Goal: Task Accomplishment & Management: Manage account settings

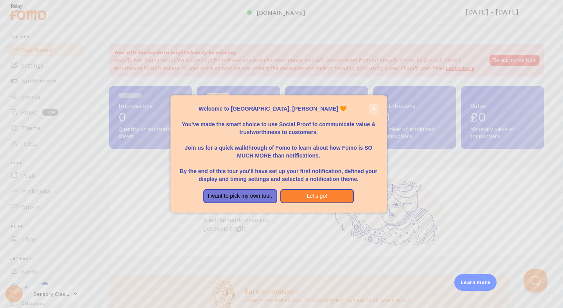
click at [376, 108] on button "close," at bounding box center [374, 109] width 8 height 8
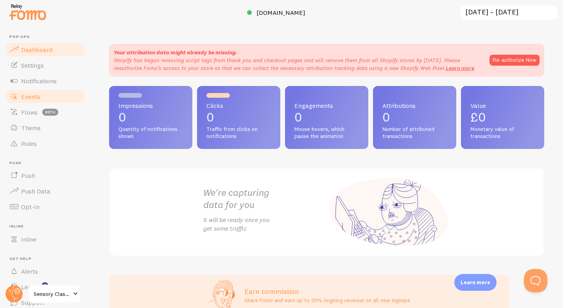
click at [39, 98] on span "Events" at bounding box center [30, 97] width 19 height 8
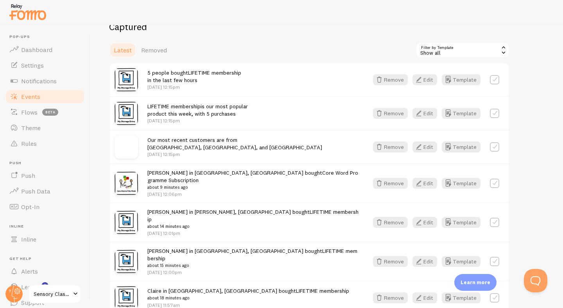
scroll to position [171, 0]
click at [387, 148] on button "Remove" at bounding box center [390, 146] width 35 height 11
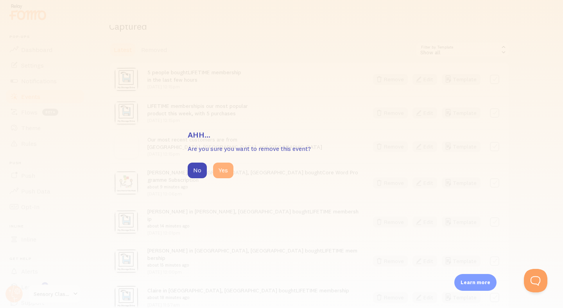
click at [227, 173] on button "Yes" at bounding box center [223, 171] width 20 height 16
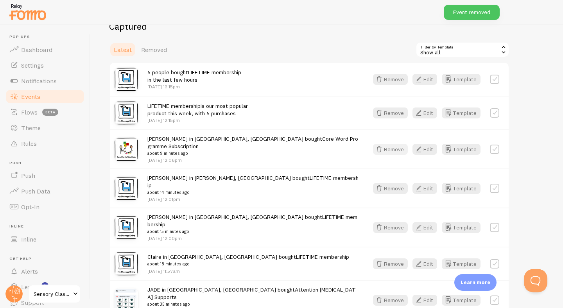
click at [389, 149] on button "Remove" at bounding box center [390, 149] width 35 height 11
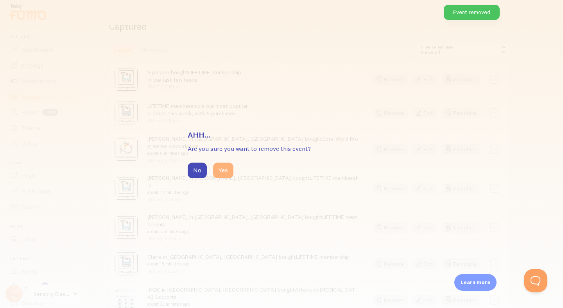
click at [226, 170] on button "Yes" at bounding box center [223, 171] width 20 height 16
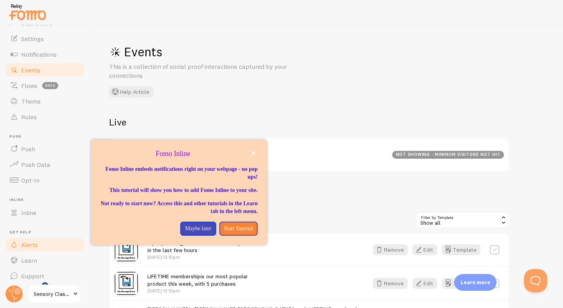
scroll to position [31, 0]
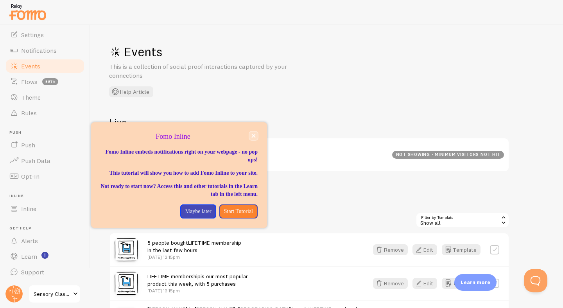
click at [252, 140] on button "close," at bounding box center [254, 136] width 8 height 8
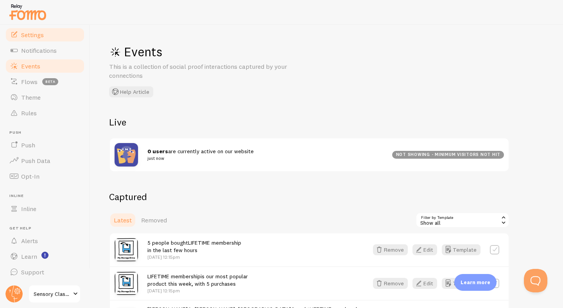
click at [27, 38] on span "Settings" at bounding box center [32, 35] width 23 height 8
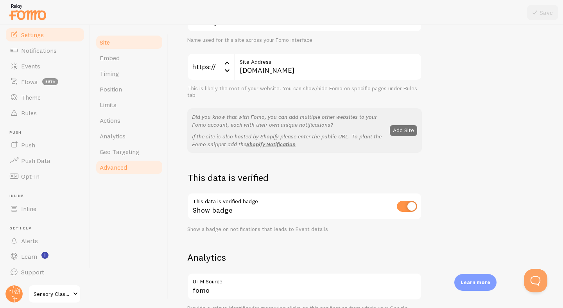
scroll to position [27, 0]
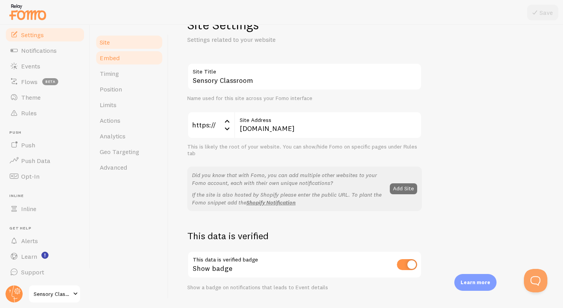
click at [131, 56] on link "Embed" at bounding box center [129, 58] width 68 height 16
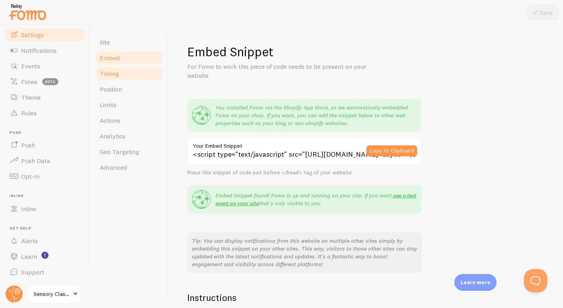
click at [135, 75] on link "Timing" at bounding box center [129, 74] width 68 height 16
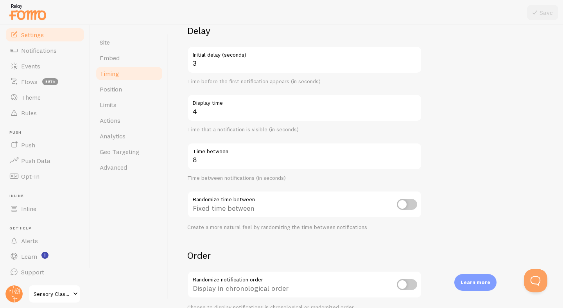
scroll to position [68, 0]
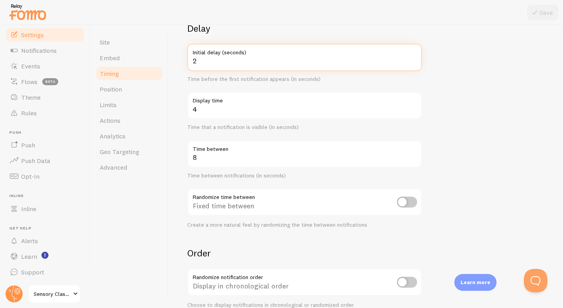
click at [414, 65] on input "2" at bounding box center [304, 57] width 235 height 27
type input "3"
click at [414, 60] on input "3" at bounding box center [304, 57] width 235 height 27
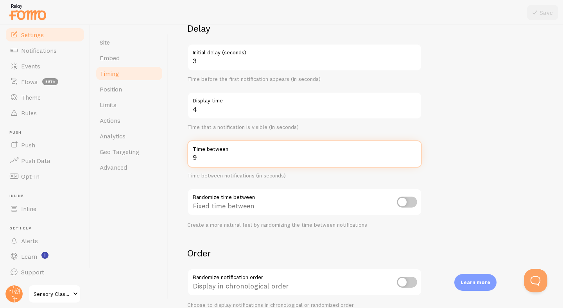
click at [414, 155] on input "9" at bounding box center [304, 153] width 235 height 27
type input "10"
click at [414, 155] on input "10" at bounding box center [304, 153] width 235 height 27
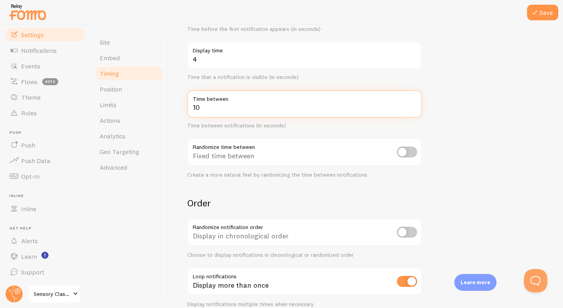
scroll to position [122, 0]
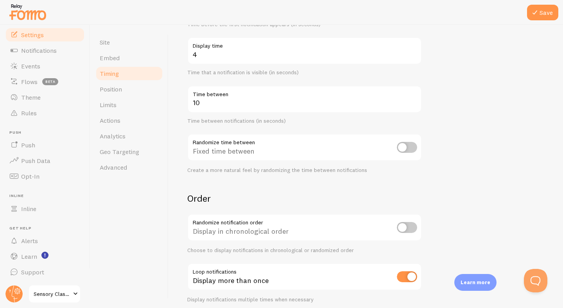
click at [410, 148] on input "checkbox" at bounding box center [407, 147] width 20 height 11
checkbox input "true"
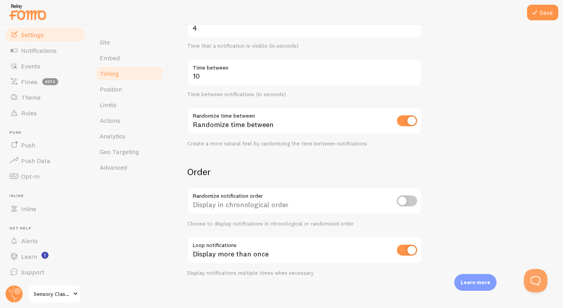
scroll to position [155, 0]
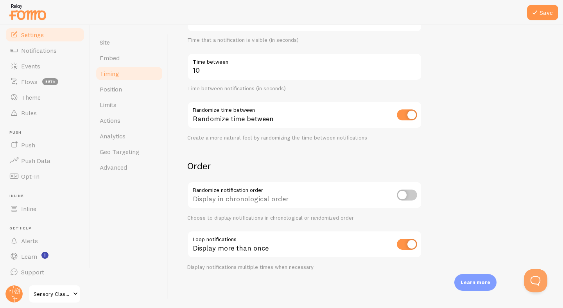
click at [412, 196] on input "checkbox" at bounding box center [407, 195] width 20 height 11
checkbox input "true"
click at [134, 89] on link "Position" at bounding box center [129, 89] width 68 height 16
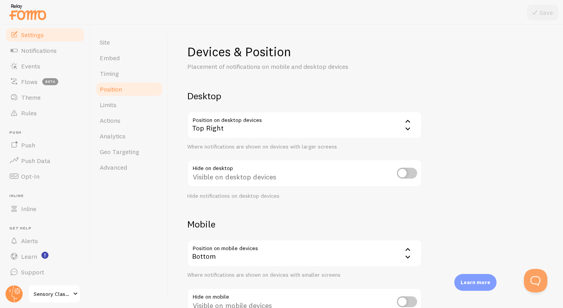
click at [221, 127] on div "Top Right" at bounding box center [304, 125] width 235 height 27
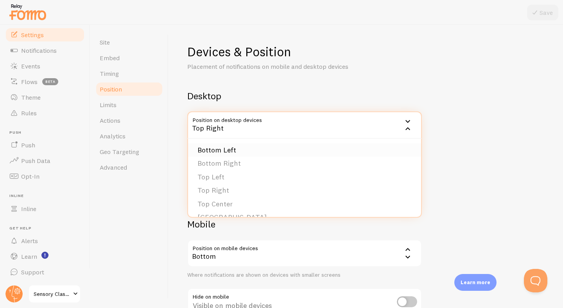
click at [227, 153] on li "Bottom Left" at bounding box center [304, 151] width 233 height 14
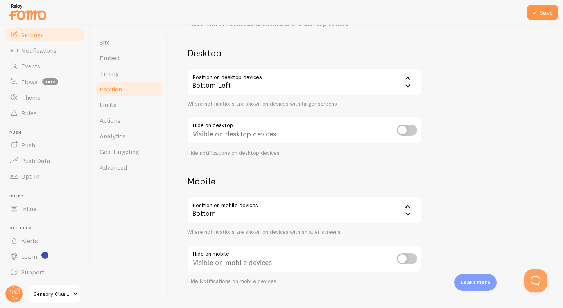
scroll to position [44, 0]
click at [407, 130] on input "checkbox" at bounding box center [407, 129] width 20 height 11
click at [401, 129] on input "checkbox" at bounding box center [407, 129] width 20 height 11
checkbox input "false"
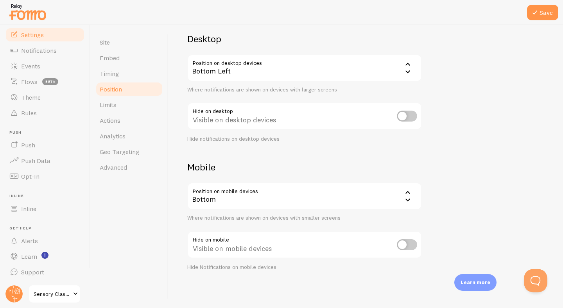
click at [252, 197] on div "Bottom" at bounding box center [304, 196] width 235 height 27
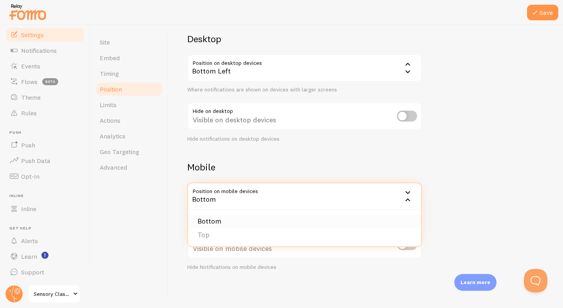
click at [243, 227] on li "Bottom" at bounding box center [304, 222] width 233 height 14
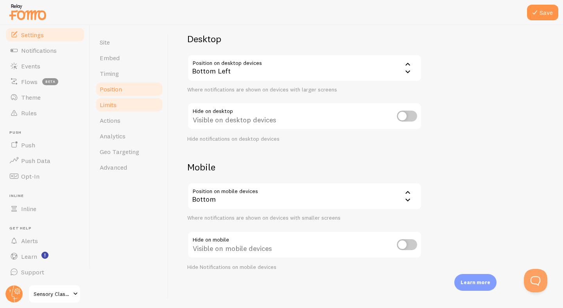
click at [129, 104] on link "Limits" at bounding box center [129, 105] width 68 height 16
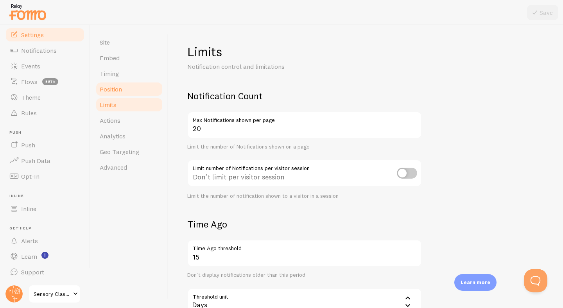
click at [121, 91] on span "Position" at bounding box center [111, 89] width 22 height 8
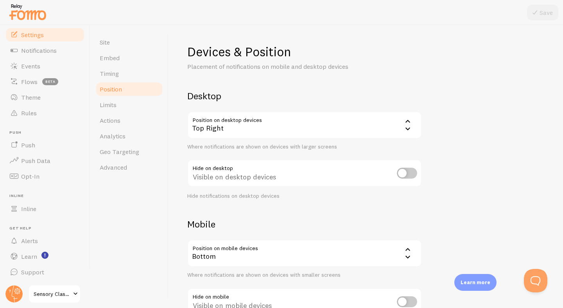
click at [256, 125] on div "Top Right" at bounding box center [304, 125] width 235 height 27
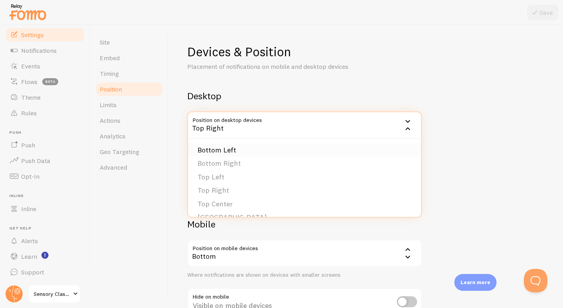
click at [239, 150] on li "Bottom Left" at bounding box center [304, 151] width 233 height 14
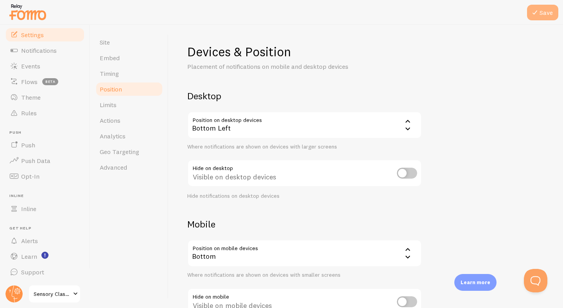
click at [553, 16] on button "Save" at bounding box center [542, 13] width 31 height 16
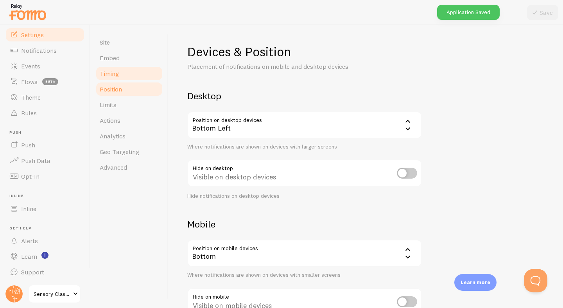
click at [115, 75] on span "Timing" at bounding box center [109, 74] width 19 height 8
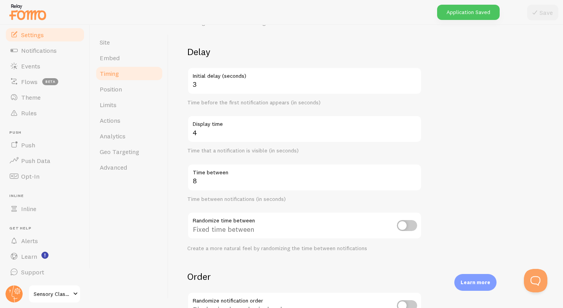
scroll to position [68, 0]
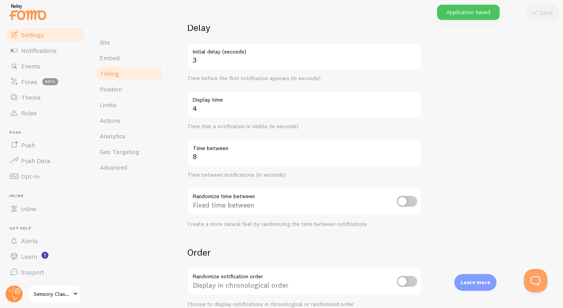
click at [410, 200] on input "checkbox" at bounding box center [407, 201] width 20 height 11
checkbox input "true"
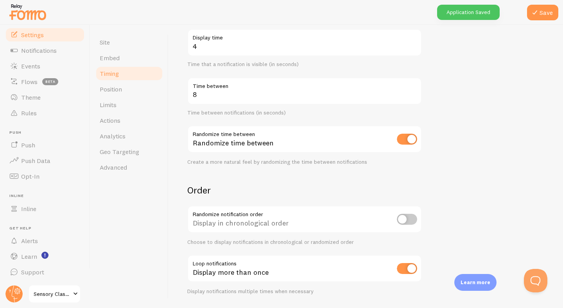
scroll to position [155, 0]
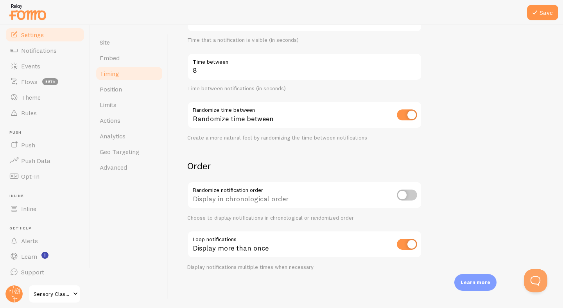
click at [403, 193] on input "checkbox" at bounding box center [407, 195] width 20 height 11
checkbox input "true"
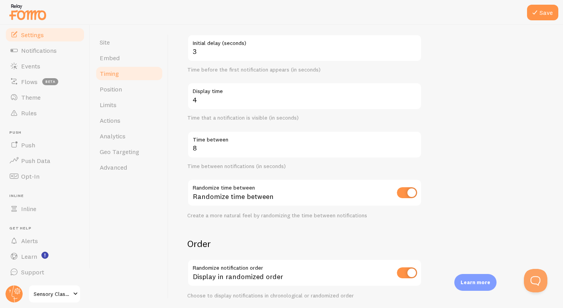
scroll to position [16, 0]
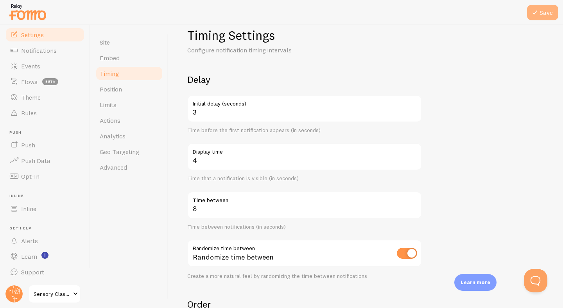
click at [536, 12] on icon at bounding box center [535, 12] width 9 height 9
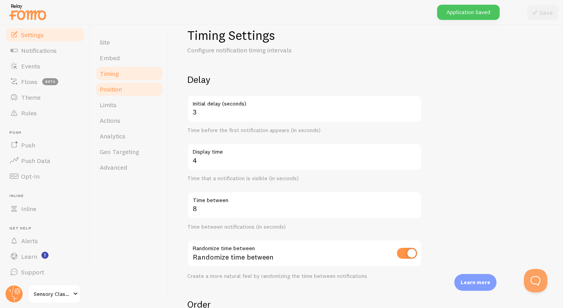
click at [130, 90] on link "Position" at bounding box center [129, 89] width 68 height 16
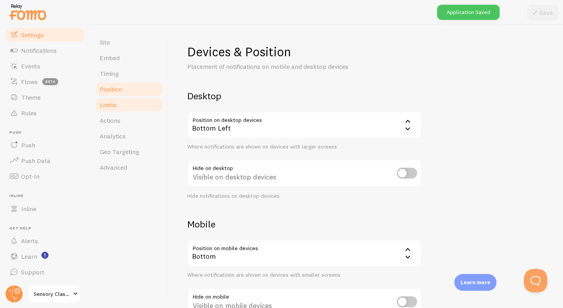
click at [131, 106] on link "Limits" at bounding box center [129, 105] width 68 height 16
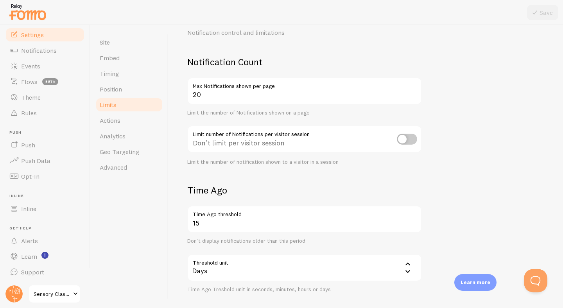
scroll to position [33, 0]
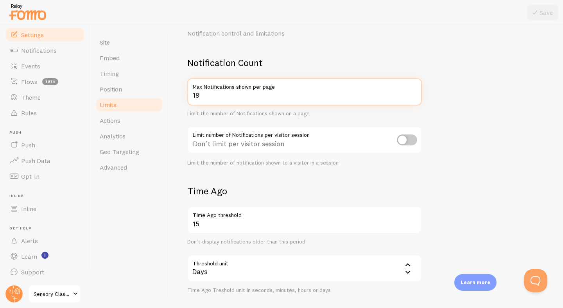
click at [413, 97] on input "19" at bounding box center [304, 91] width 235 height 27
click at [413, 97] on input "18" at bounding box center [304, 91] width 235 height 27
click at [413, 97] on input "17" at bounding box center [304, 91] width 235 height 27
click at [413, 97] on input "16" at bounding box center [304, 91] width 235 height 27
click at [413, 97] on input "15" at bounding box center [304, 91] width 235 height 27
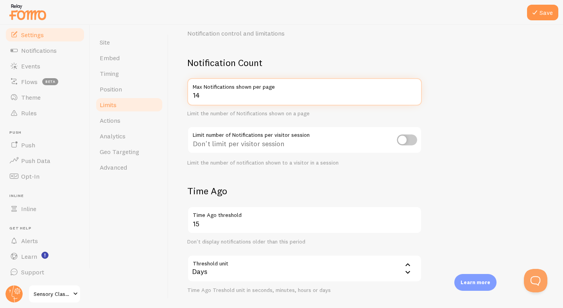
click at [413, 97] on input "14" at bounding box center [304, 91] width 235 height 27
click at [413, 97] on input "13" at bounding box center [304, 91] width 235 height 27
click at [413, 97] on input "12" at bounding box center [304, 91] width 235 height 27
click at [413, 97] on input "11" at bounding box center [304, 91] width 235 height 27
click at [413, 97] on input "10" at bounding box center [304, 91] width 235 height 27
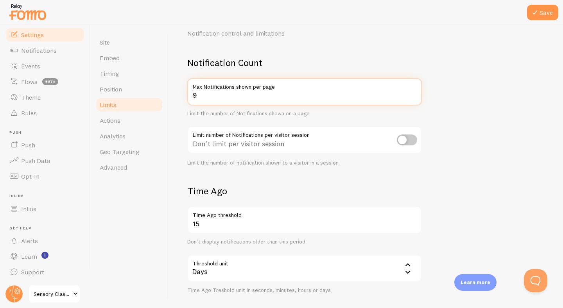
click at [413, 97] on input "9" at bounding box center [304, 91] width 235 height 27
click at [413, 97] on input "8" at bounding box center [304, 91] width 235 height 27
click at [413, 97] on input "7" at bounding box center [304, 91] width 235 height 27
type input "6"
click at [413, 97] on input "6" at bounding box center [304, 91] width 235 height 27
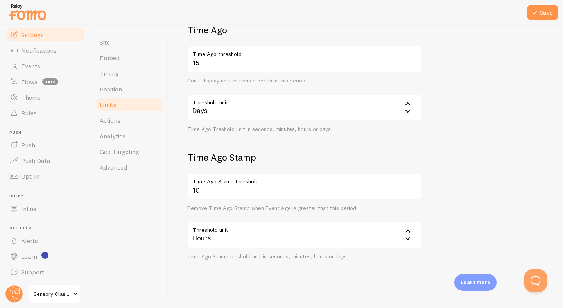
scroll to position [199, 0]
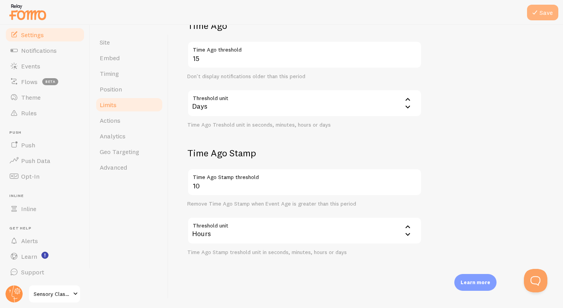
click at [536, 17] on button "Save" at bounding box center [542, 13] width 31 height 16
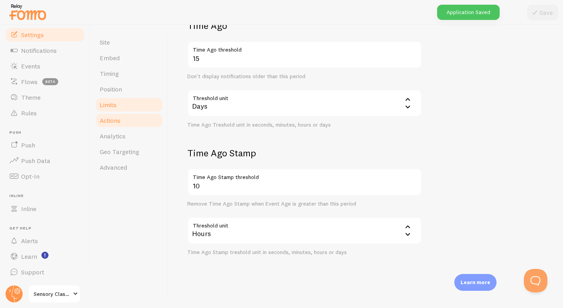
click at [123, 121] on link "Actions" at bounding box center [129, 121] width 68 height 16
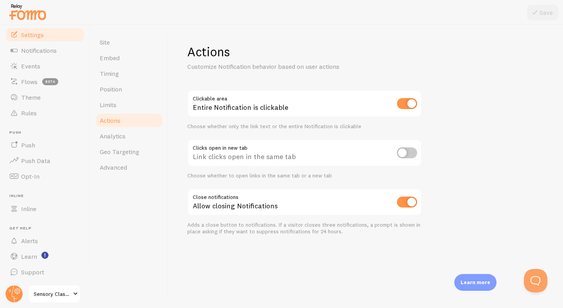
click at [412, 152] on input "checkbox" at bounding box center [407, 153] width 20 height 11
checkbox input "true"
click at [533, 17] on button "Save" at bounding box center [542, 13] width 31 height 16
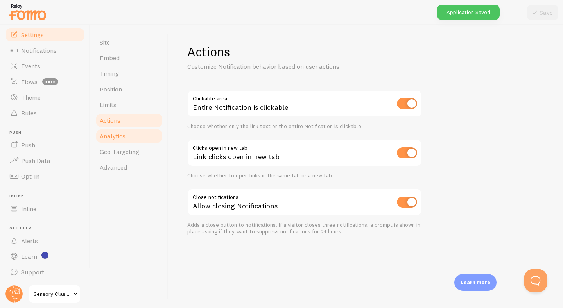
click at [131, 138] on link "Analytics" at bounding box center [129, 136] width 68 height 16
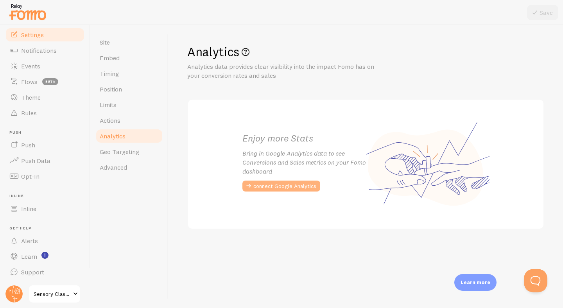
click at [283, 185] on button "connect Google Analytics" at bounding box center [282, 186] width 78 height 11
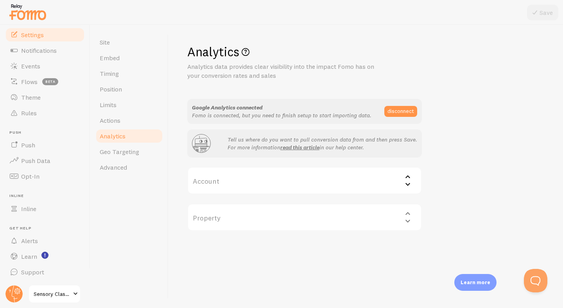
click at [297, 175] on label "Account" at bounding box center [304, 180] width 235 height 27
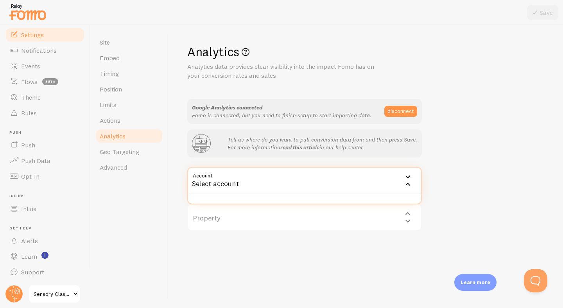
click at [299, 180] on div "Select account" at bounding box center [304, 180] width 235 height 27
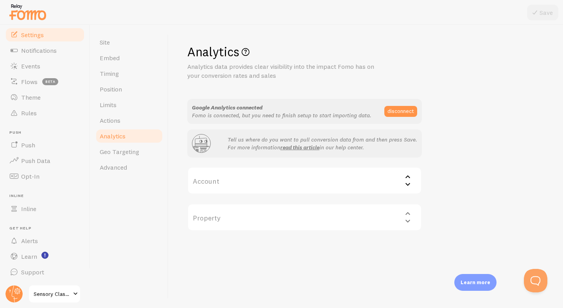
click at [268, 219] on div "Property Select property" at bounding box center [304, 217] width 235 height 27
click at [288, 219] on div "Property Select property" at bounding box center [304, 217] width 235 height 27
click at [312, 176] on label "Account" at bounding box center [304, 180] width 235 height 27
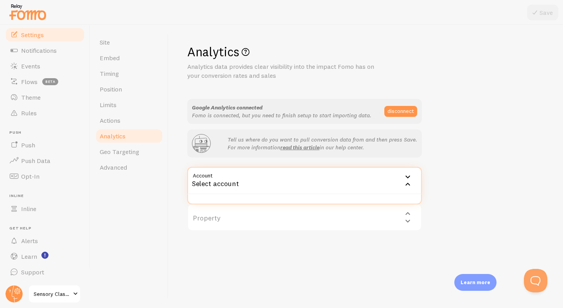
click at [234, 183] on div "Select account" at bounding box center [304, 180] width 235 height 27
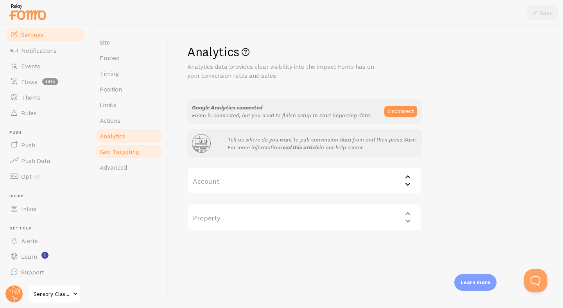
click at [133, 152] on span "Geo Targeting" at bounding box center [120, 152] width 40 height 8
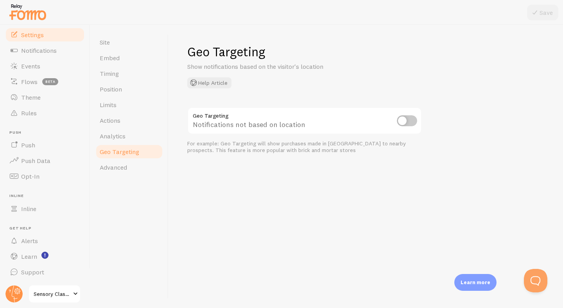
click at [410, 122] on input "checkbox" at bounding box center [407, 120] width 20 height 11
click at [402, 119] on input "checkbox" at bounding box center [407, 120] width 20 height 11
checkbox input "false"
click at [128, 166] on link "Advanced" at bounding box center [129, 168] width 68 height 16
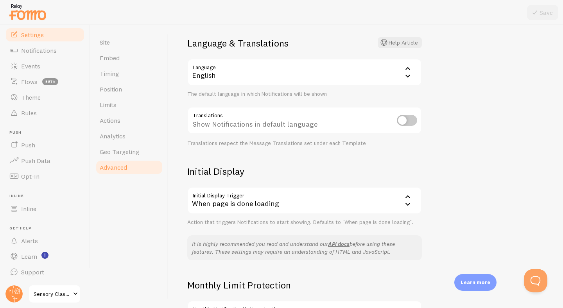
scroll to position [54, 0]
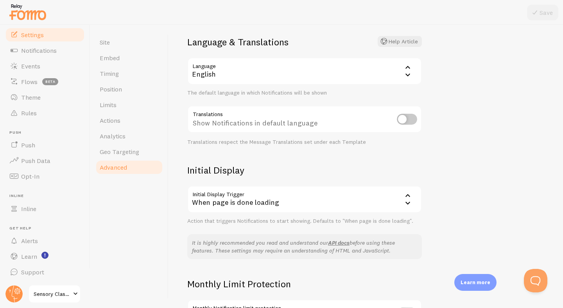
click at [412, 119] on input "checkbox" at bounding box center [407, 119] width 20 height 11
checkbox input "true"
click at [544, 12] on button "Save" at bounding box center [542, 13] width 31 height 16
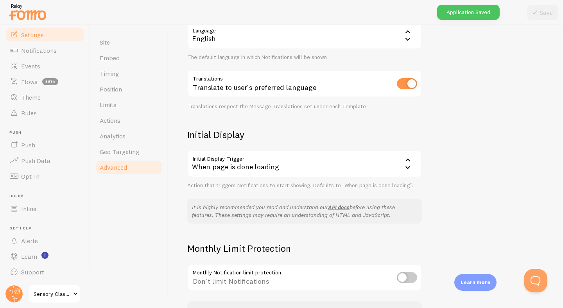
scroll to position [93, 0]
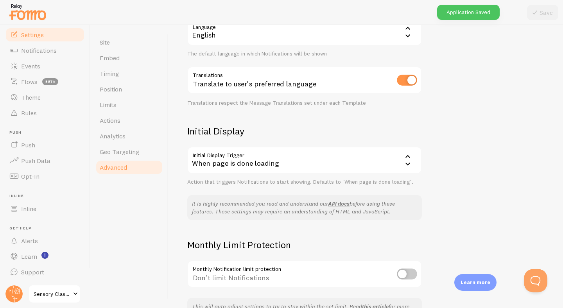
click at [367, 162] on div "When page is done loading" at bounding box center [304, 160] width 235 height 27
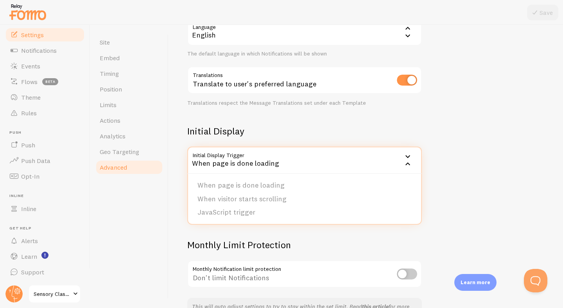
click at [462, 130] on div "Advanced Advanced options Language & Translations Help Article Language en Engl…" at bounding box center [366, 166] width 395 height 283
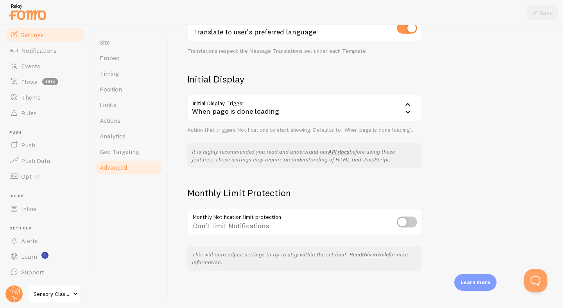
scroll to position [146, 0]
click at [410, 221] on input "checkbox" at bounding box center [407, 221] width 20 height 11
checkbox input "true"
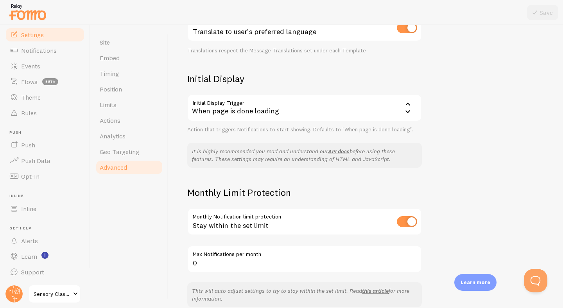
scroll to position [182, 0]
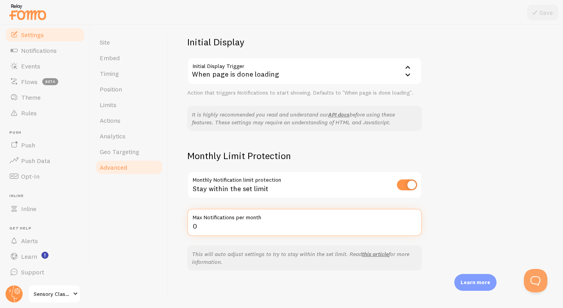
click at [238, 226] on input "0" at bounding box center [304, 222] width 235 height 27
type input "1000"
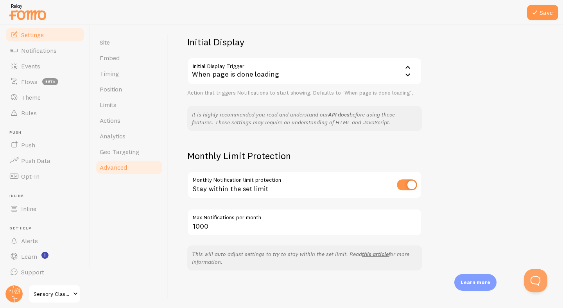
click at [472, 182] on div "Advanced Advanced options Language & Translations Help Article Language en Engl…" at bounding box center [366, 166] width 395 height 283
click at [544, 12] on button "Save" at bounding box center [542, 13] width 31 height 16
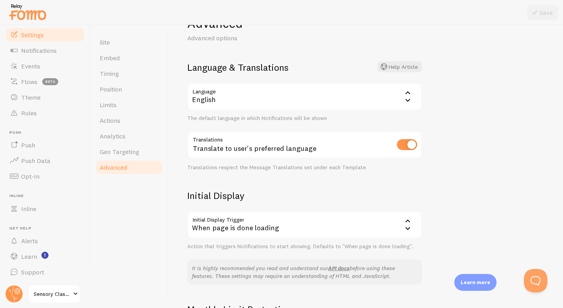
scroll to position [0, 0]
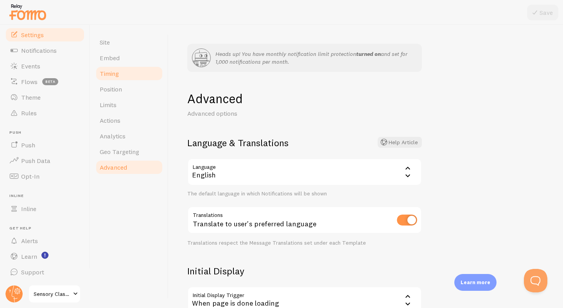
click at [116, 74] on span "Timing" at bounding box center [109, 74] width 19 height 8
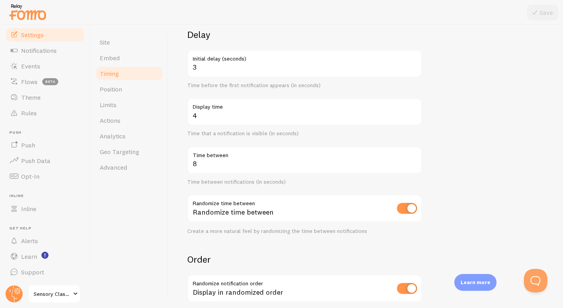
scroll to position [109, 0]
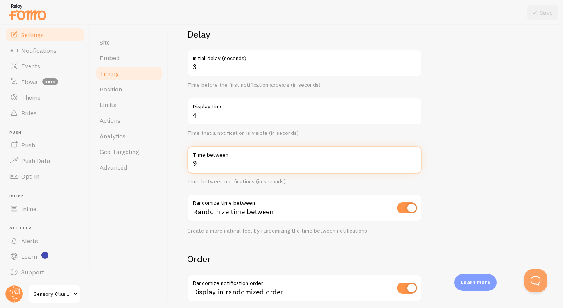
click at [413, 162] on input "9" at bounding box center [304, 159] width 235 height 27
click at [413, 162] on input "10" at bounding box center [304, 159] width 235 height 27
click at [413, 162] on input "11" at bounding box center [304, 159] width 235 height 27
click at [413, 162] on input "12" at bounding box center [304, 159] width 235 height 27
click at [413, 162] on input "13" at bounding box center [304, 159] width 235 height 27
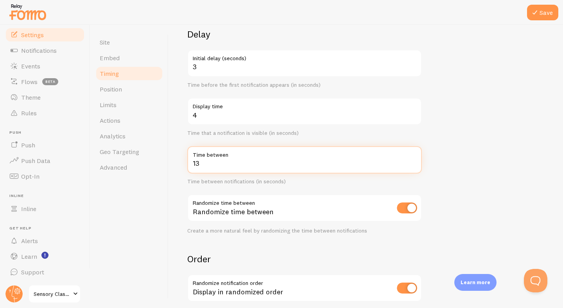
click at [413, 162] on input "14" at bounding box center [304, 159] width 235 height 27
click at [413, 162] on input "15" at bounding box center [304, 159] width 235 height 27
click at [413, 162] on input "16" at bounding box center [304, 159] width 235 height 27
click at [413, 162] on input "17" at bounding box center [304, 159] width 235 height 27
click at [413, 162] on input "18" at bounding box center [304, 159] width 235 height 27
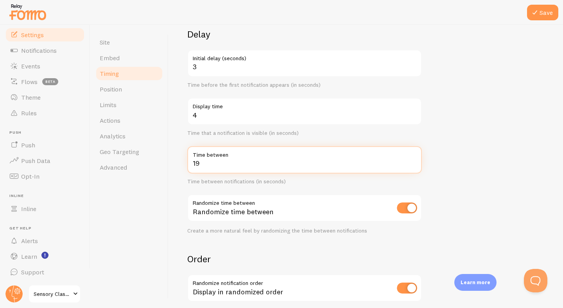
click at [413, 162] on input "19" at bounding box center [304, 159] width 235 height 27
click at [413, 162] on input "20" at bounding box center [304, 159] width 235 height 27
click at [413, 162] on input "21" at bounding box center [304, 159] width 235 height 27
type input "20"
click at [414, 166] on input "20" at bounding box center [304, 159] width 235 height 27
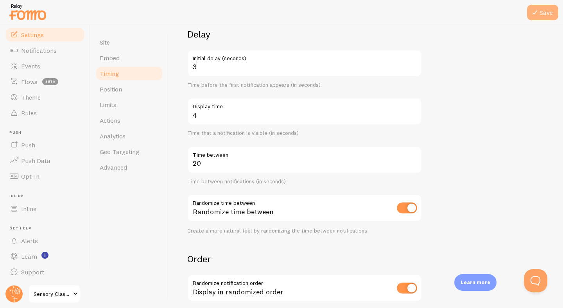
click at [547, 20] on button "Save" at bounding box center [542, 13] width 31 height 16
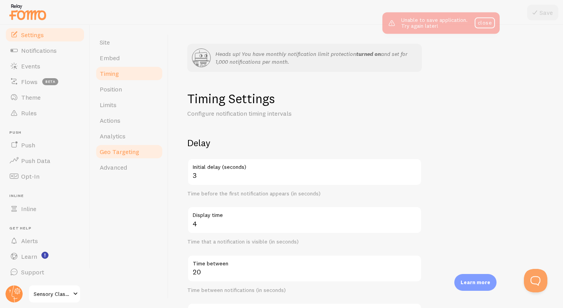
scroll to position [0, 0]
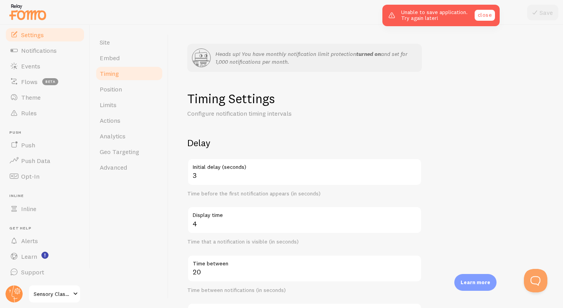
click at [482, 14] on link "close" at bounding box center [485, 15] width 20 height 11
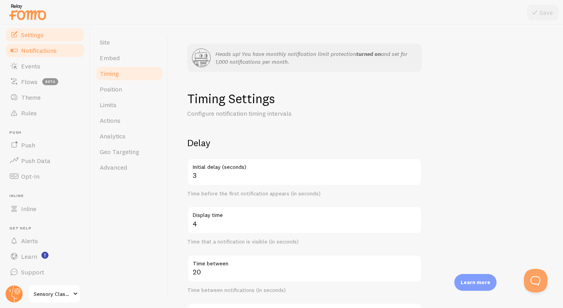
click at [48, 50] on span "Notifications" at bounding box center [39, 51] width 36 height 8
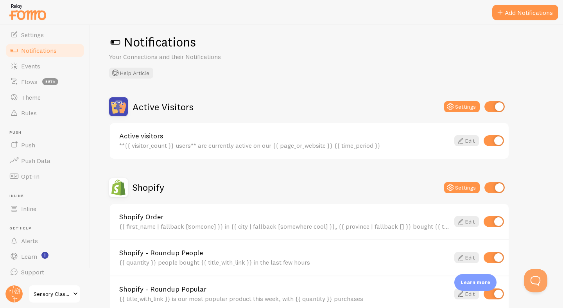
scroll to position [12, 0]
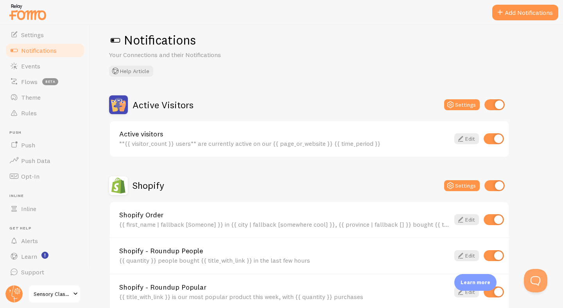
click at [487, 141] on input "checkbox" at bounding box center [494, 138] width 20 height 11
checkbox input "false"
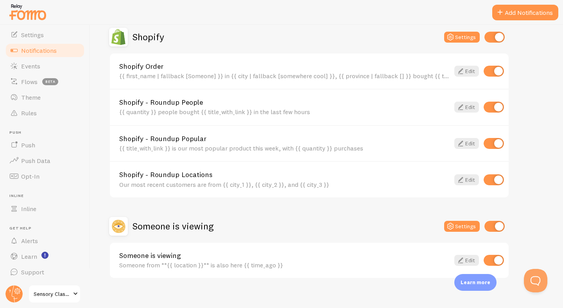
scroll to position [163, 0]
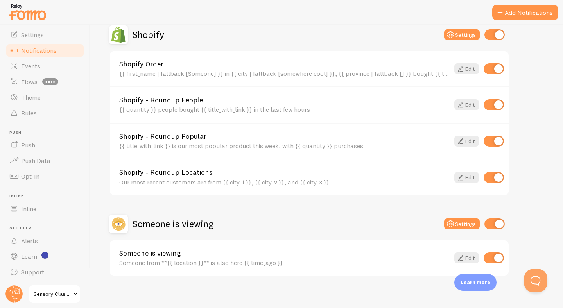
click at [493, 178] on input "checkbox" at bounding box center [494, 177] width 20 height 11
checkbox input "false"
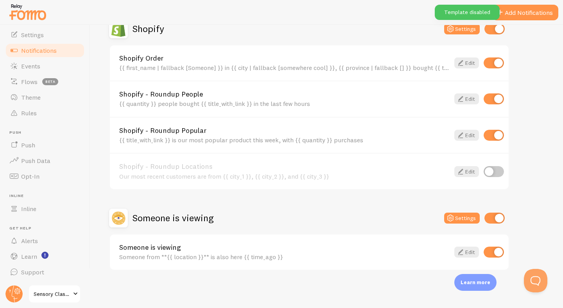
click at [489, 62] on input "checkbox" at bounding box center [494, 63] width 20 height 11
checkbox input "false"
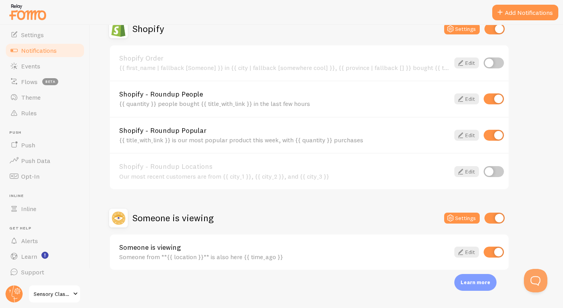
click at [491, 251] on input "checkbox" at bounding box center [494, 252] width 20 height 11
checkbox input "false"
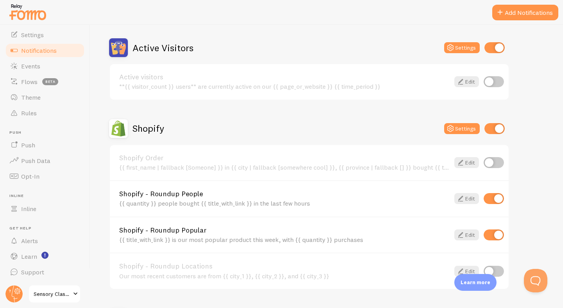
scroll to position [0, 0]
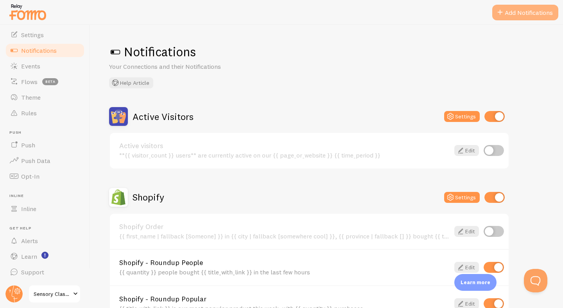
click at [519, 14] on button "Add Notifications" at bounding box center [526, 13] width 66 height 16
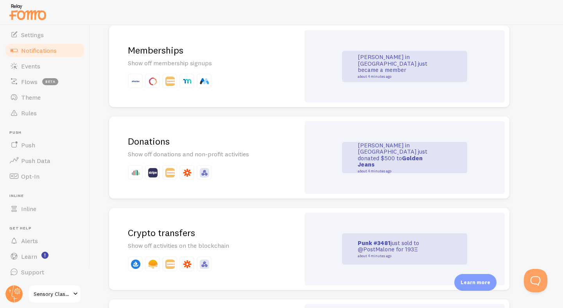
scroll to position [1701, 0]
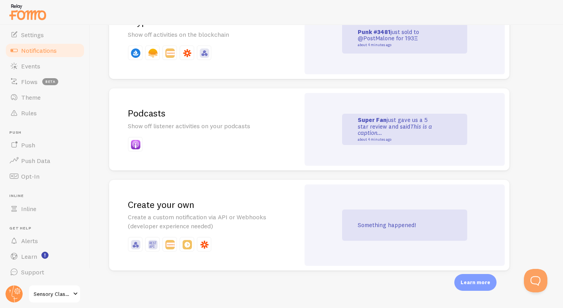
click at [266, 134] on div "Podcasts Show off listener activities on your podcasts" at bounding box center [204, 129] width 191 height 82
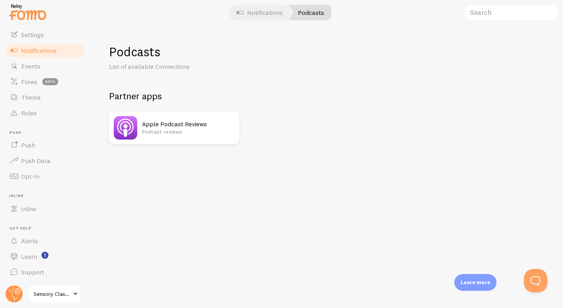
click at [198, 128] on p "Podcast reviews" at bounding box center [188, 132] width 93 height 8
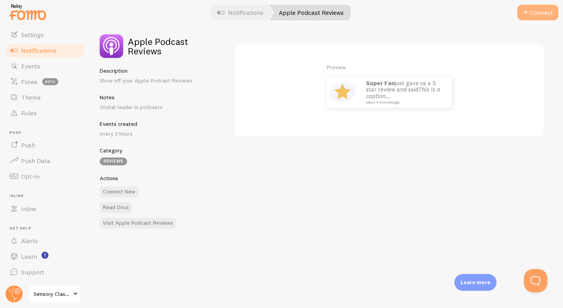
click at [533, 12] on button "Connect" at bounding box center [538, 13] width 41 height 16
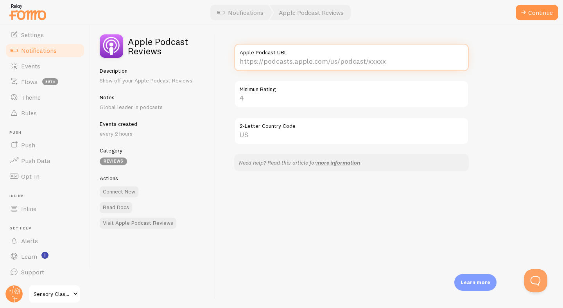
click at [354, 62] on input "Apple Podcast URL" at bounding box center [351, 57] width 235 height 27
paste input "[URL][DOMAIN_NAME]"
type input "[URL][DOMAIN_NAME]"
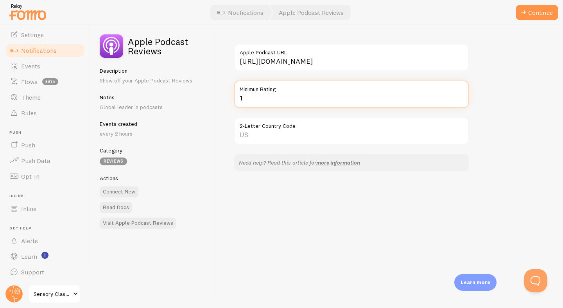
click at [461, 96] on input "1" at bounding box center [351, 94] width 235 height 27
click at [461, 95] on input "2" at bounding box center [351, 94] width 235 height 27
click at [461, 95] on input "3" at bounding box center [351, 94] width 235 height 27
click at [461, 95] on input "4" at bounding box center [351, 94] width 235 height 27
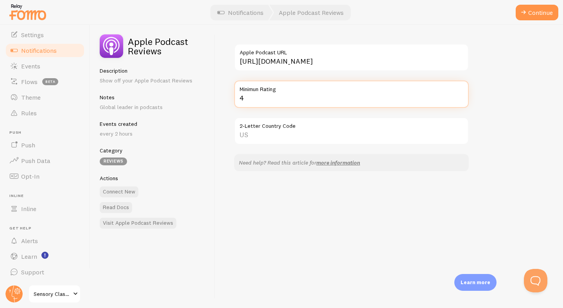
type input "5"
click at [461, 95] on input "5" at bounding box center [351, 94] width 235 height 27
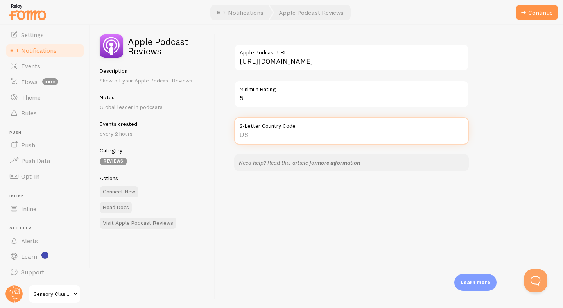
click at [369, 132] on input "2-Letter Country Code" at bounding box center [351, 130] width 235 height 27
type input "UK"
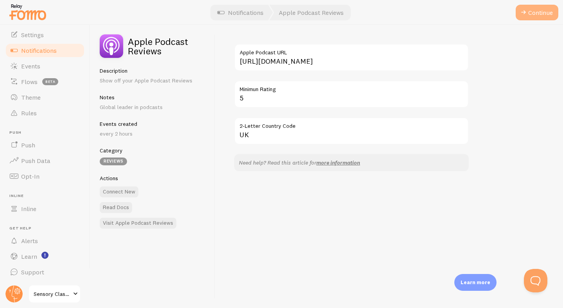
click at [538, 11] on button "Continue" at bounding box center [537, 13] width 43 height 16
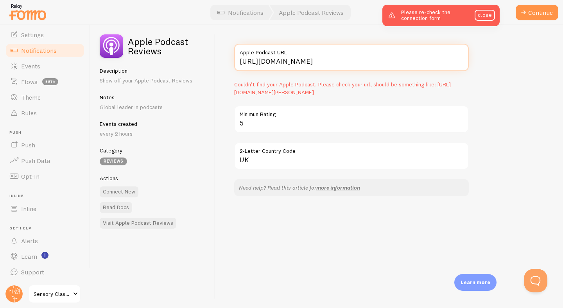
scroll to position [0, 7]
drag, startPoint x: 394, startPoint y: 59, endPoint x: 476, endPoint y: 58, distance: 81.8
click at [476, 58] on div "[URL][DOMAIN_NAME] Apple Podcast URL Couldn't find your Apple Podcast. Please c…" at bounding box center [390, 166] width 348 height 283
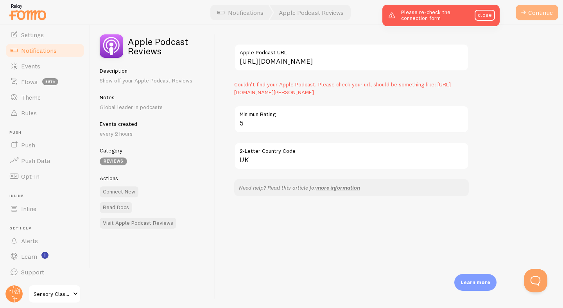
click at [529, 12] on button "Continue" at bounding box center [537, 13] width 43 height 16
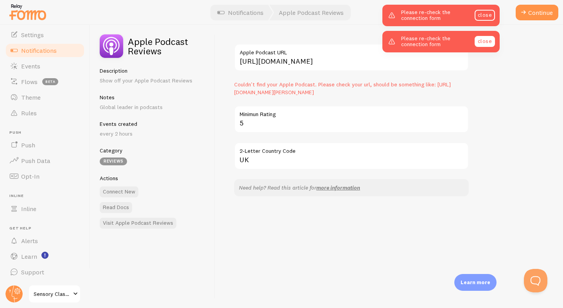
click at [485, 39] on link "close" at bounding box center [485, 41] width 20 height 11
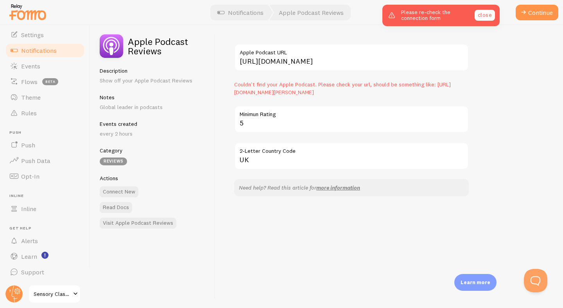
click at [486, 16] on link "close" at bounding box center [485, 15] width 20 height 11
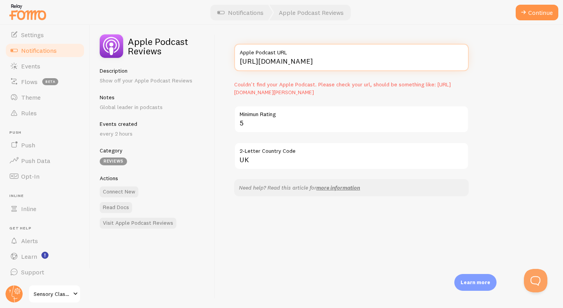
click at [334, 58] on input "[URL][DOMAIN_NAME]" at bounding box center [351, 57] width 235 height 27
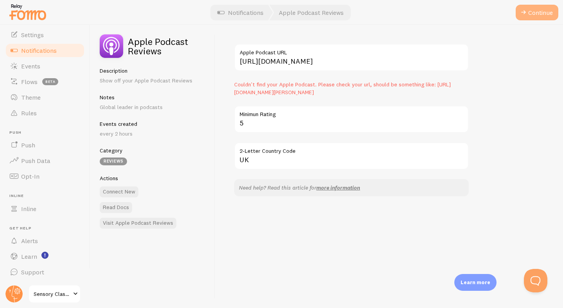
click at [539, 12] on button "Continue" at bounding box center [537, 13] width 43 height 16
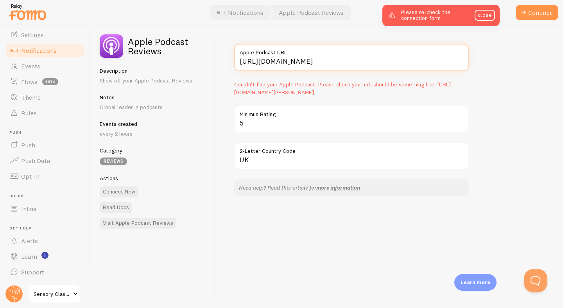
click at [263, 64] on input "[URL][DOMAIN_NAME]" at bounding box center [351, 57] width 235 height 27
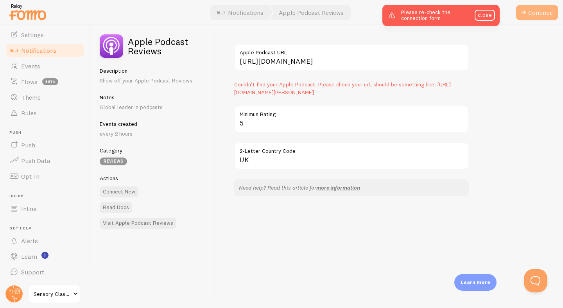
click at [533, 11] on button "Continue" at bounding box center [537, 13] width 43 height 16
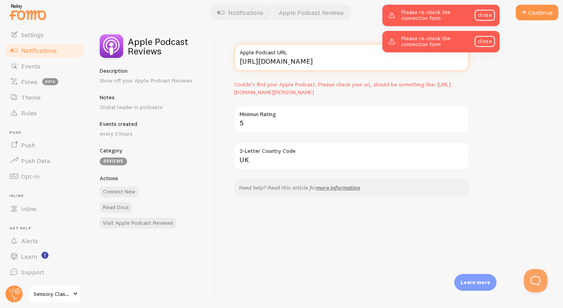
click at [351, 62] on input "[URL][DOMAIN_NAME]" at bounding box center [351, 57] width 235 height 27
type input "[URL][DOMAIN_NAME]"
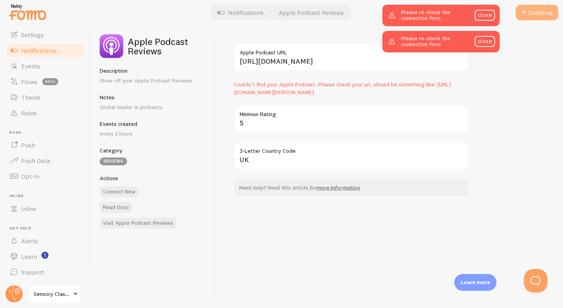
click at [527, 12] on span at bounding box center [523, 12] width 9 height 9
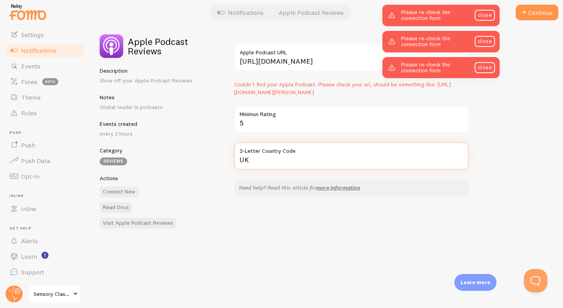
click at [252, 159] on input "UK" at bounding box center [351, 155] width 235 height 27
type input "US"
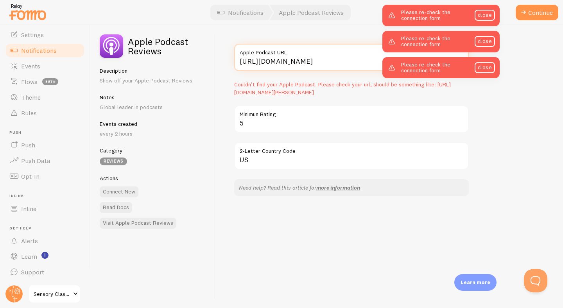
click at [353, 61] on input "[URL][DOMAIN_NAME]" at bounding box center [351, 57] width 235 height 27
click at [280, 61] on input "[URL][DOMAIN_NAME]" at bounding box center [351, 57] width 235 height 27
type input "[URL][DOMAIN_NAME]"
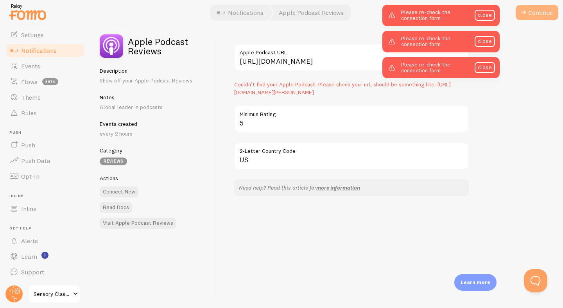
click at [538, 15] on button "Continue" at bounding box center [537, 13] width 43 height 16
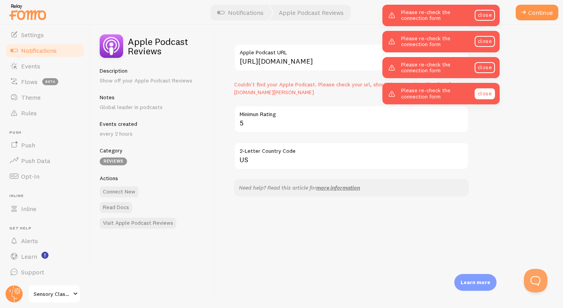
click at [489, 92] on link "close" at bounding box center [485, 93] width 20 height 11
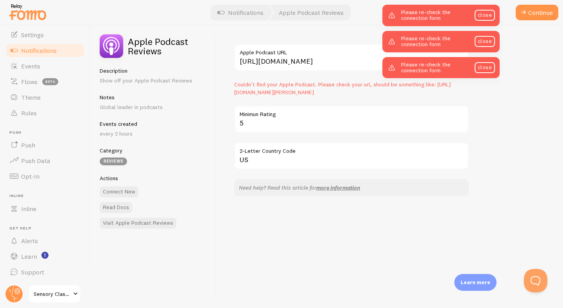
click at [482, 62] on div "Please re-check the connection form close" at bounding box center [441, 68] width 117 height 22
click at [481, 35] on div "Please re-check the connection form close" at bounding box center [441, 42] width 117 height 22
click at [482, 14] on link "close" at bounding box center [485, 15] width 20 height 11
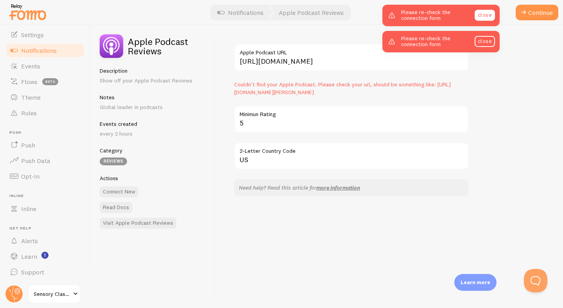
click at [482, 19] on link "close" at bounding box center [485, 15] width 20 height 11
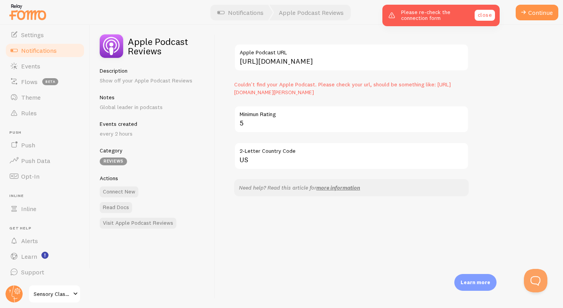
click at [484, 18] on link "close" at bounding box center [485, 15] width 20 height 11
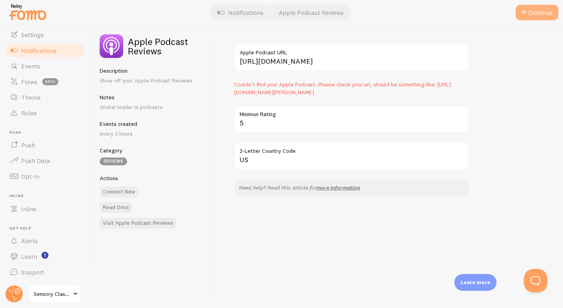
click at [532, 12] on button "Continue" at bounding box center [537, 13] width 43 height 16
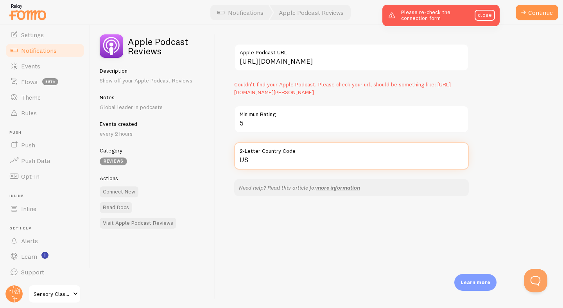
click at [279, 159] on input "US" at bounding box center [351, 155] width 235 height 27
type input "UK"
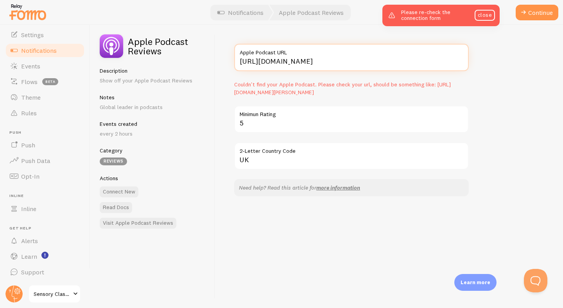
click at [333, 61] on input "[URL][DOMAIN_NAME]" at bounding box center [351, 57] width 235 height 27
type input "[URL][DOMAIN_NAME]"
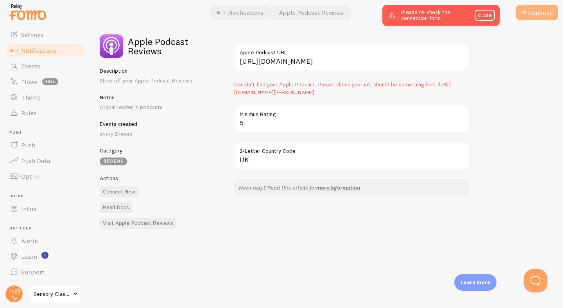
click at [549, 14] on button "Continue" at bounding box center [537, 13] width 43 height 16
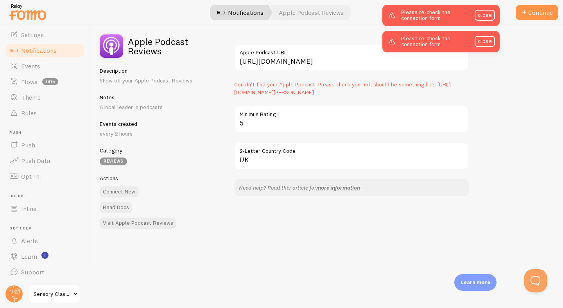
click at [238, 12] on link "Notifications" at bounding box center [240, 13] width 65 height 16
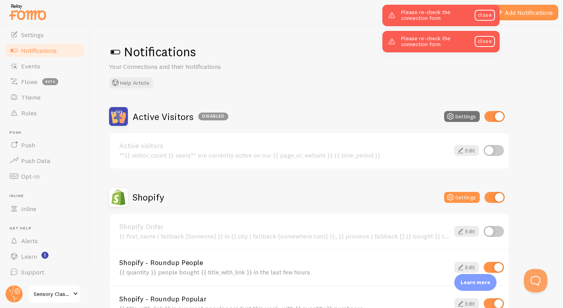
checkbox input "false"
click at [531, 14] on button "Add Notifications" at bounding box center [526, 13] width 66 height 16
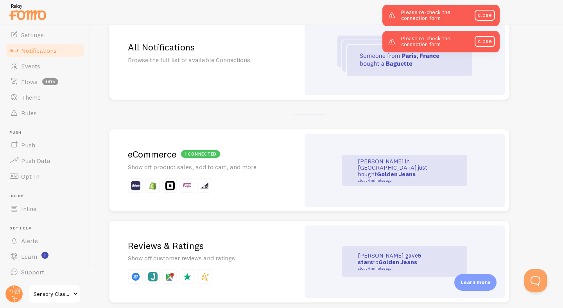
scroll to position [103, 0]
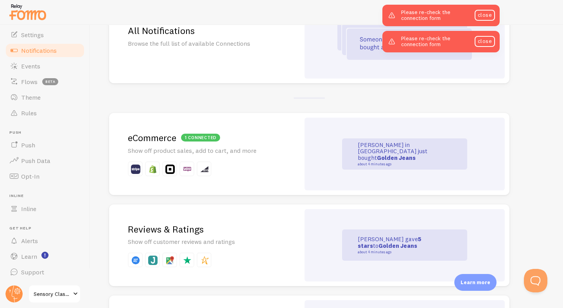
click at [250, 160] on div "1 connected eCommerce Show off product sales, add to cart, and more" at bounding box center [204, 154] width 191 height 82
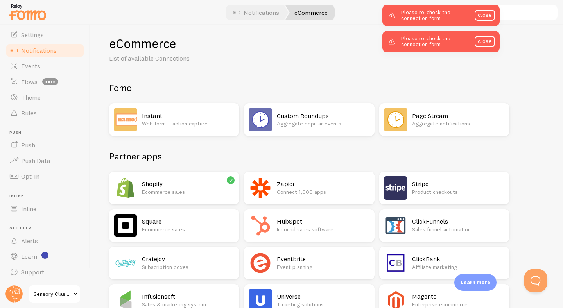
scroll to position [18, 0]
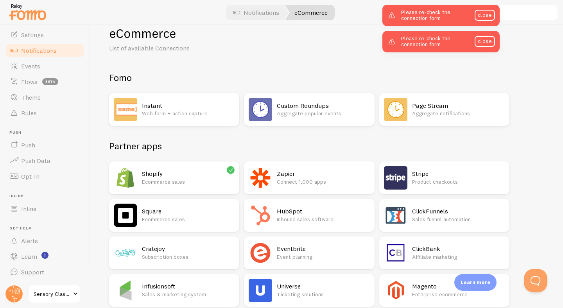
click at [194, 178] on p "Ecommerce sales" at bounding box center [188, 182] width 93 height 8
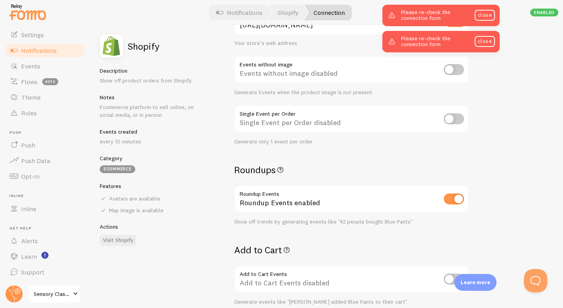
scroll to position [107, 0]
click at [458, 119] on input "checkbox" at bounding box center [454, 118] width 20 height 11
checkbox input "true"
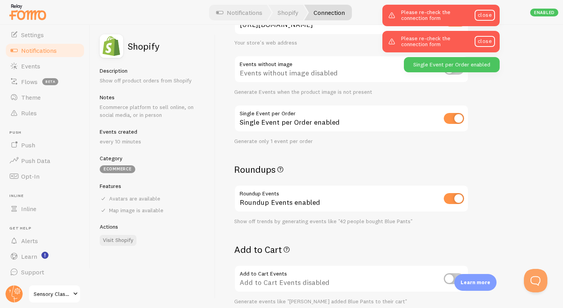
click at [449, 120] on input "checkbox" at bounding box center [454, 118] width 20 height 11
checkbox input "false"
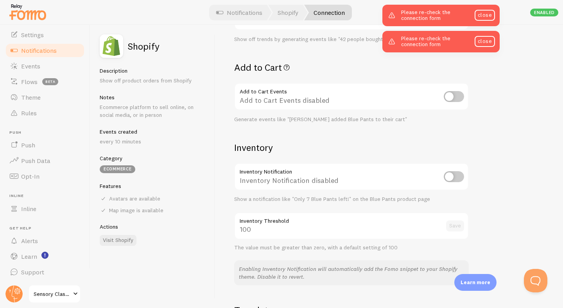
scroll to position [77, 0]
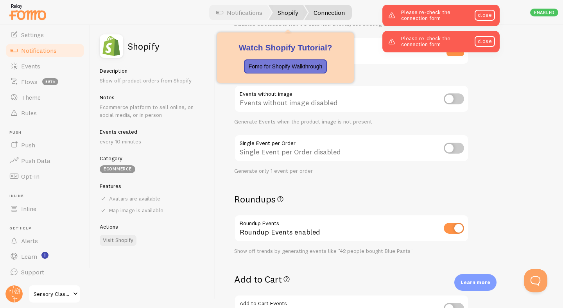
click at [282, 11] on link "Shopify" at bounding box center [288, 13] width 40 height 16
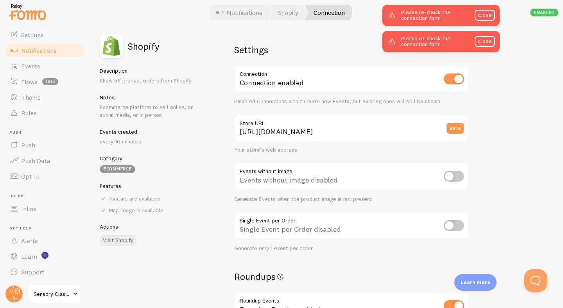
click at [517, 89] on div "Settings Connection Connection enabled Disabled Connections won't create new Ev…" at bounding box center [390, 166] width 348 height 283
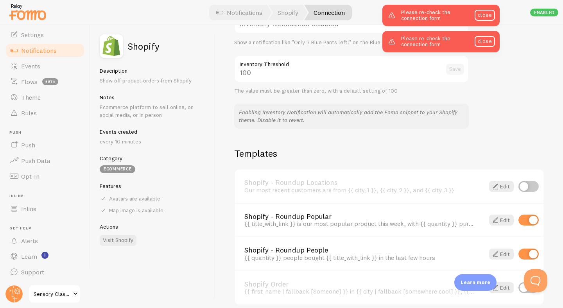
scroll to position [481, 0]
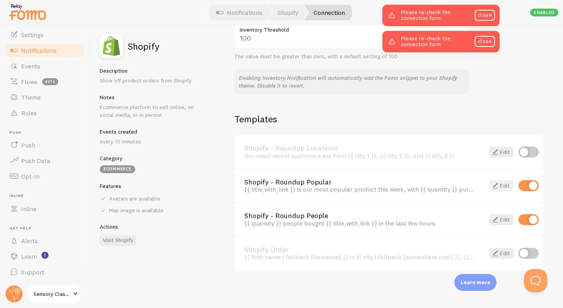
click at [492, 186] on span at bounding box center [495, 185] width 9 height 9
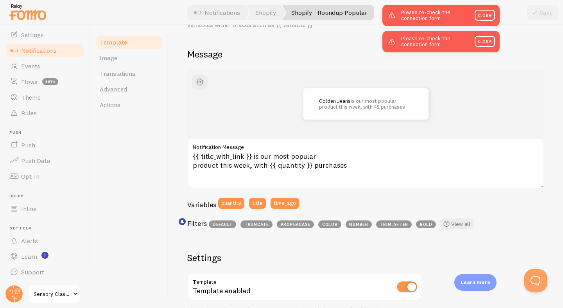
scroll to position [53, 0]
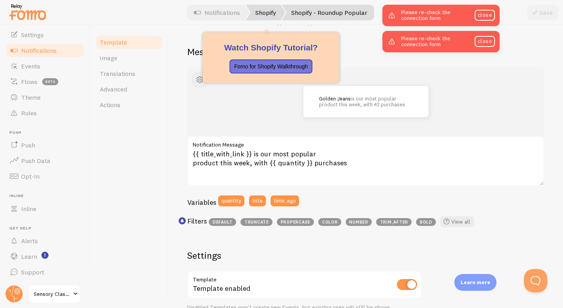
click at [266, 14] on link "Shopify" at bounding box center [266, 13] width 40 height 16
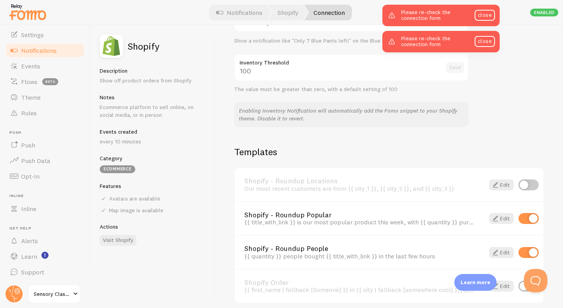
scroll to position [481, 0]
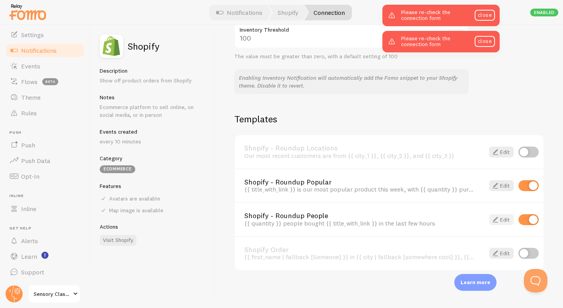
click at [502, 221] on link "Edit" at bounding box center [502, 219] width 25 height 11
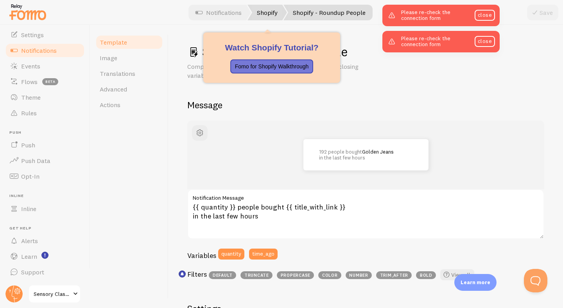
click at [272, 7] on link "Shopify" at bounding box center [268, 13] width 40 height 16
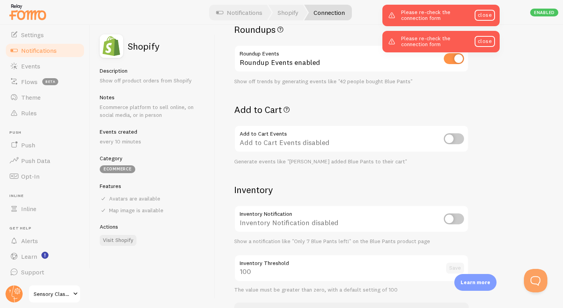
scroll to position [481, 0]
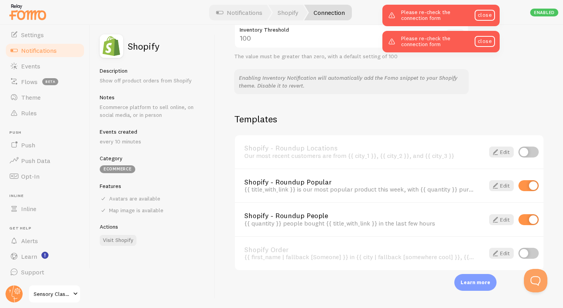
click at [533, 252] on input "checkbox" at bounding box center [529, 253] width 20 height 11
checkbox input "true"
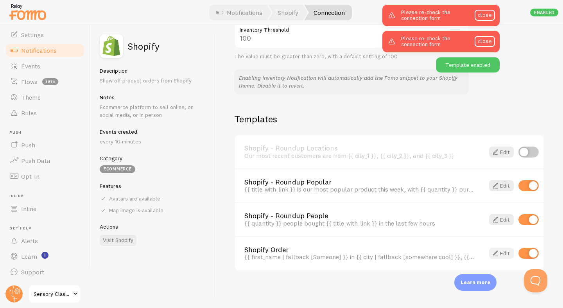
click at [503, 252] on link "Edit" at bounding box center [502, 253] width 25 height 11
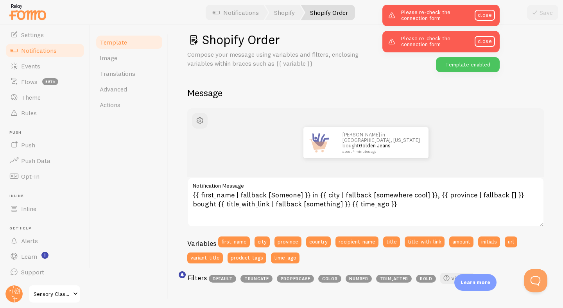
scroll to position [15, 0]
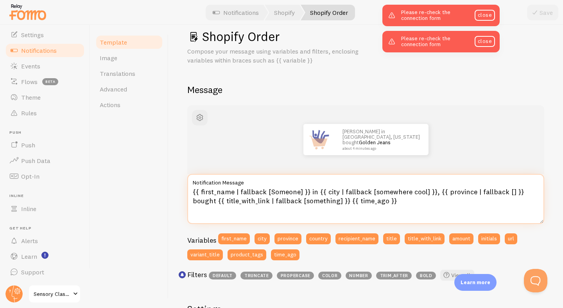
drag, startPoint x: 192, startPoint y: 191, endPoint x: 510, endPoint y: 191, distance: 318.5
click at [510, 191] on textarea "{{ first_name | fallback [Someone] }} in {{ city | fallback [somewhere cool] }}…" at bounding box center [365, 199] width 357 height 50
drag, startPoint x: 510, startPoint y: 194, endPoint x: 196, endPoint y: 191, distance: 313.8
click at [196, 191] on textarea "{{ first_name | fallback [Someone] }} in {{ city | fallback [somewhere cool] }}…" at bounding box center [365, 199] width 357 height 50
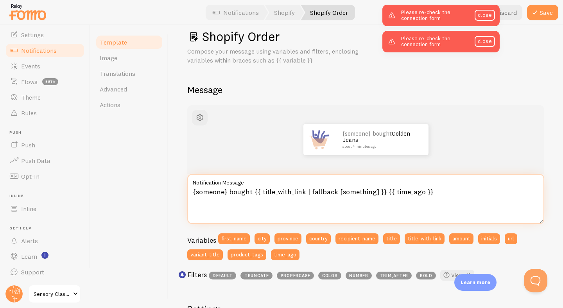
drag, startPoint x: 228, startPoint y: 192, endPoint x: 169, endPoint y: 191, distance: 58.7
click at [169, 191] on div "Shopify Order Compose your message using variables and filters, enclosing varia…" at bounding box center [366, 166] width 395 height 283
type textarea "Someone just bought {{ title_with_link | fallback [something] }} {{ time_ago }}"
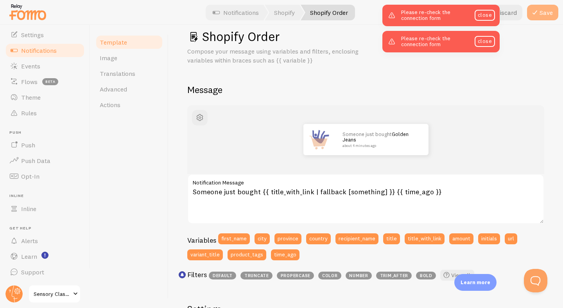
click at [548, 10] on button "Save" at bounding box center [542, 13] width 31 height 16
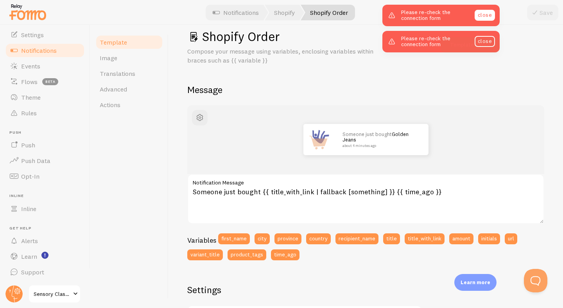
click at [482, 15] on link "close" at bounding box center [485, 15] width 20 height 11
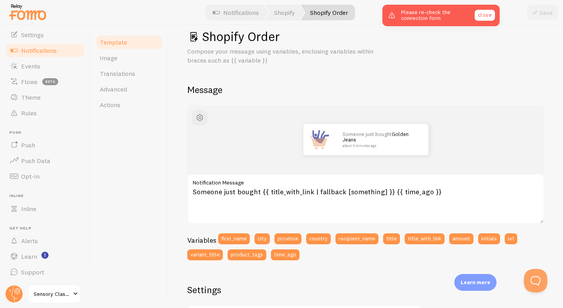
click at [482, 15] on link "close" at bounding box center [485, 15] width 20 height 11
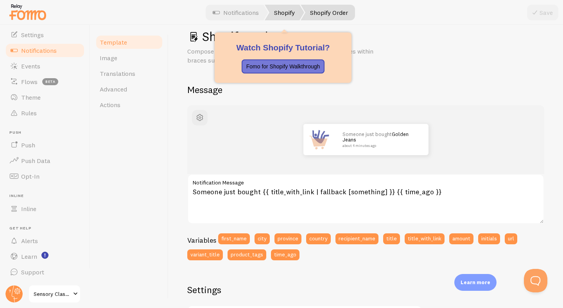
click at [284, 12] on link "Shopify" at bounding box center [285, 13] width 40 height 16
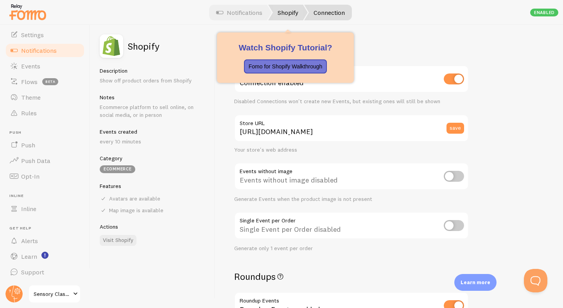
click at [293, 11] on link "Shopify" at bounding box center [288, 13] width 40 height 16
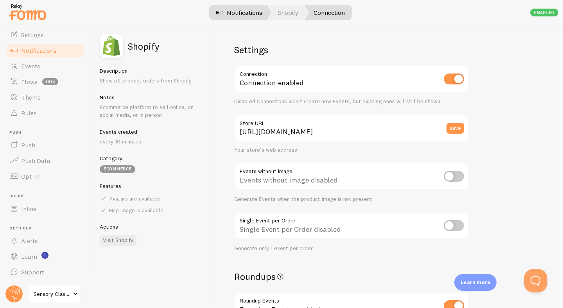
click at [245, 16] on link "Notifications" at bounding box center [239, 13] width 65 height 16
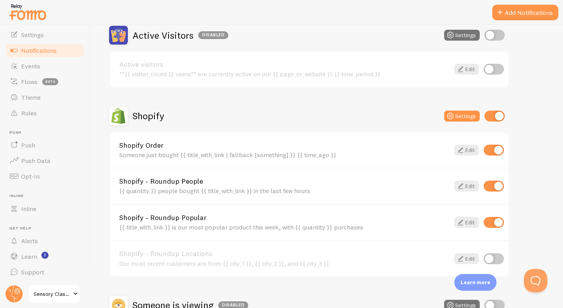
scroll to position [60, 0]
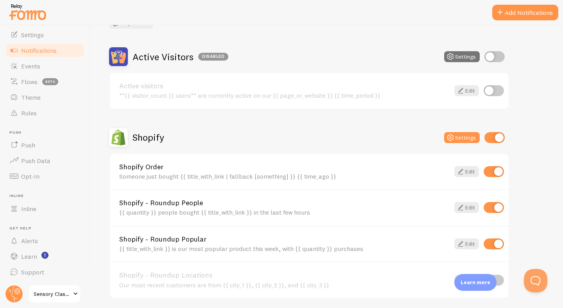
click at [494, 137] on input "checkbox" at bounding box center [495, 137] width 20 height 11
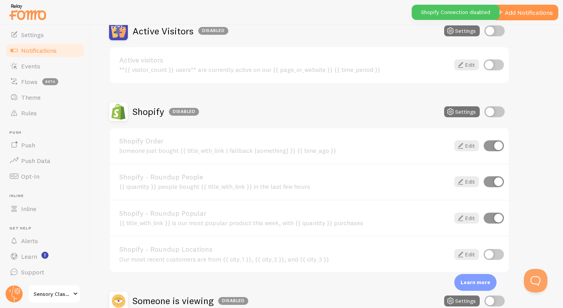
scroll to position [86, 0]
click at [501, 109] on input "checkbox" at bounding box center [495, 111] width 20 height 11
checkbox input "true"
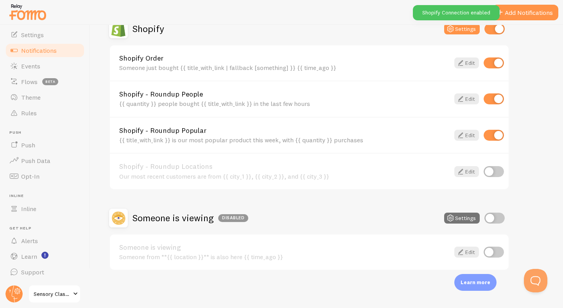
scroll to position [0, 0]
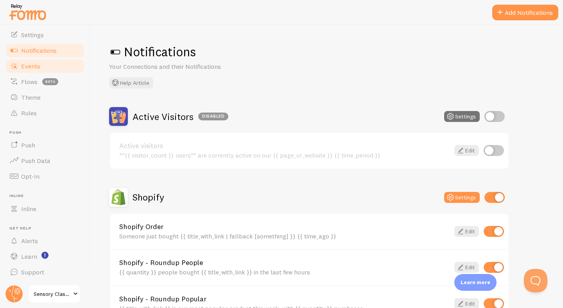
click at [36, 67] on span "Events" at bounding box center [30, 66] width 19 height 8
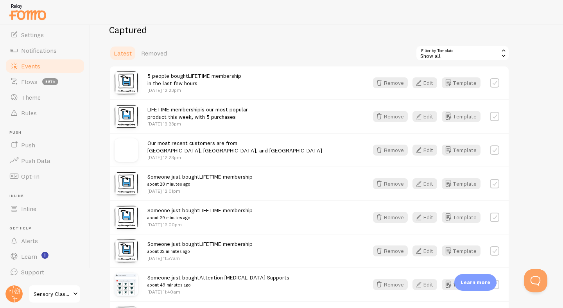
scroll to position [100, 0]
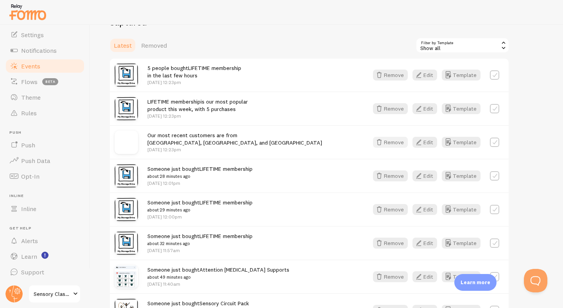
click at [398, 143] on button "Remove" at bounding box center [390, 142] width 35 height 11
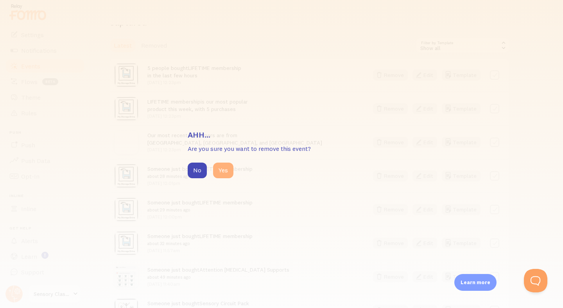
click at [227, 170] on button "Yes" at bounding box center [223, 171] width 20 height 16
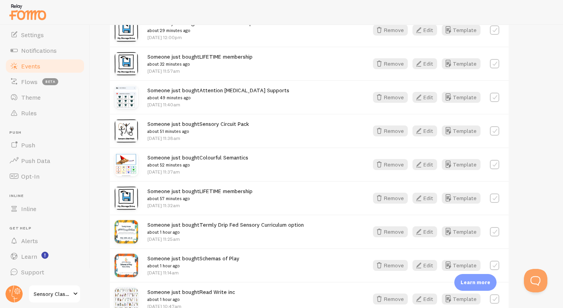
scroll to position [248, 0]
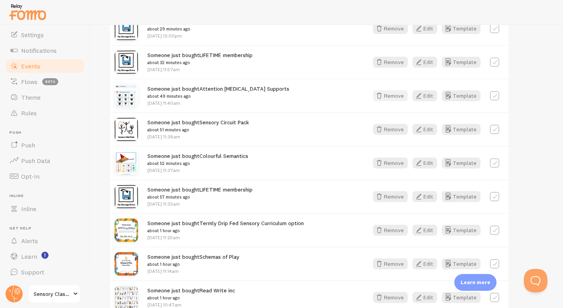
click at [393, 97] on button "Remove" at bounding box center [390, 95] width 35 height 11
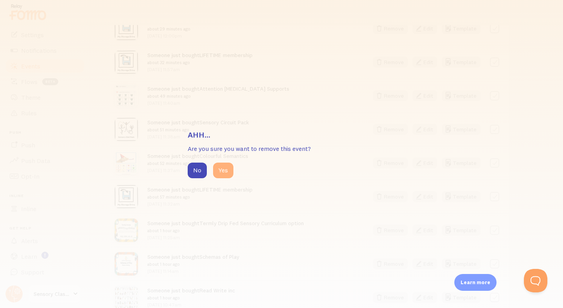
click at [226, 172] on button "Yes" at bounding box center [223, 171] width 20 height 16
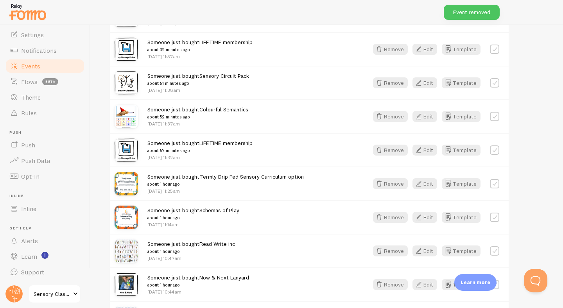
scroll to position [265, 0]
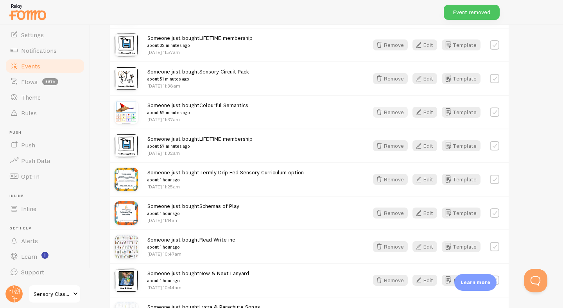
click at [389, 113] on button "Remove" at bounding box center [390, 112] width 35 height 11
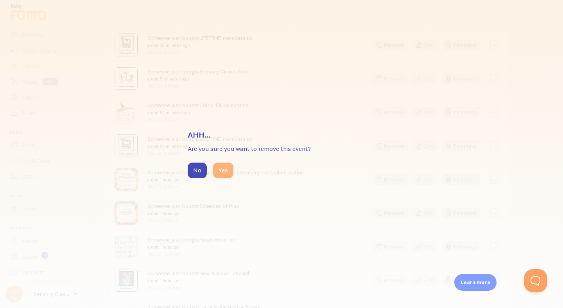
click at [233, 171] on button "Yes" at bounding box center [223, 171] width 20 height 16
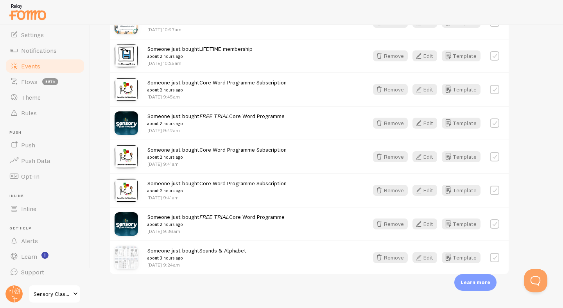
scroll to position [594, 0]
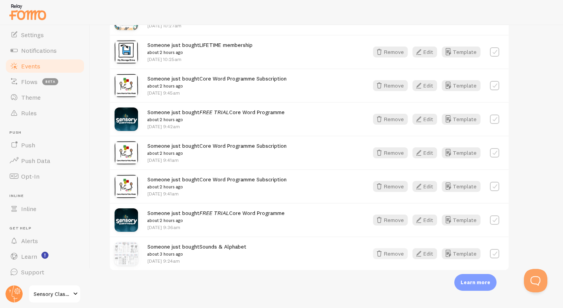
click at [394, 253] on button "Remove" at bounding box center [390, 253] width 35 height 11
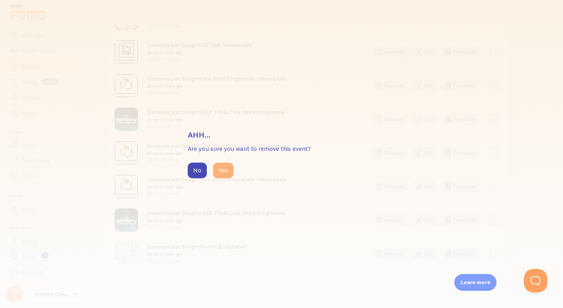
click at [227, 171] on button "Yes" at bounding box center [223, 171] width 20 height 16
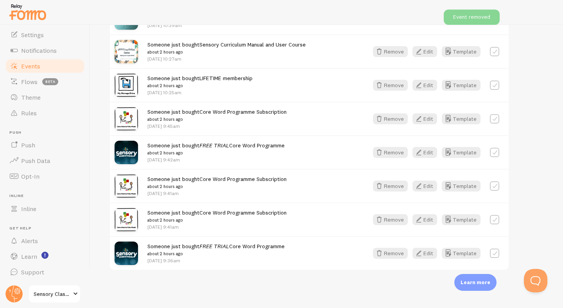
scroll to position [561, 0]
click at [456, 254] on button "Template" at bounding box center [461, 253] width 39 height 11
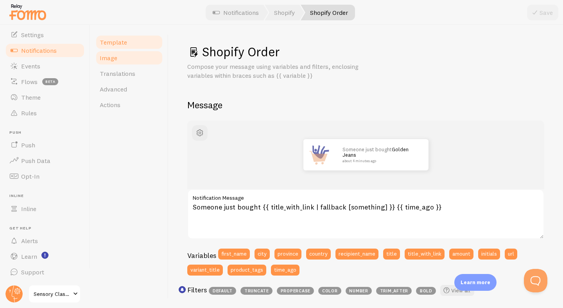
click at [113, 59] on span "Image" at bounding box center [109, 58] width 18 height 8
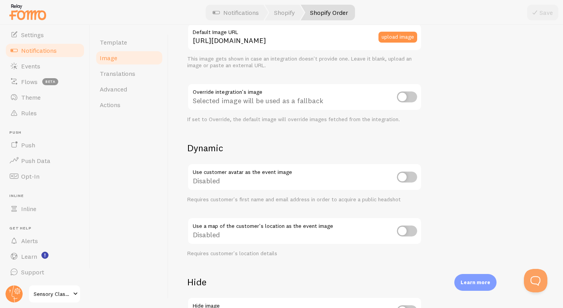
scroll to position [234, 0]
click at [414, 97] on input "checkbox" at bounding box center [407, 97] width 20 height 11
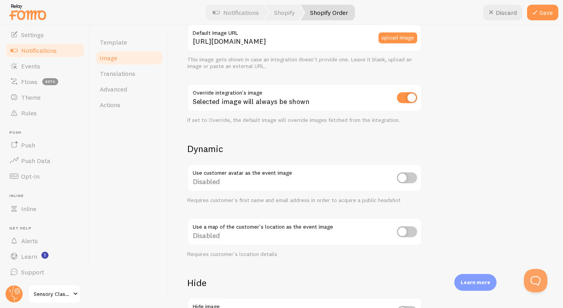
click at [404, 98] on input "checkbox" at bounding box center [407, 97] width 20 height 11
checkbox input "false"
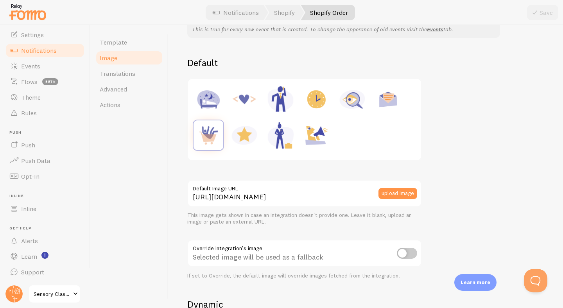
scroll to position [78, 0]
click at [242, 136] on img at bounding box center [245, 136] width 30 height 30
type input "[URL][DOMAIN_NAME]"
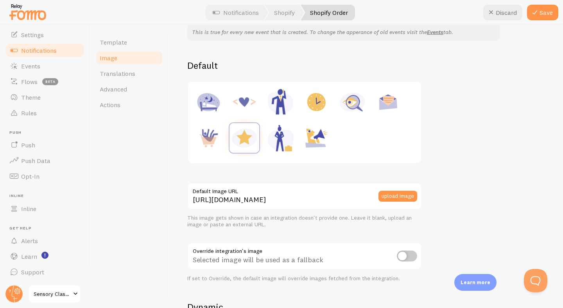
scroll to position [0, 0]
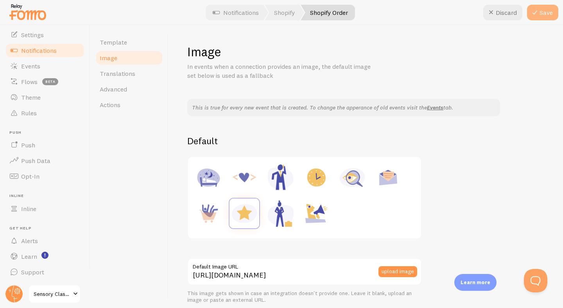
click at [545, 15] on button "Save" at bounding box center [542, 13] width 31 height 16
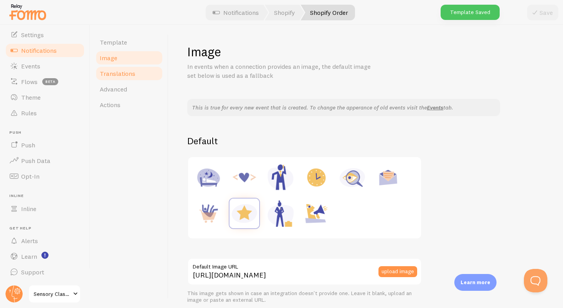
click at [110, 79] on link "Translations" at bounding box center [129, 74] width 68 height 16
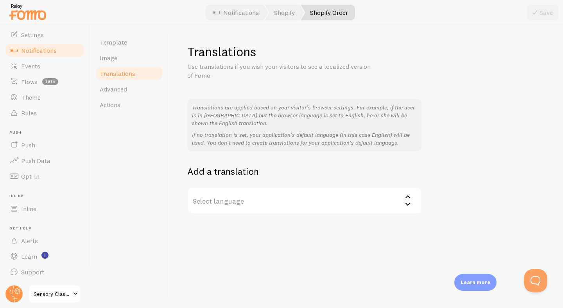
click at [264, 200] on label "Select language" at bounding box center [304, 200] width 235 height 27
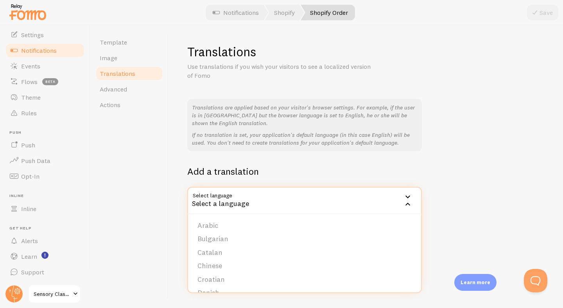
click at [286, 176] on h2 "Add a translation" at bounding box center [304, 172] width 235 height 12
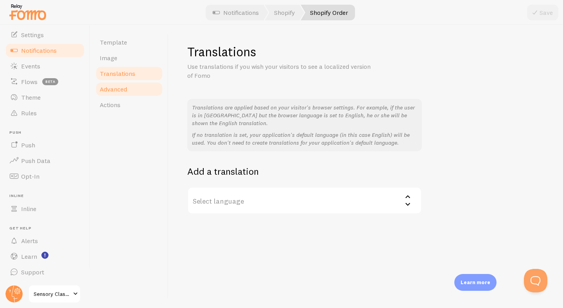
click at [106, 88] on span "Advanced" at bounding box center [113, 89] width 27 height 8
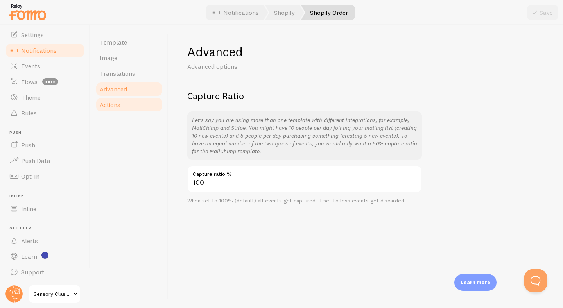
click at [112, 102] on span "Actions" at bounding box center [110, 105] width 21 height 8
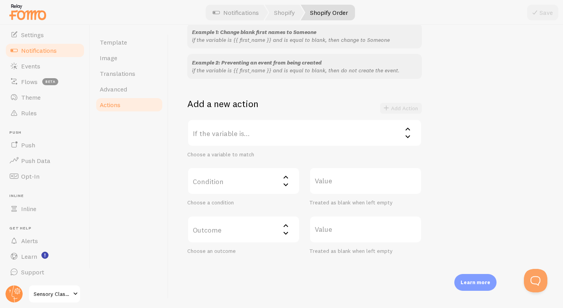
scroll to position [88, 0]
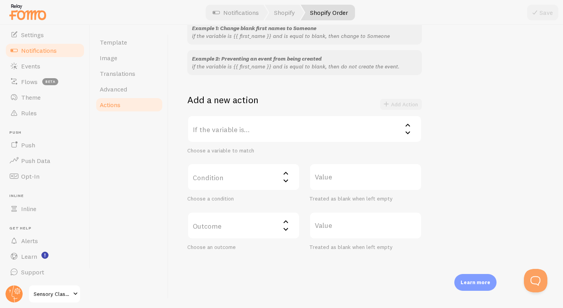
click at [235, 130] on label "If the variable is..." at bounding box center [304, 128] width 235 height 27
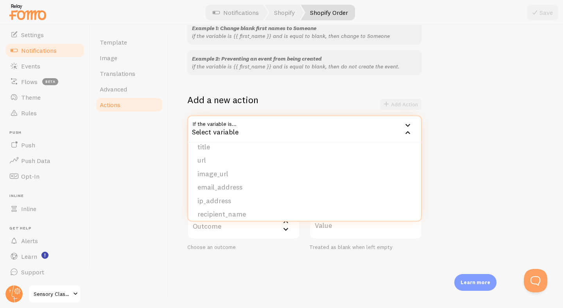
scroll to position [67, 0]
click at [158, 160] on div "Template Image Translations Advanced Actions" at bounding box center [129, 166] width 78 height 283
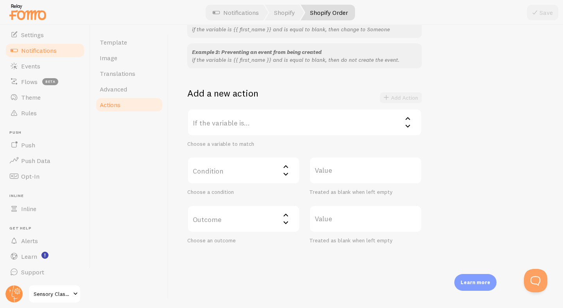
scroll to position [97, 0]
click at [215, 160] on label "Condition" at bounding box center [243, 168] width 113 height 27
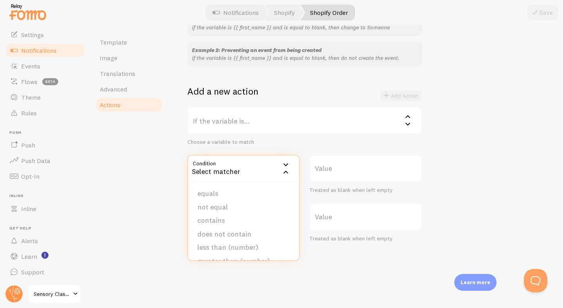
click at [331, 166] on label "Value" at bounding box center [366, 168] width 113 height 27
click at [331, 166] on input "Value" at bounding box center [366, 168] width 113 height 27
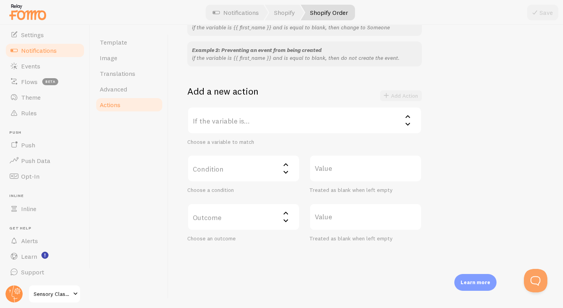
click at [155, 184] on div "Template Image Translations Advanced Actions" at bounding box center [129, 166] width 78 height 283
click at [247, 122] on label "If the variable is..." at bounding box center [304, 120] width 235 height 27
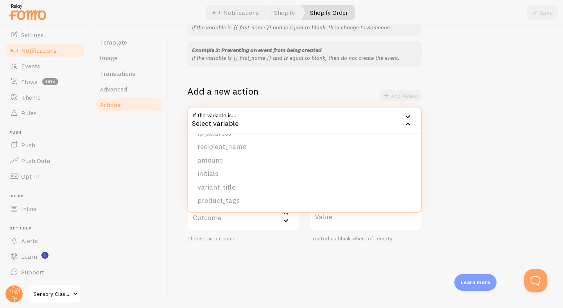
scroll to position [98, 0]
click at [239, 197] on li "product_tags" at bounding box center [304, 200] width 233 height 14
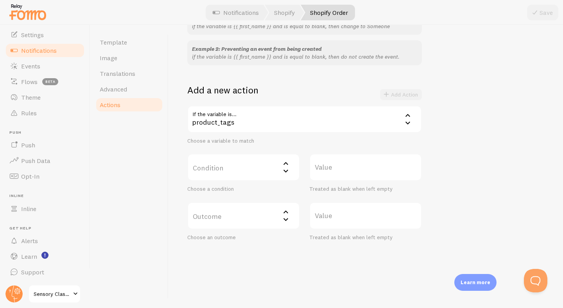
click at [236, 169] on label "Condition" at bounding box center [243, 167] width 113 height 27
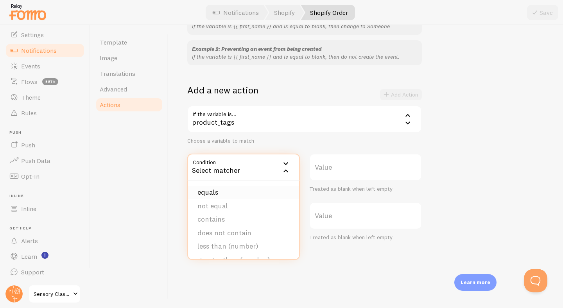
click at [236, 193] on li "equals" at bounding box center [243, 193] width 111 height 14
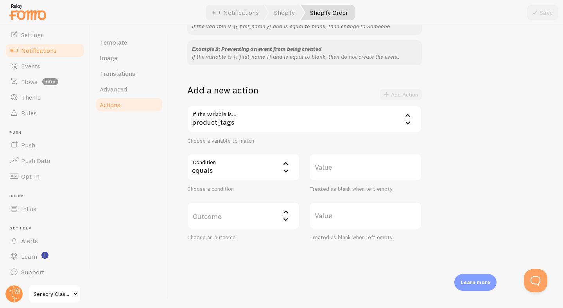
click at [337, 163] on label "Value" at bounding box center [366, 167] width 113 height 27
click at [337, 163] on input "Value" at bounding box center [366, 167] width 113 height 27
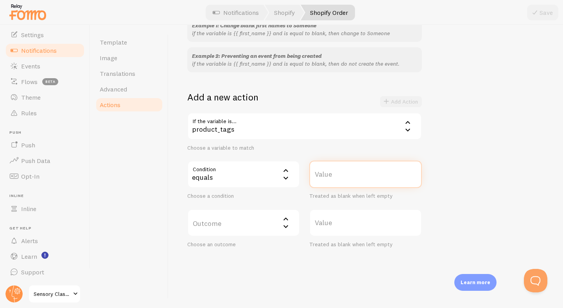
scroll to position [94, 0]
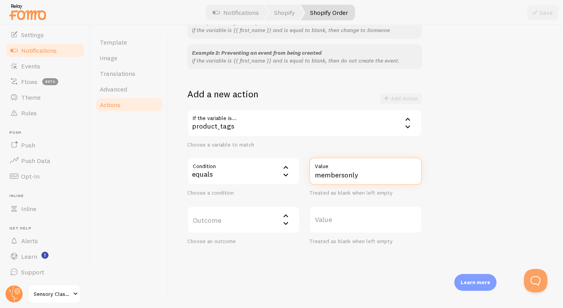
type input "membersonly"
click at [470, 162] on div "Example 1: Change blank first names to Someone if the variable is {{ first_name…" at bounding box center [365, 129] width 357 height 231
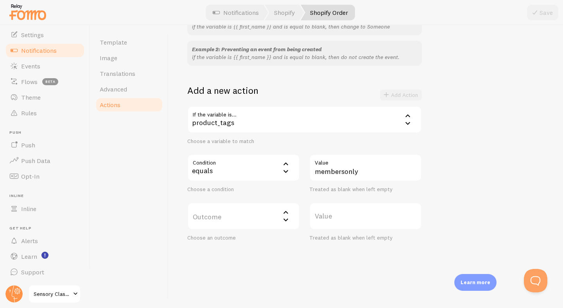
scroll to position [98, 0]
click at [277, 216] on label "Outcome" at bounding box center [243, 215] width 113 height 27
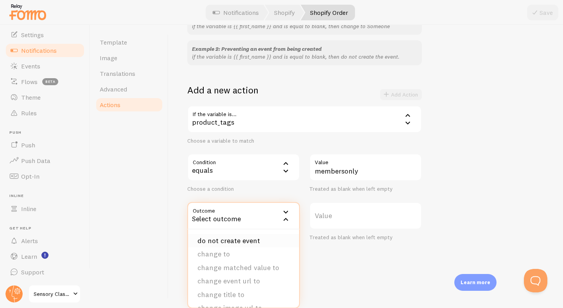
click at [241, 242] on li "do not create event" at bounding box center [243, 241] width 111 height 14
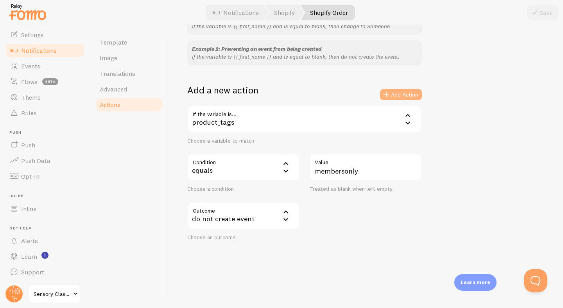
click at [407, 95] on button "Add Action" at bounding box center [401, 94] width 42 height 11
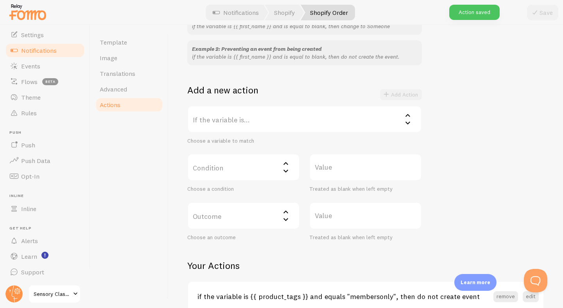
scroll to position [140, 0]
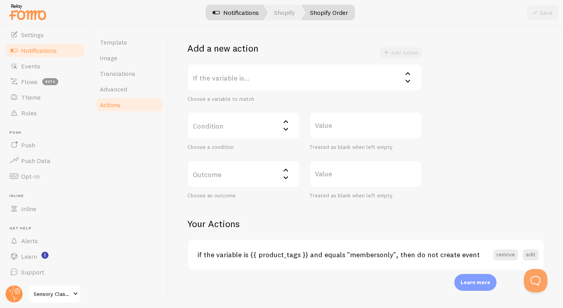
click at [246, 13] on link "Notifications" at bounding box center [235, 13] width 65 height 16
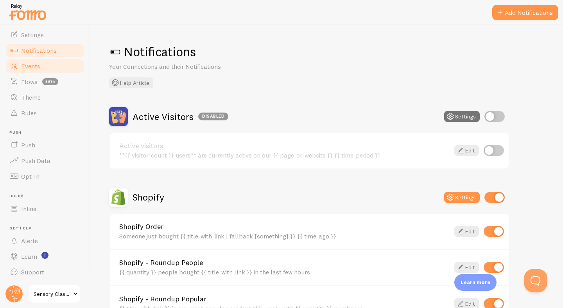
click at [37, 64] on span "Events" at bounding box center [30, 66] width 19 height 8
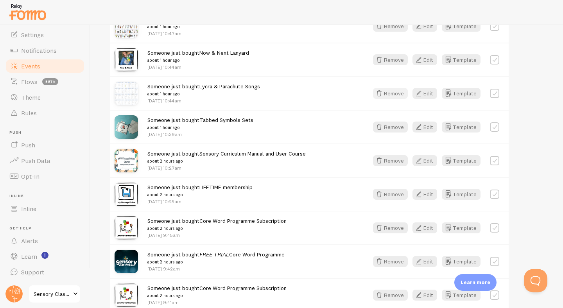
scroll to position [449, 0]
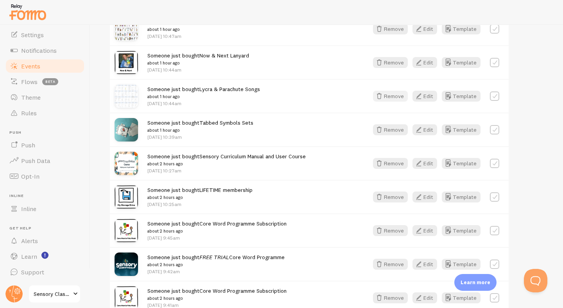
click at [398, 96] on button "Remove" at bounding box center [390, 96] width 35 height 11
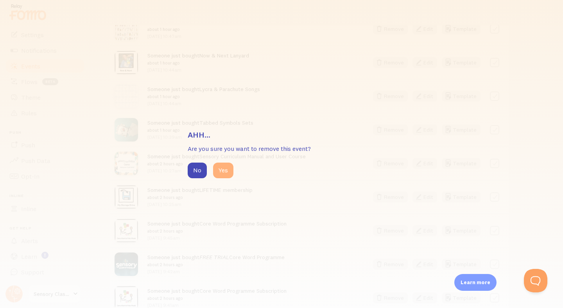
click at [220, 173] on button "Yes" at bounding box center [223, 171] width 20 height 16
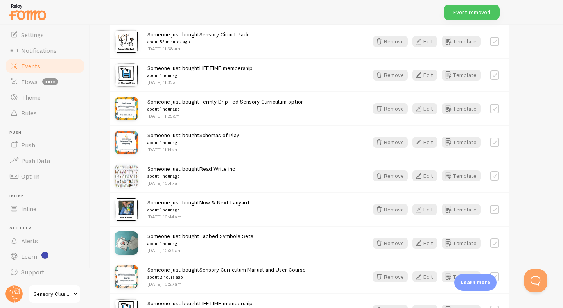
scroll to position [302, 0]
click at [395, 178] on button "Remove" at bounding box center [390, 176] width 35 height 11
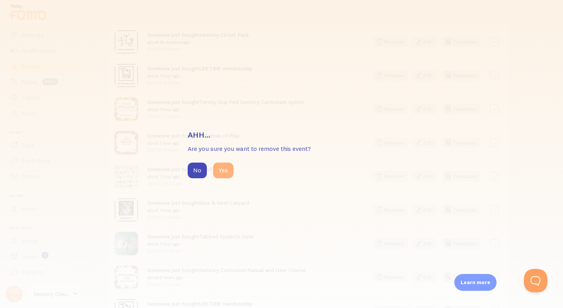
click at [225, 173] on button "Yes" at bounding box center [223, 171] width 20 height 16
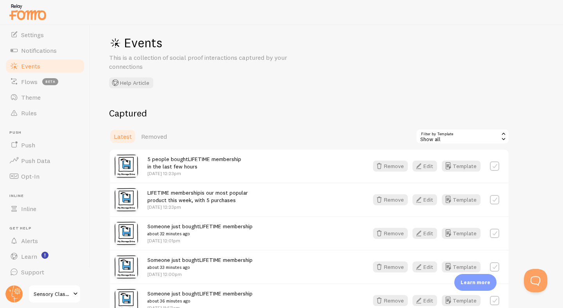
scroll to position [0, 0]
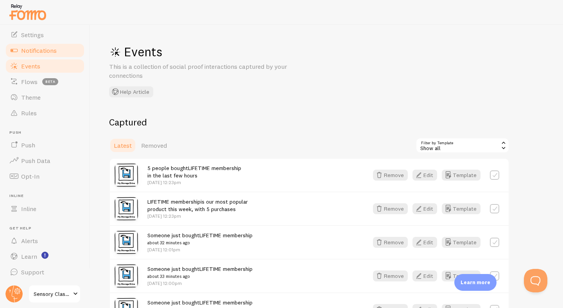
click at [41, 53] on span "Notifications" at bounding box center [39, 51] width 36 height 8
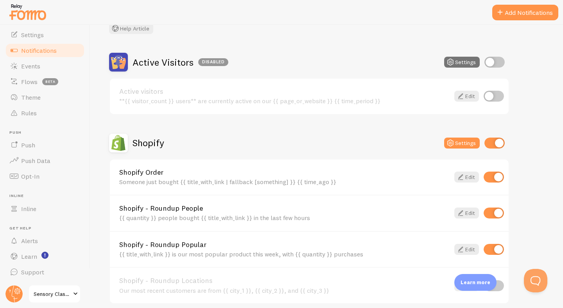
scroll to position [169, 0]
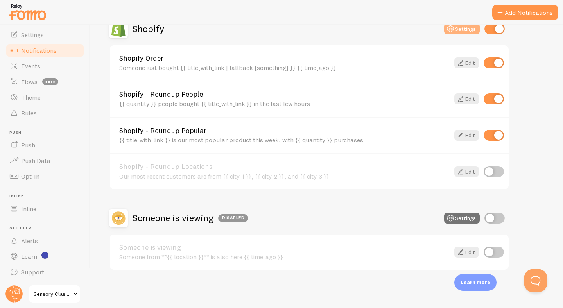
click at [463, 31] on button "Settings" at bounding box center [463, 28] width 36 height 11
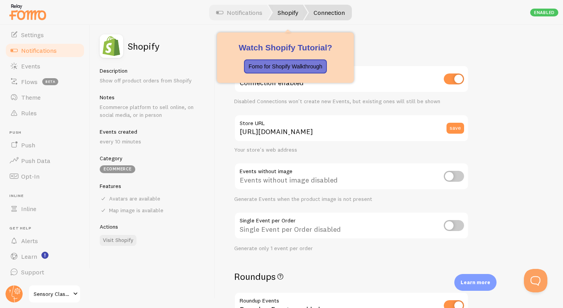
click at [284, 11] on link "Shopify" at bounding box center [288, 13] width 40 height 16
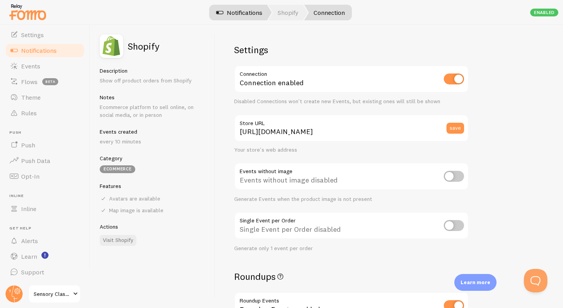
click at [247, 14] on link "Notifications" at bounding box center [239, 13] width 65 height 16
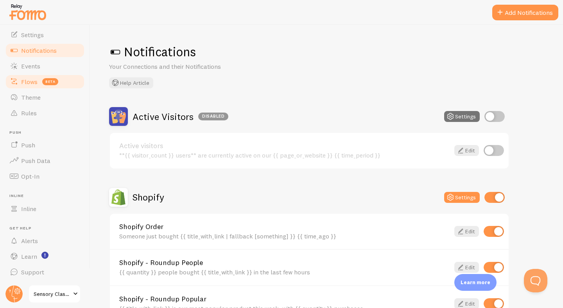
click at [26, 75] on link "Flows beta" at bounding box center [45, 82] width 81 height 16
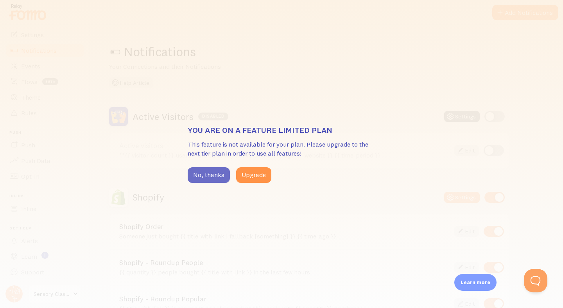
click at [210, 178] on button "No, thanks" at bounding box center [209, 175] width 42 height 16
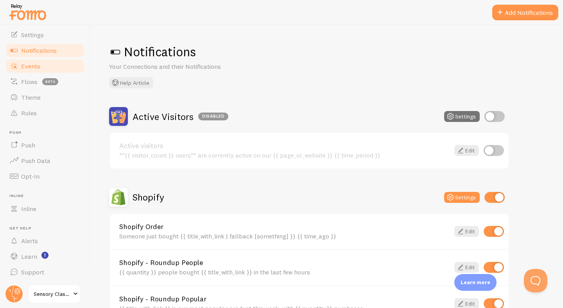
click at [36, 67] on span "Events" at bounding box center [30, 66] width 19 height 8
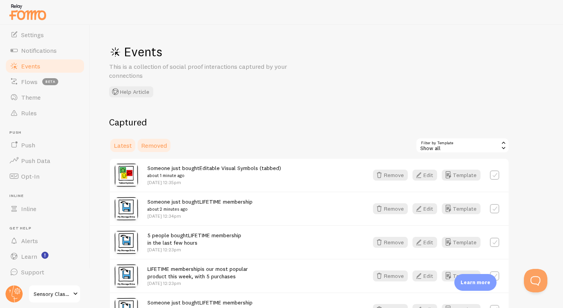
click at [157, 146] on span "Removed" at bounding box center [154, 146] width 26 height 8
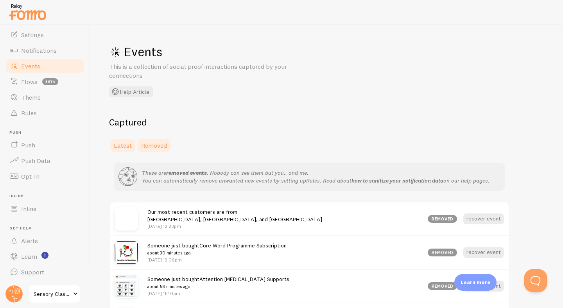
click at [123, 146] on span "Latest" at bounding box center [123, 146] width 18 height 8
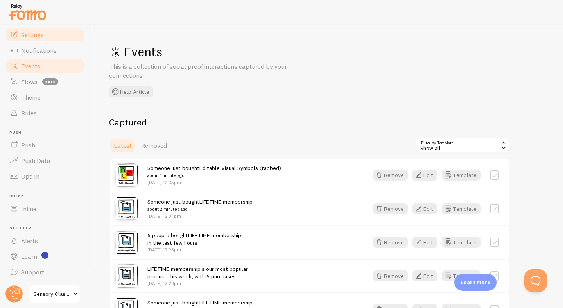
click at [33, 38] on link "Settings" at bounding box center [45, 35] width 81 height 16
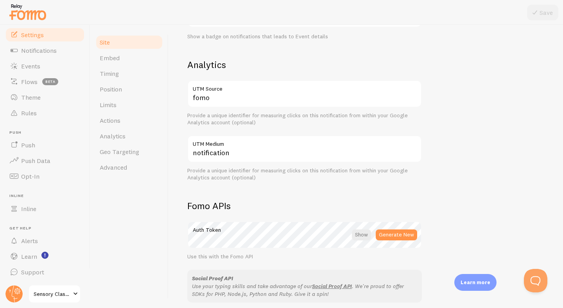
scroll to position [328, 0]
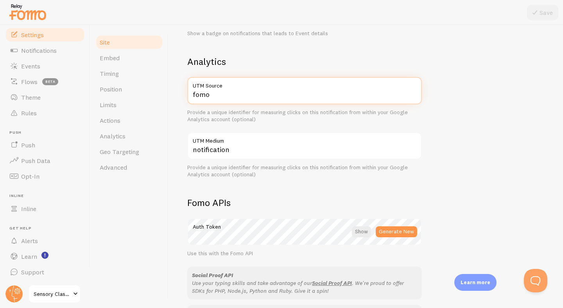
click at [228, 95] on input "fomo" at bounding box center [304, 90] width 235 height 27
type input "fomoclicks"
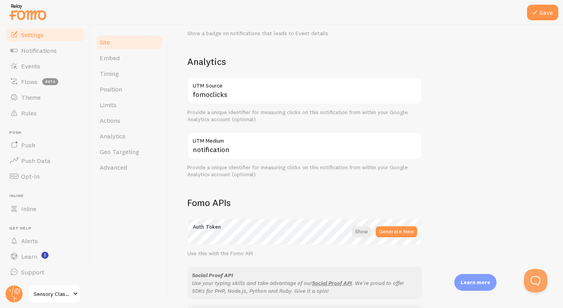
click at [422, 122] on div "Sensory Classroom Site Title Name used for this site across your Fomo interface…" at bounding box center [365, 73] width 357 height 529
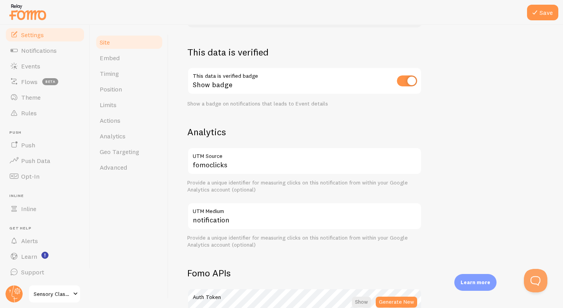
scroll to position [13, 0]
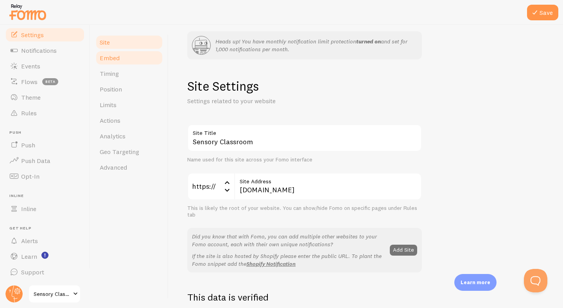
click at [125, 59] on link "Embed" at bounding box center [129, 58] width 68 height 16
click at [547, 13] on button "Save" at bounding box center [542, 13] width 31 height 16
click at [131, 61] on link "Embed" at bounding box center [129, 58] width 68 height 16
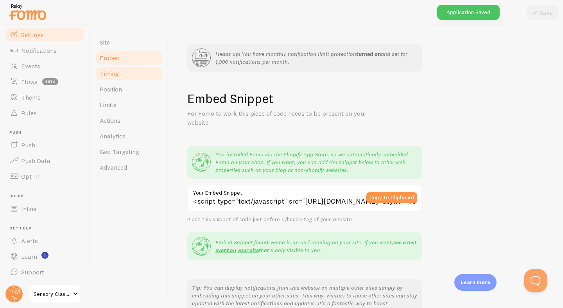
click at [128, 72] on link "Timing" at bounding box center [129, 74] width 68 height 16
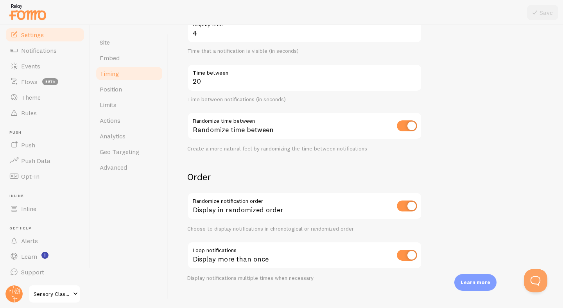
scroll to position [202, 0]
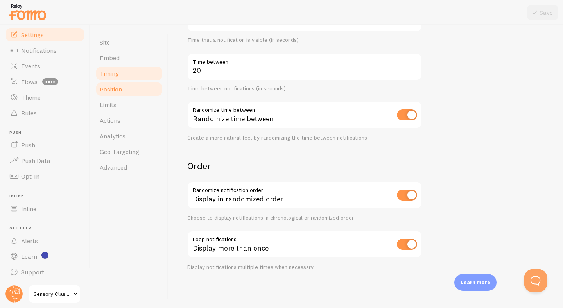
click at [132, 86] on link "Position" at bounding box center [129, 89] width 68 height 16
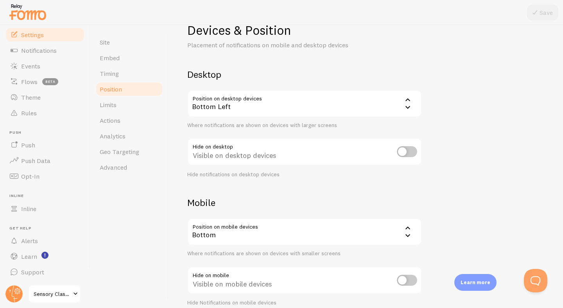
scroll to position [70, 0]
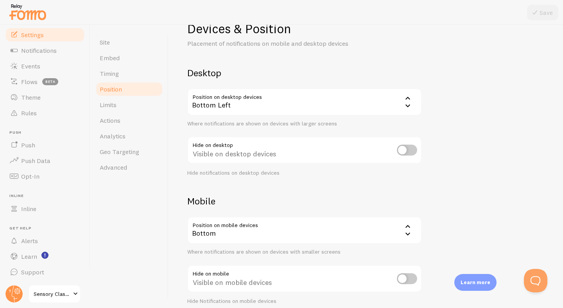
click at [242, 107] on div "Bottom Left" at bounding box center [304, 101] width 235 height 27
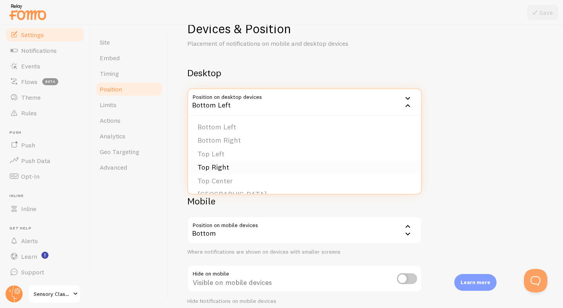
click at [248, 164] on li "Top Right" at bounding box center [304, 168] width 233 height 14
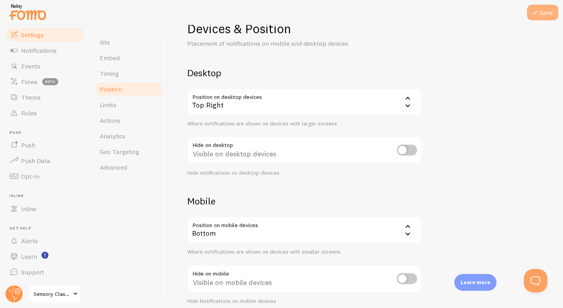
click at [543, 14] on button "Save" at bounding box center [542, 13] width 31 height 16
click at [338, 227] on div "Bottom" at bounding box center [304, 230] width 235 height 27
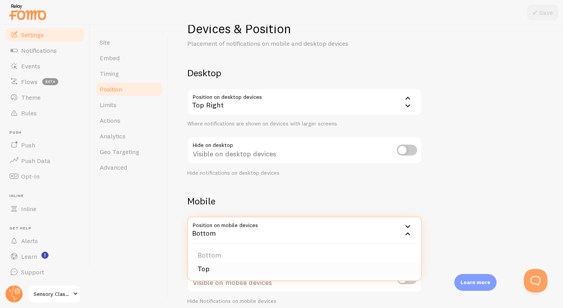
click at [266, 269] on li "Top" at bounding box center [304, 270] width 233 height 14
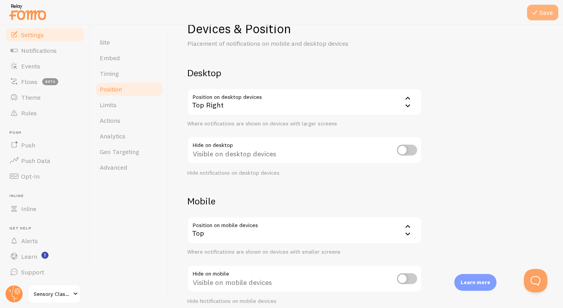
click at [539, 16] on icon at bounding box center [535, 12] width 9 height 9
click at [36, 97] on span "Theme" at bounding box center [31, 98] width 20 height 8
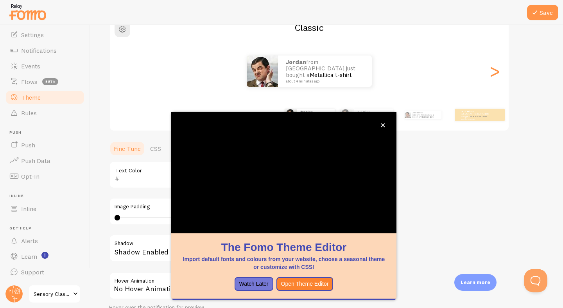
scroll to position [80, 0]
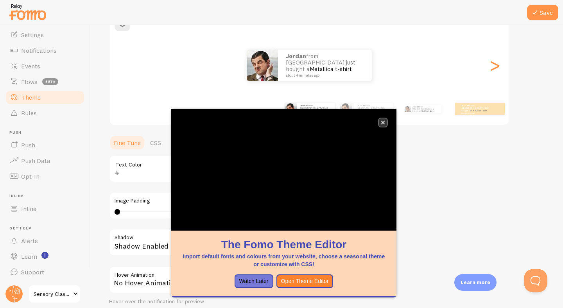
click at [380, 122] on button "close," at bounding box center [383, 123] width 8 height 8
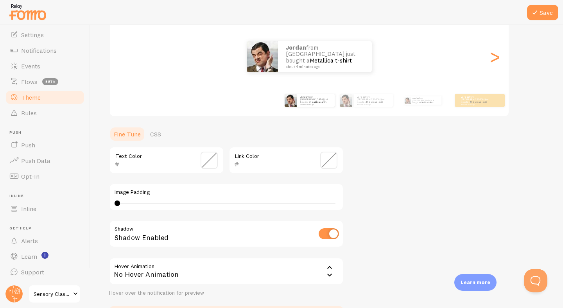
scroll to position [90, 0]
click at [328, 161] on span at bounding box center [328, 159] width 17 height 17
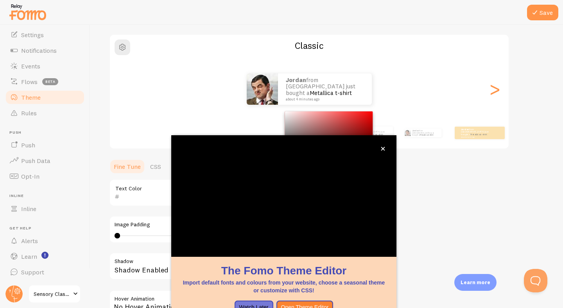
scroll to position [56, 0]
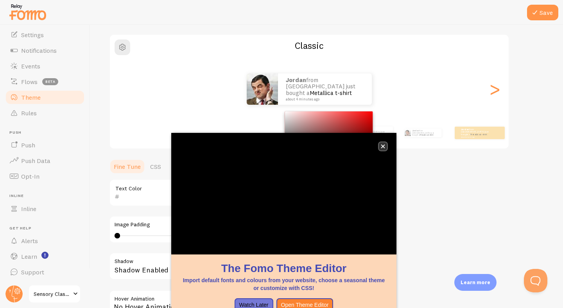
click at [383, 146] on icon "close," at bounding box center [384, 147] width 4 height 4
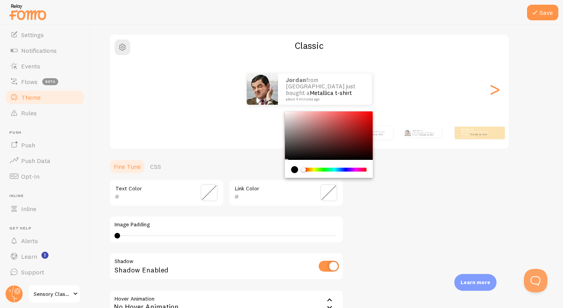
click at [332, 194] on span at bounding box center [328, 192] width 17 height 17
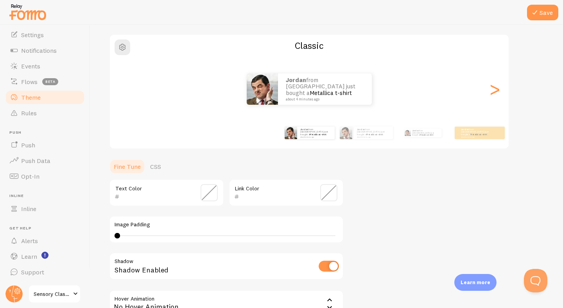
click at [280, 193] on input "text" at bounding box center [275, 196] width 72 height 9
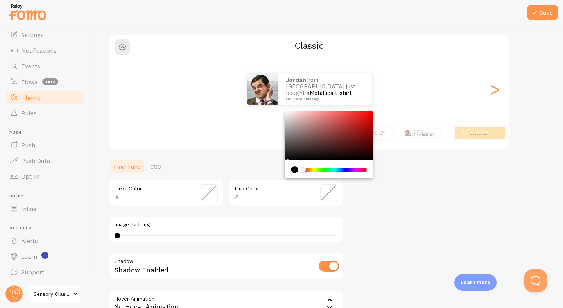
paste input "b9e3eb"
drag, startPoint x: 269, startPoint y: 196, endPoint x: 218, endPoint y: 197, distance: 51.3
click at [218, 197] on div "Text Color b9e3eb Link Color" at bounding box center [226, 192] width 235 height 27
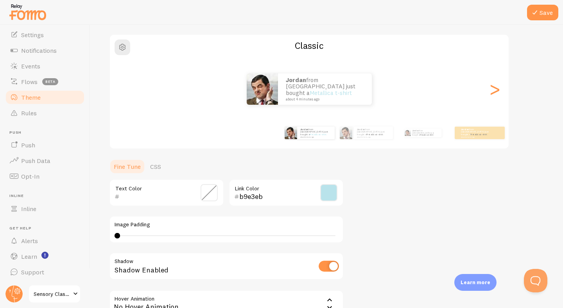
paste input "fd6c23"
type input "fd6c23"
click at [370, 188] on div "Theme Choose a theme for your notifications Classic jordan from [GEOGRAPHIC_DAT…" at bounding box center [327, 173] width 436 height 371
click at [211, 195] on span at bounding box center [209, 192] width 17 height 17
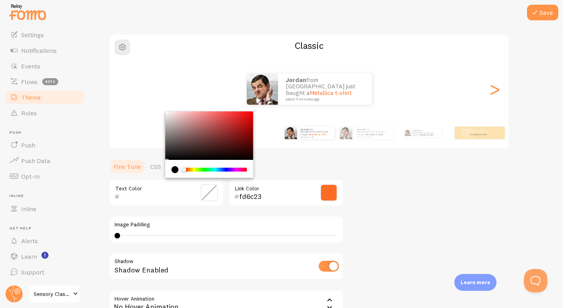
click at [139, 199] on input "text" at bounding box center [156, 196] width 72 height 9
paste input "445059"
type input "445059"
click at [375, 197] on div "Theme Choose a theme for your notifications Classic jordan from [GEOGRAPHIC_DAT…" at bounding box center [327, 173] width 436 height 371
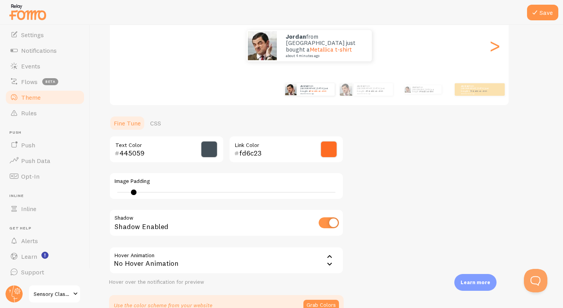
scroll to position [103, 0]
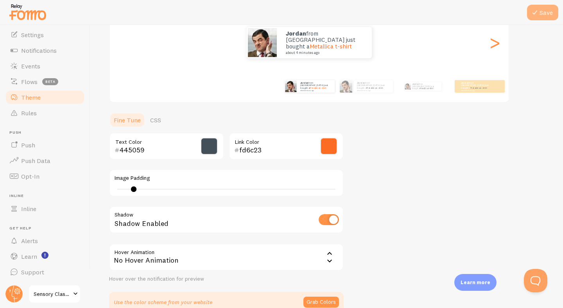
click at [538, 17] on icon at bounding box center [535, 12] width 9 height 9
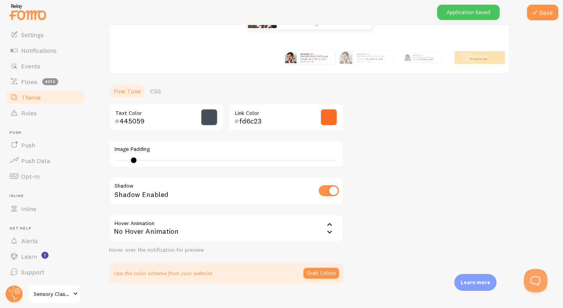
scroll to position [144, 0]
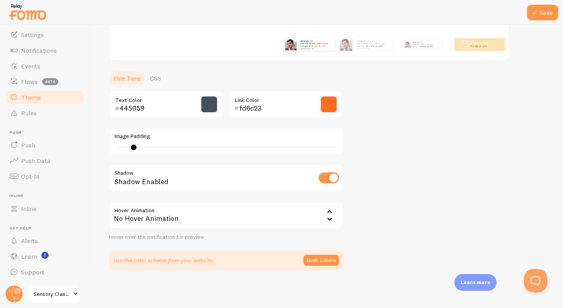
click at [309, 219] on div "No Hover Animation" at bounding box center [226, 215] width 235 height 27
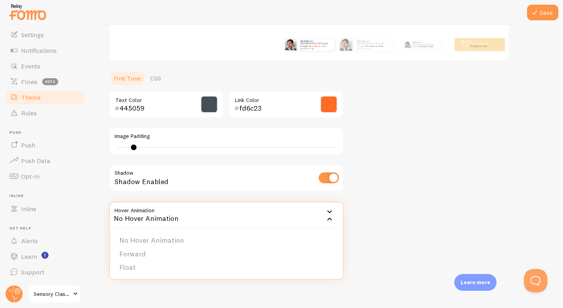
click at [371, 204] on div "Theme Choose a theme for your notifications Classic jordan from [GEOGRAPHIC_DAT…" at bounding box center [327, 84] width 436 height 371
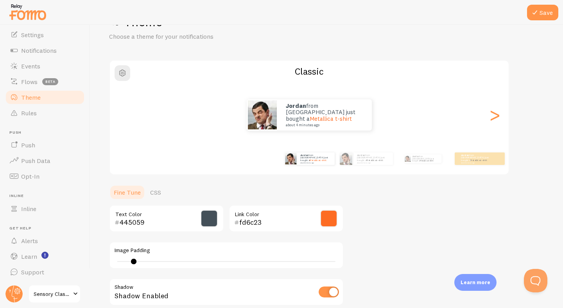
scroll to position [30, 0]
click at [495, 117] on div ">" at bounding box center [494, 115] width 9 height 56
type input "0"
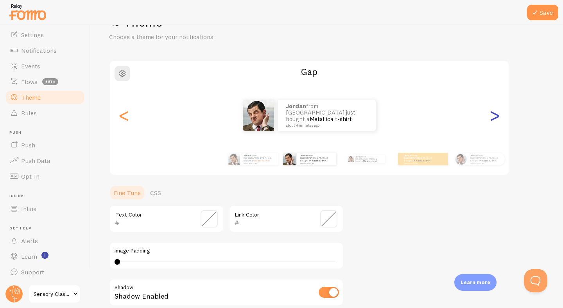
click at [495, 117] on div ">" at bounding box center [494, 115] width 9 height 56
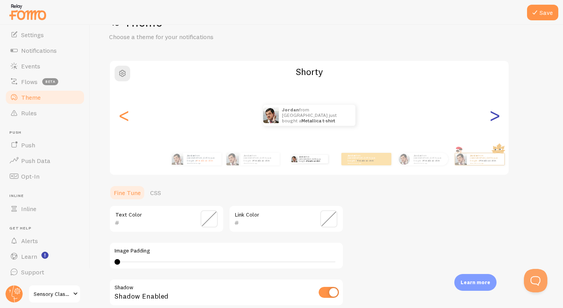
click at [495, 117] on div ">" at bounding box center [494, 115] width 9 height 56
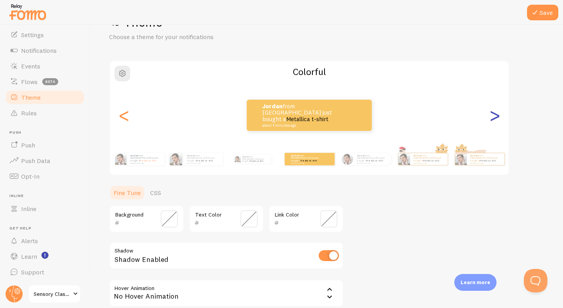
click at [495, 117] on div ">" at bounding box center [494, 115] width 9 height 56
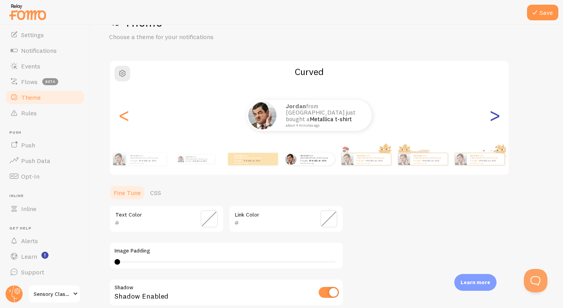
click at [495, 117] on div ">" at bounding box center [494, 115] width 9 height 56
type input "0"
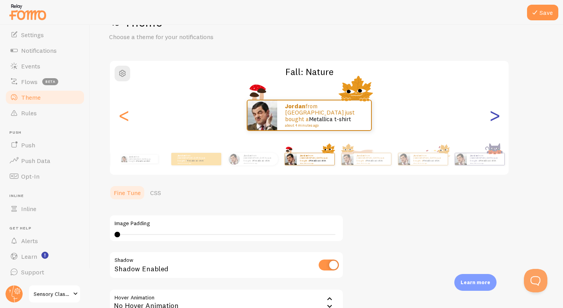
click at [495, 117] on div ">" at bounding box center [494, 115] width 9 height 56
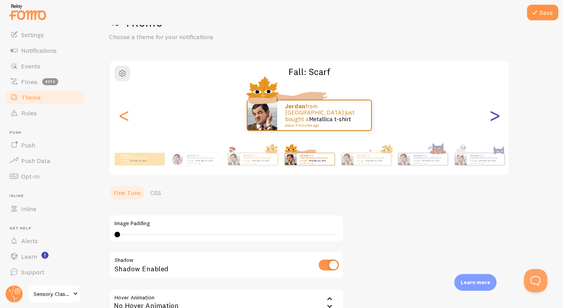
click at [495, 117] on div ">" at bounding box center [494, 115] width 9 height 56
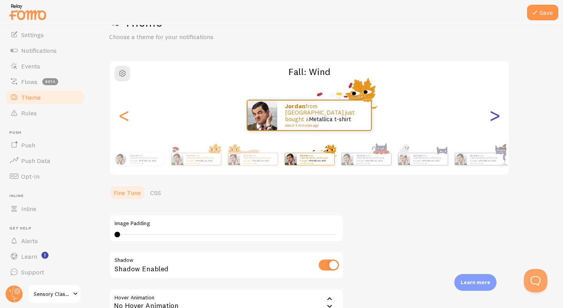
click at [495, 117] on div ">" at bounding box center [494, 115] width 9 height 56
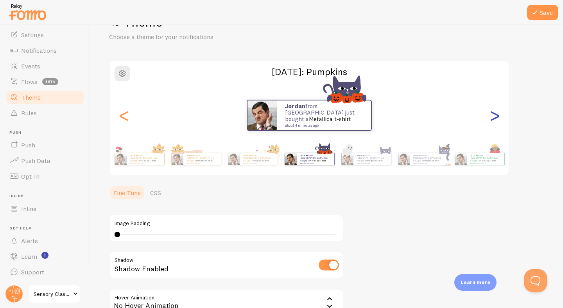
click at [495, 117] on div ">" at bounding box center [494, 115] width 9 height 56
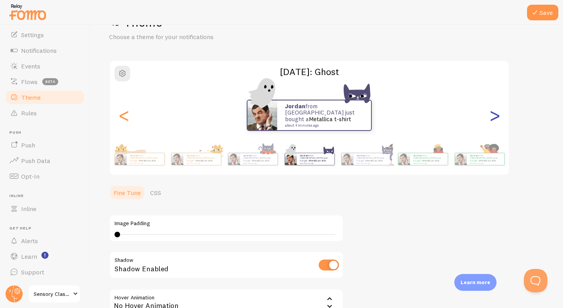
click at [495, 117] on div ">" at bounding box center [494, 115] width 9 height 56
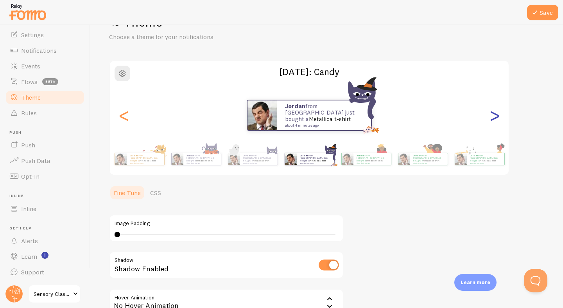
click at [496, 119] on div ">" at bounding box center [494, 115] width 9 height 56
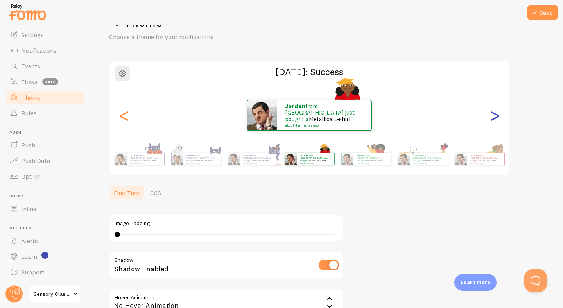
click at [496, 119] on div ">" at bounding box center [494, 115] width 9 height 56
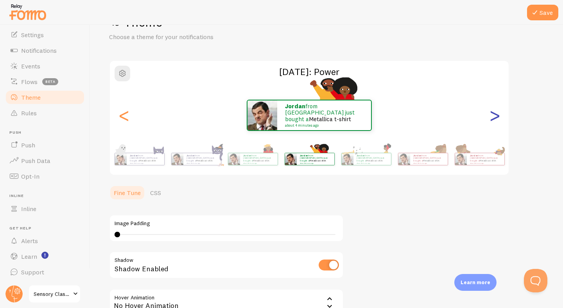
click at [496, 119] on div ">" at bounding box center [494, 115] width 9 height 56
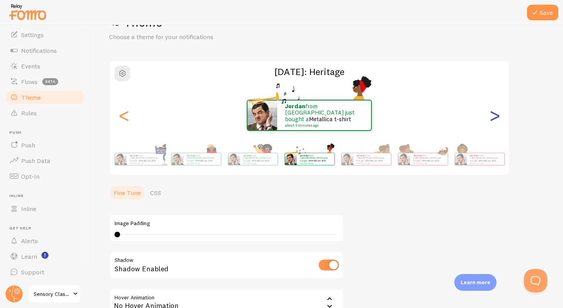
click at [496, 119] on div ">" at bounding box center [494, 115] width 9 height 56
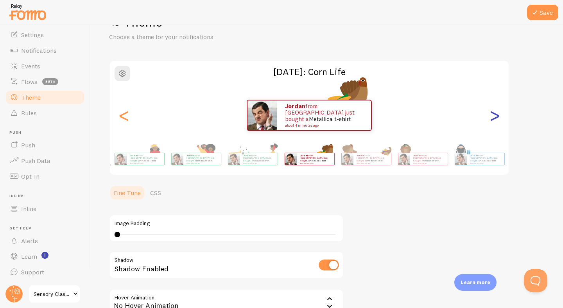
click at [496, 119] on div ">" at bounding box center [494, 115] width 9 height 56
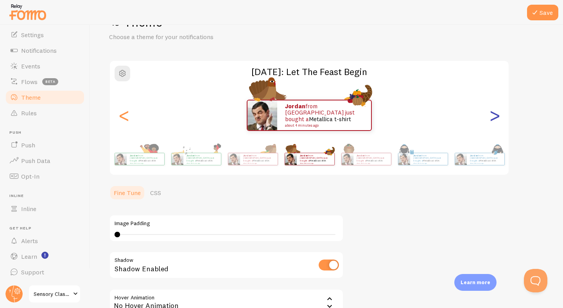
click at [496, 119] on div ">" at bounding box center [494, 115] width 9 height 56
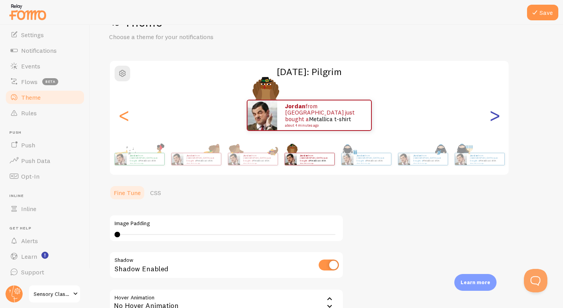
click at [496, 119] on div ">" at bounding box center [494, 115] width 9 height 56
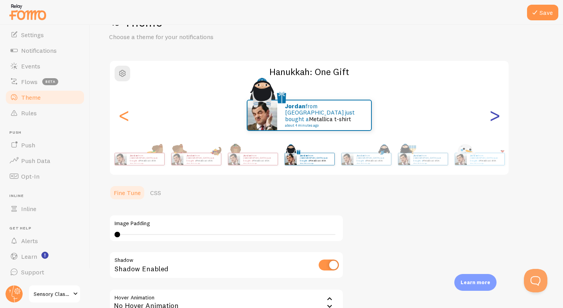
click at [496, 119] on div ">" at bounding box center [494, 115] width 9 height 56
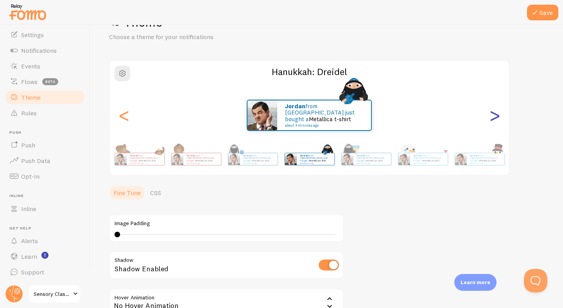
click at [496, 119] on div ">" at bounding box center [494, 115] width 9 height 56
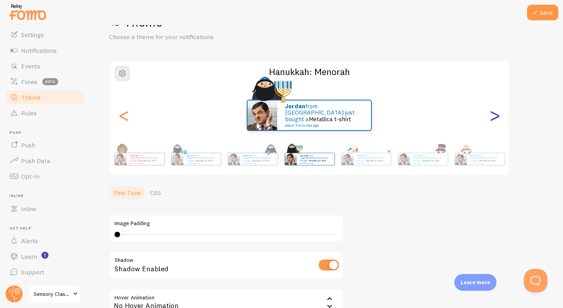
click at [496, 119] on div ">" at bounding box center [494, 115] width 9 height 56
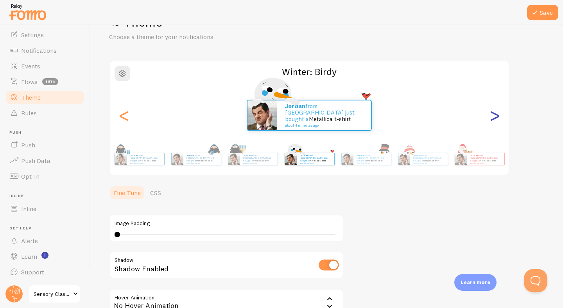
click at [496, 119] on div ">" at bounding box center [494, 115] width 9 height 56
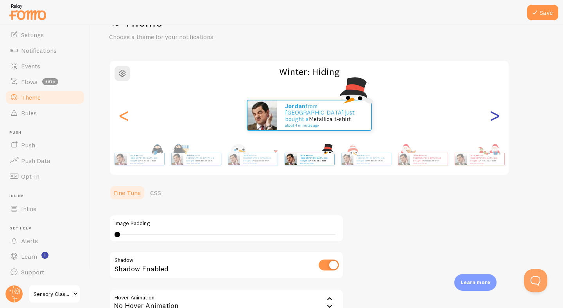
click at [496, 119] on div ">" at bounding box center [494, 115] width 9 height 56
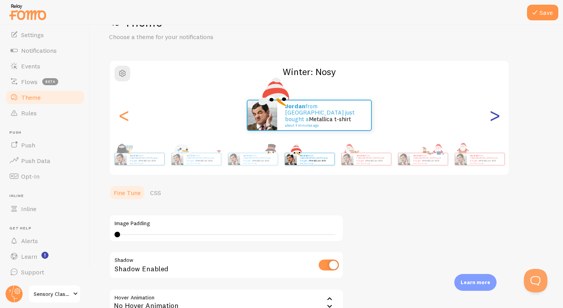
click at [496, 119] on div ">" at bounding box center [494, 115] width 9 height 56
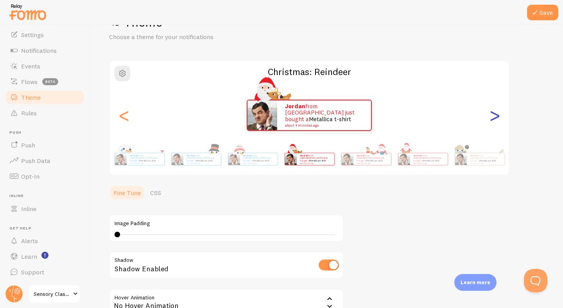
click at [496, 119] on div ">" at bounding box center [494, 115] width 9 height 56
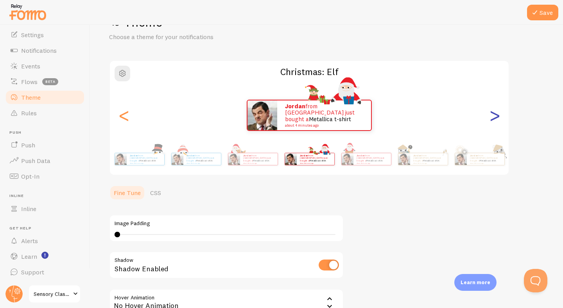
click at [496, 119] on div ">" at bounding box center [494, 115] width 9 height 56
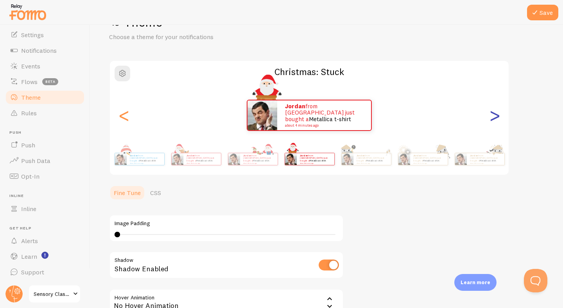
click at [496, 119] on div ">" at bounding box center [494, 115] width 9 height 56
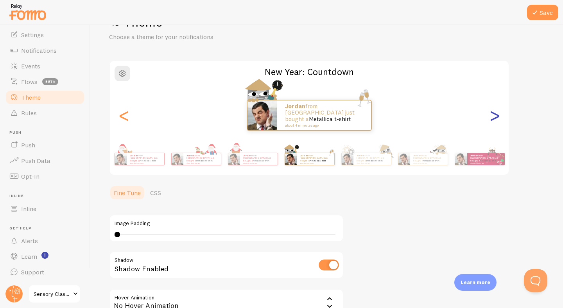
click at [496, 119] on div ">" at bounding box center [494, 115] width 9 height 56
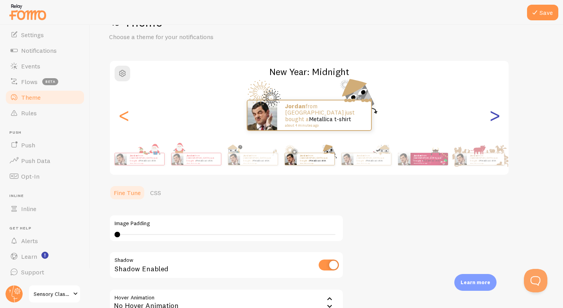
click at [496, 119] on div ">" at bounding box center [494, 115] width 9 height 56
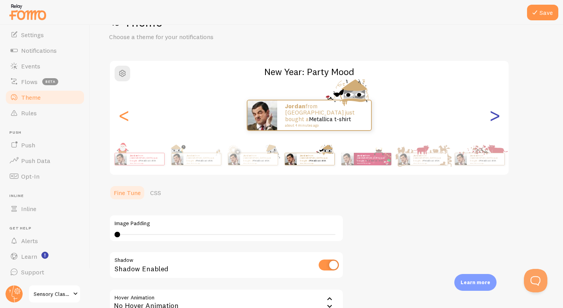
click at [496, 119] on div ">" at bounding box center [494, 115] width 9 height 56
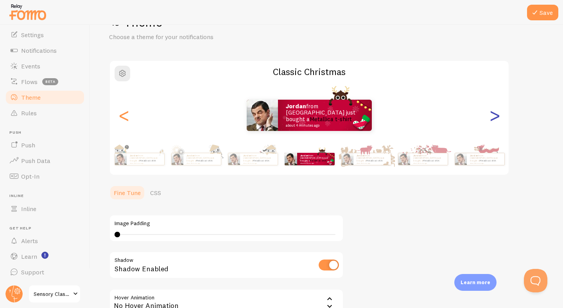
click at [496, 119] on div ">" at bounding box center [494, 115] width 9 height 56
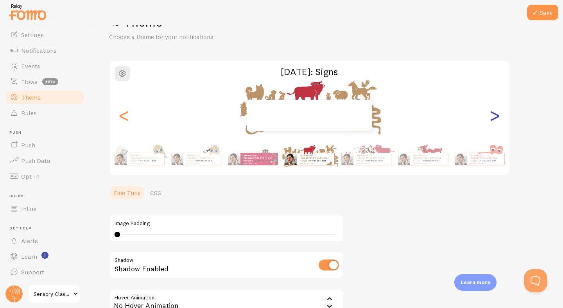
click at [496, 119] on div ">" at bounding box center [494, 115] width 9 height 56
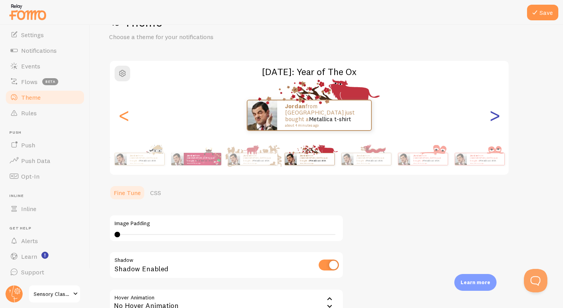
click at [496, 119] on div ">" at bounding box center [494, 115] width 9 height 56
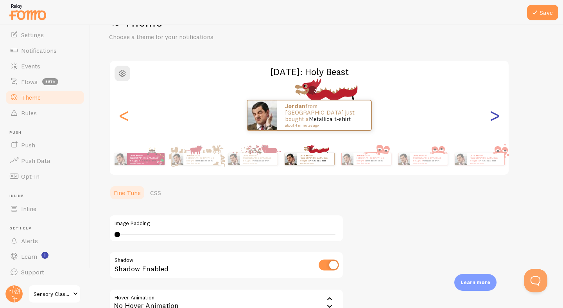
click at [496, 119] on div ">" at bounding box center [494, 115] width 9 height 56
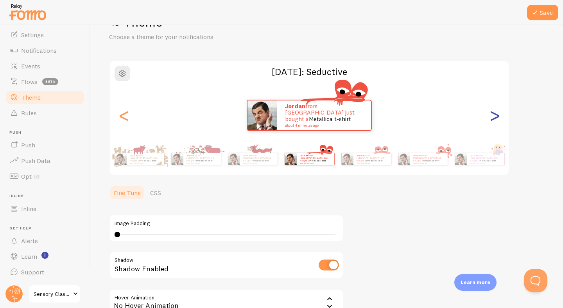
click at [496, 119] on div ">" at bounding box center [494, 115] width 9 height 56
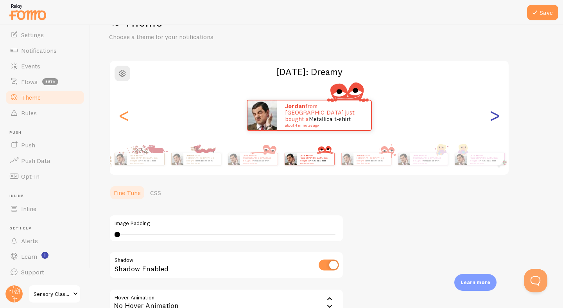
click at [496, 119] on div ">" at bounding box center [494, 115] width 9 height 56
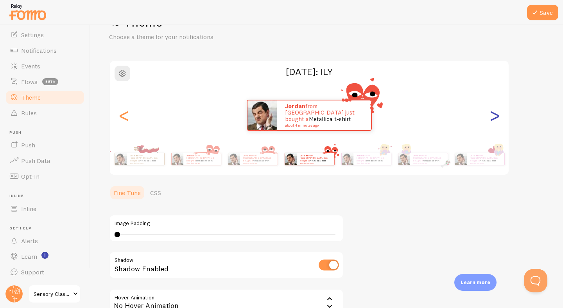
click at [496, 119] on div ">" at bounding box center [494, 115] width 9 height 56
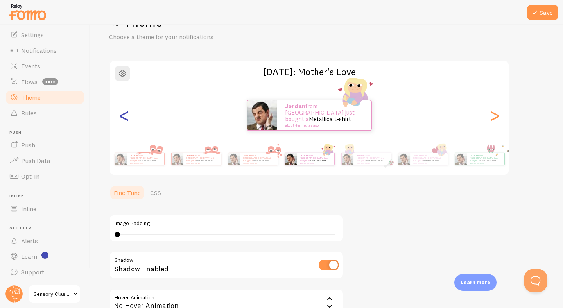
click at [126, 117] on div "<" at bounding box center [123, 115] width 9 height 56
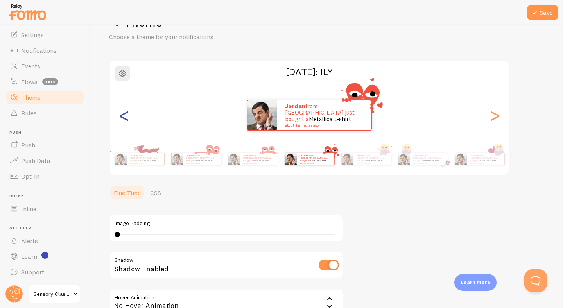
click at [126, 117] on div "<" at bounding box center [123, 115] width 9 height 56
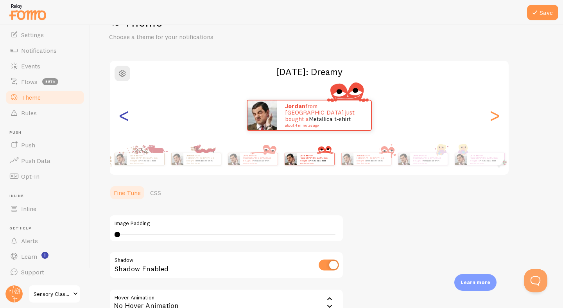
click at [126, 117] on div "<" at bounding box center [123, 115] width 9 height 56
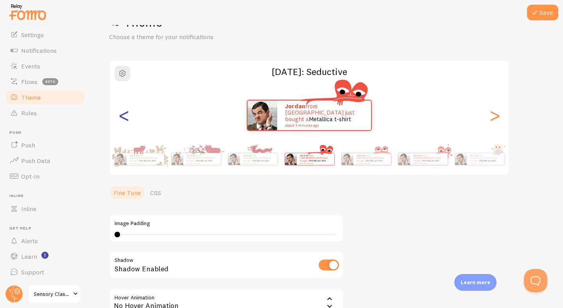
click at [126, 117] on div "<" at bounding box center [123, 115] width 9 height 56
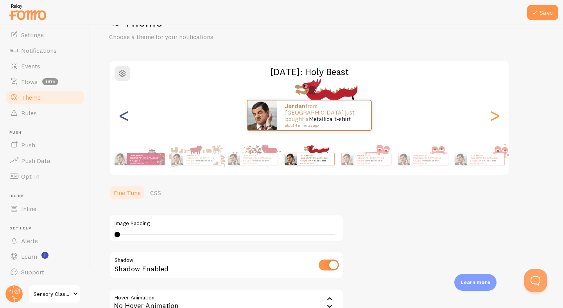
click at [126, 117] on div "<" at bounding box center [123, 115] width 9 height 56
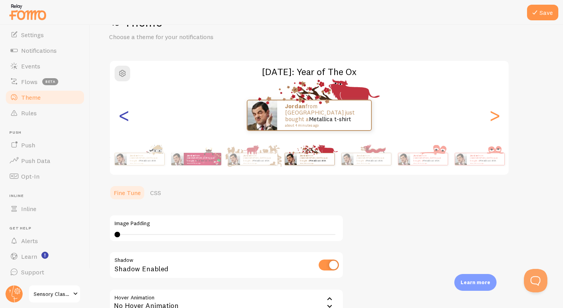
click at [126, 117] on div "<" at bounding box center [123, 115] width 9 height 56
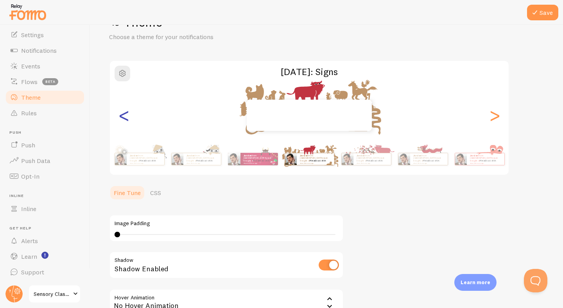
click at [126, 117] on div "<" at bounding box center [123, 115] width 9 height 56
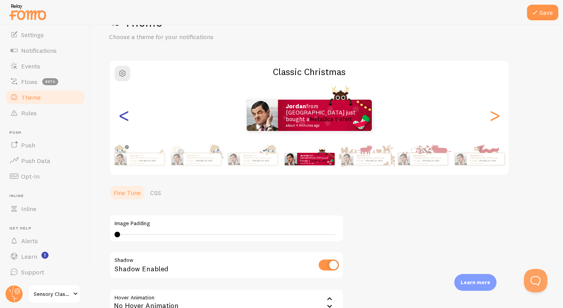
click at [126, 117] on div "<" at bounding box center [123, 115] width 9 height 56
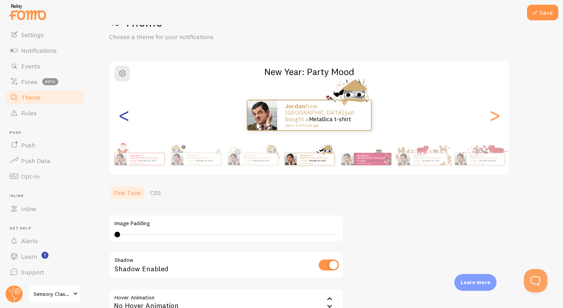
click at [126, 117] on div "<" at bounding box center [123, 115] width 9 height 56
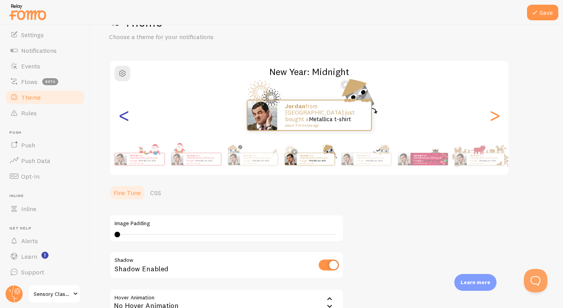
click at [126, 117] on div "<" at bounding box center [123, 115] width 9 height 56
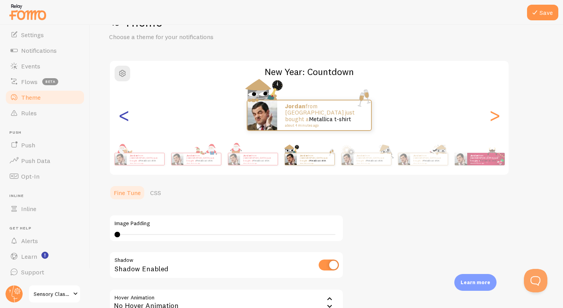
click at [126, 117] on div "<" at bounding box center [123, 115] width 9 height 56
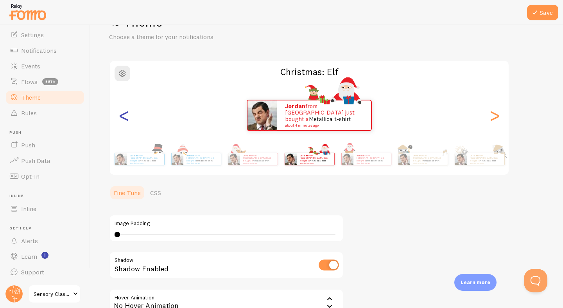
click at [126, 117] on div "<" at bounding box center [123, 115] width 9 height 56
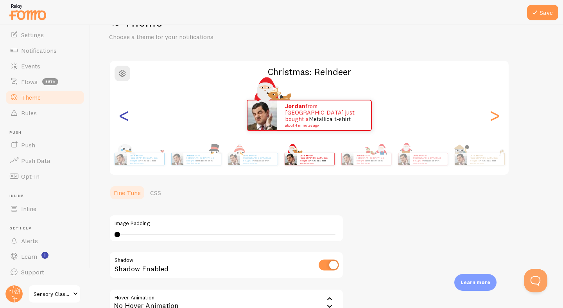
click at [126, 117] on div "<" at bounding box center [123, 115] width 9 height 56
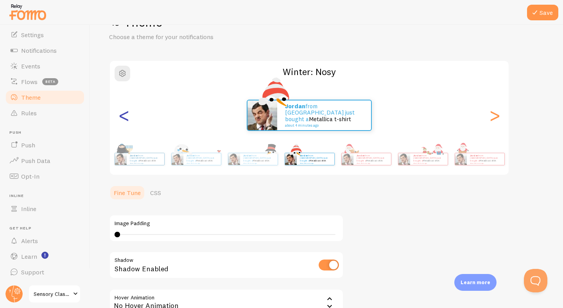
click at [126, 117] on div "<" at bounding box center [123, 115] width 9 height 56
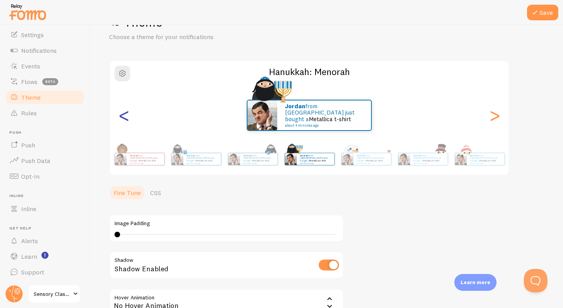
click at [126, 117] on div "<" at bounding box center [123, 115] width 9 height 56
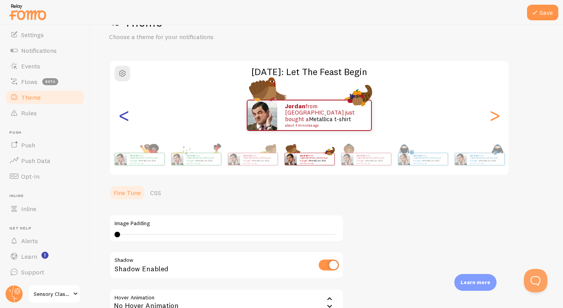
click at [126, 117] on div "<" at bounding box center [123, 115] width 9 height 56
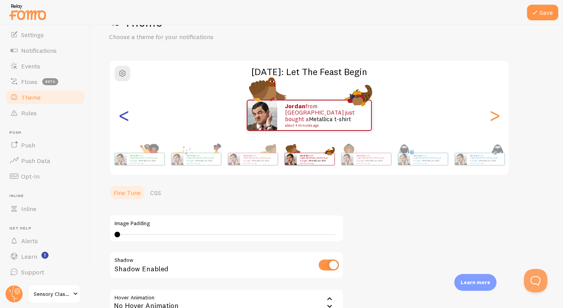
click at [126, 117] on div "<" at bounding box center [123, 115] width 9 height 56
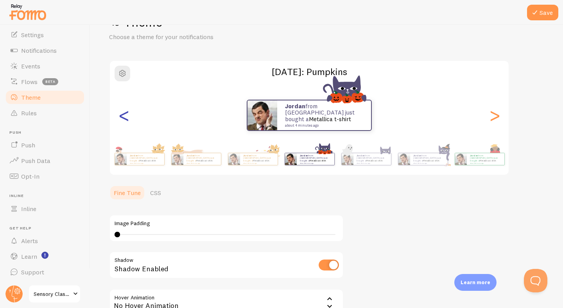
click at [126, 117] on div "<" at bounding box center [123, 115] width 9 height 56
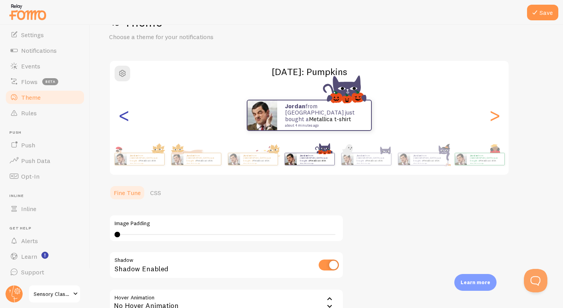
click at [126, 117] on div "<" at bounding box center [123, 115] width 9 height 56
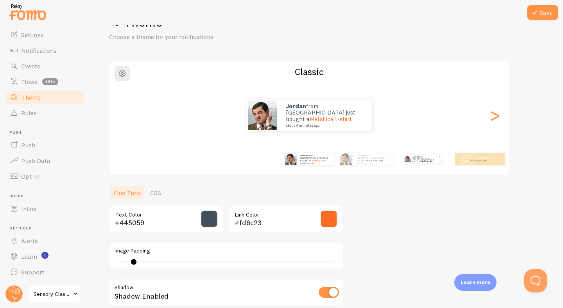
click at [427, 161] on link "Metallica t-shirt" at bounding box center [426, 161] width 13 height 2
type input "0"
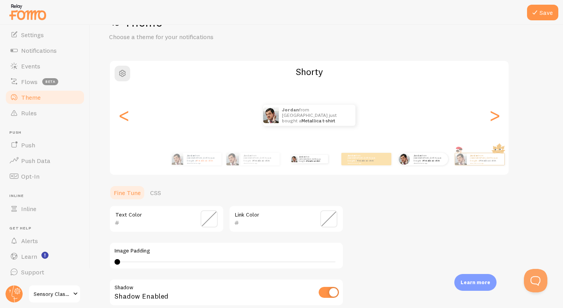
click at [432, 166] on div "jordan from United Kingdom just bought a Metallica t-shirt about 4 minutes ago" at bounding box center [423, 159] width 50 height 22
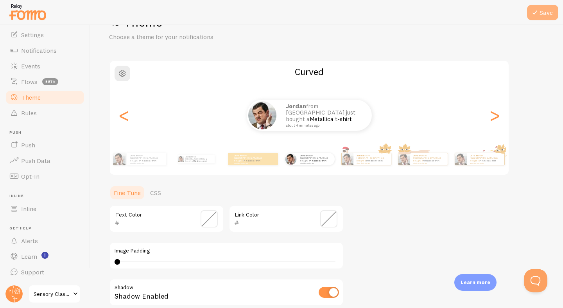
click at [545, 13] on button "Save" at bounding box center [542, 13] width 31 height 16
click at [131, 225] on input "text" at bounding box center [156, 222] width 72 height 9
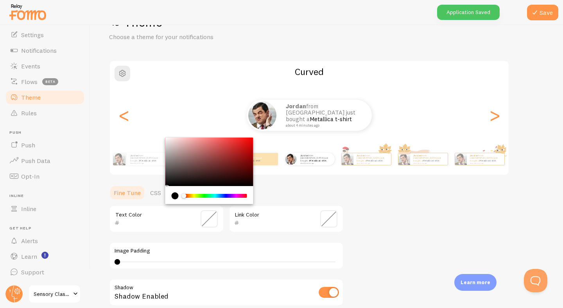
paste input "445059"
type input "445059"
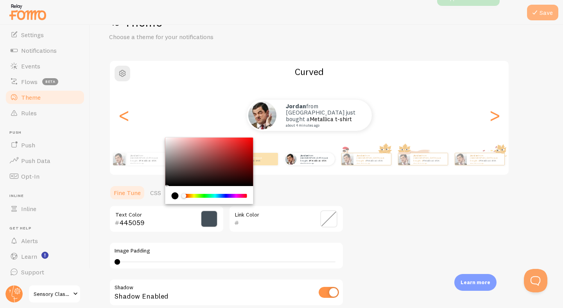
click at [544, 12] on button "Save" at bounding box center [542, 13] width 31 height 16
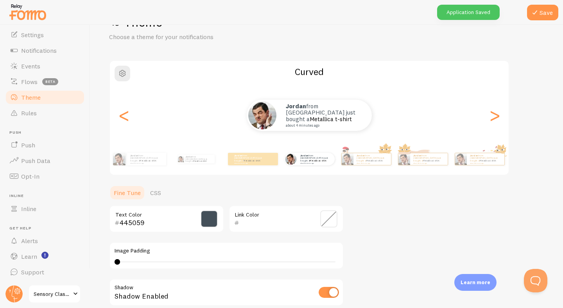
click at [261, 226] on input "text" at bounding box center [275, 222] width 72 height 9
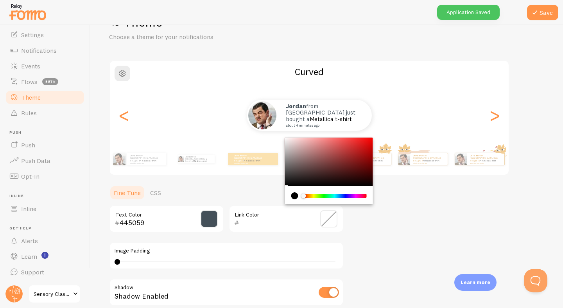
paste input "fd6c23"
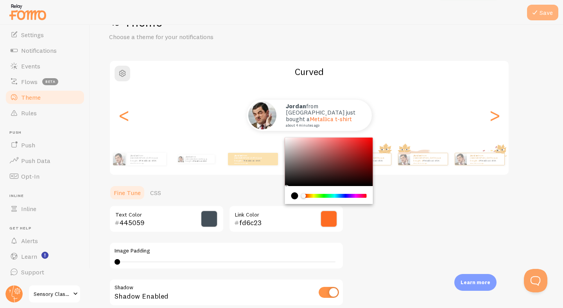
type input "fd6c23"
click at [545, 7] on button "Save" at bounding box center [542, 13] width 31 height 16
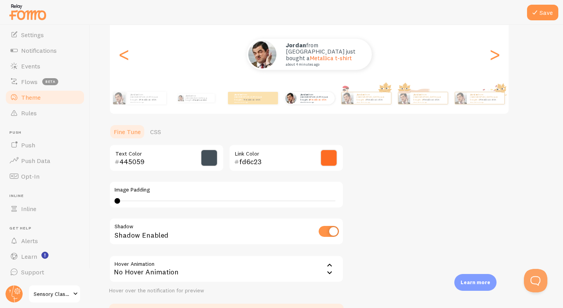
scroll to position [0, 0]
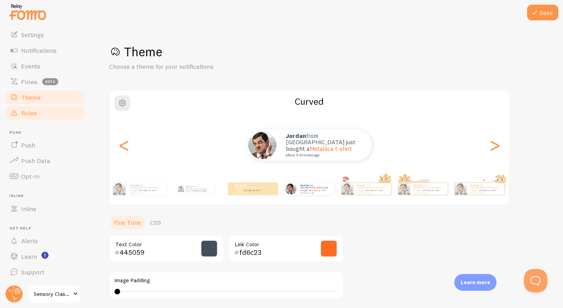
click at [27, 115] on span "Rules" at bounding box center [29, 113] width 16 height 8
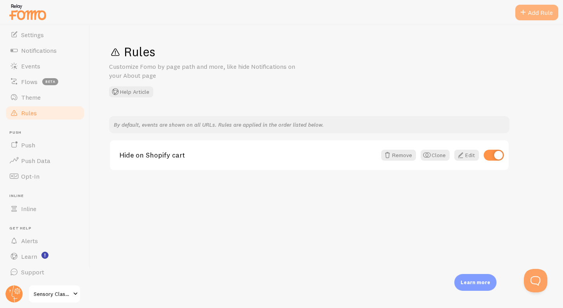
click at [531, 14] on div "Add Rule" at bounding box center [537, 13] width 43 height 16
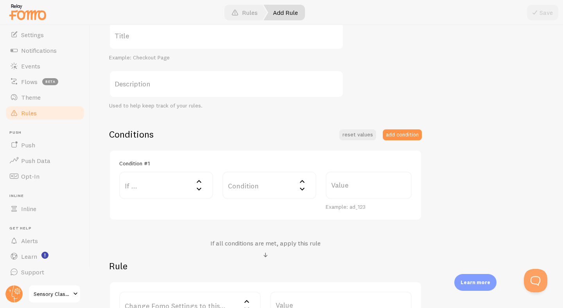
scroll to position [98, 0]
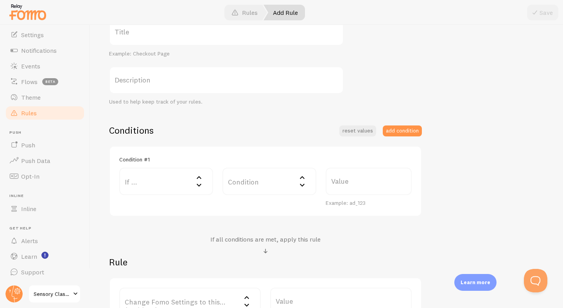
click at [186, 185] on label "If ..." at bounding box center [166, 181] width 94 height 27
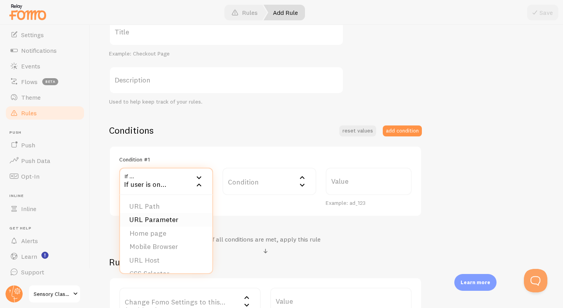
scroll to position [12, 0]
click at [174, 236] on li "Mobile Browser" at bounding box center [166, 235] width 92 height 14
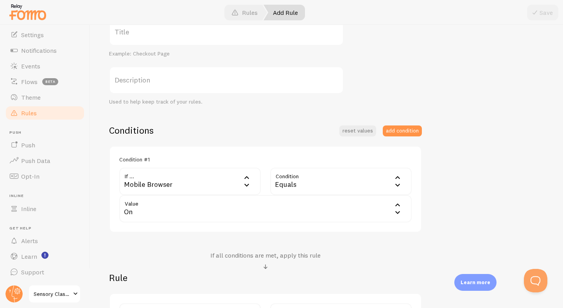
click at [305, 183] on div "Equals" at bounding box center [341, 181] width 142 height 27
click at [304, 206] on li "Equals" at bounding box center [341, 207] width 140 height 14
click at [210, 209] on div "On" at bounding box center [265, 208] width 293 height 27
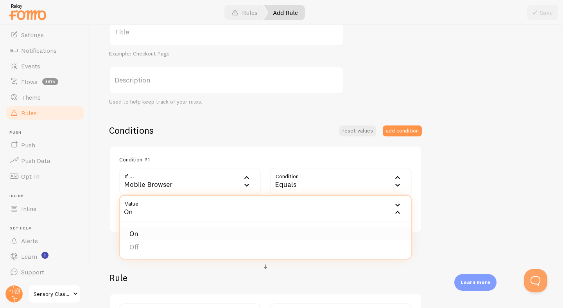
click at [201, 230] on li "On" at bounding box center [265, 234] width 291 height 14
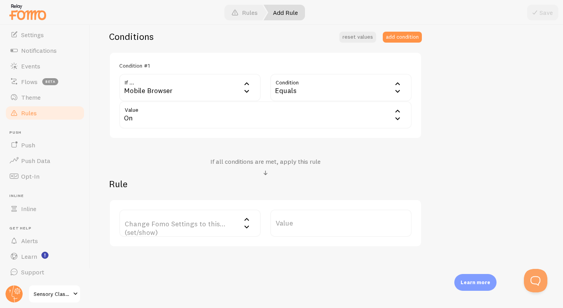
scroll to position [200, 0]
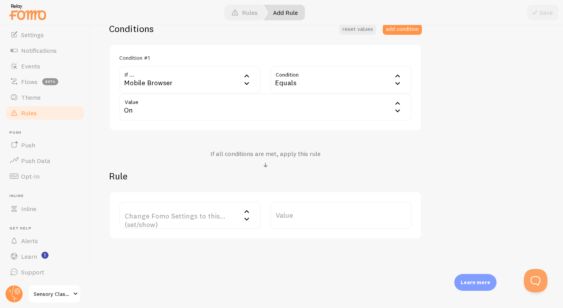
click at [211, 220] on label "Change Fomo Settings to this... (set/show)" at bounding box center [190, 215] width 142 height 27
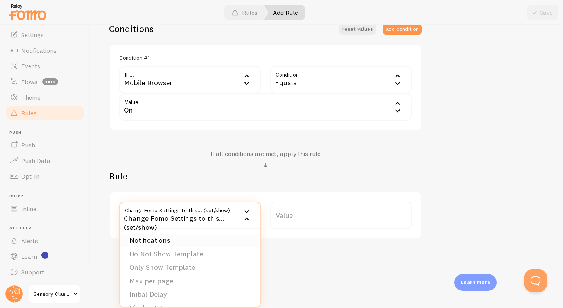
click at [198, 237] on li "Notifications" at bounding box center [190, 241] width 140 height 14
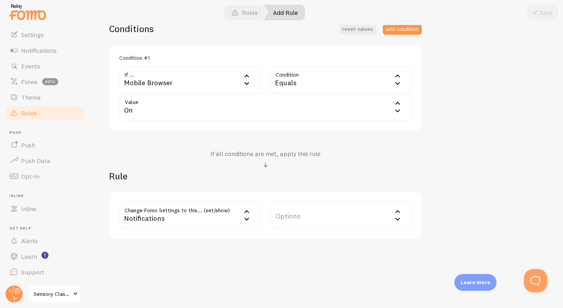
click at [310, 215] on label "Options" at bounding box center [341, 215] width 142 height 27
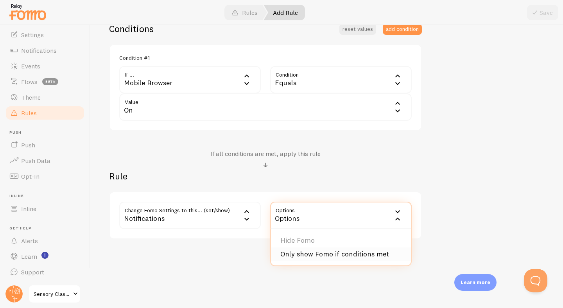
click at [307, 252] on li "Only show Fomo if conditions met" at bounding box center [341, 255] width 140 height 14
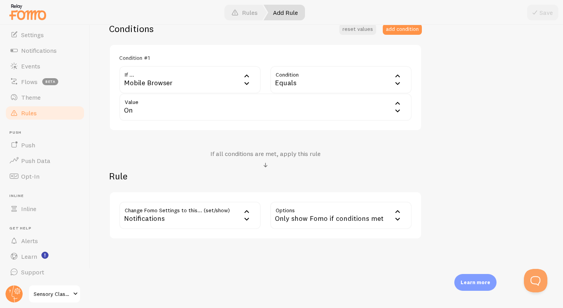
click at [227, 211] on div "Notifications" at bounding box center [190, 215] width 142 height 27
click at [161, 285] on li "Max per page" at bounding box center [190, 282] width 140 height 14
click at [310, 212] on label "Value" at bounding box center [341, 215] width 142 height 27
click at [310, 212] on input "Value" at bounding box center [341, 215] width 142 height 27
click at [404, 213] on label "Value" at bounding box center [341, 215] width 142 height 27
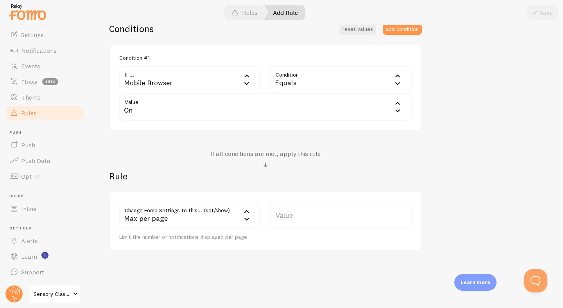
click at [404, 213] on input "Value" at bounding box center [341, 215] width 142 height 27
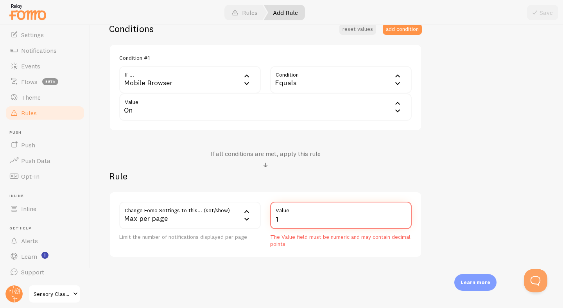
type input "1"
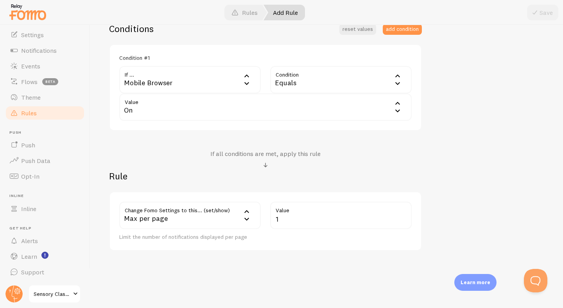
click at [466, 209] on div "Title Example: Checkout Page Description Used to help keep track of your rules.…" at bounding box center [327, 84] width 436 height 335
click at [398, 31] on button "add condition" at bounding box center [402, 29] width 39 height 11
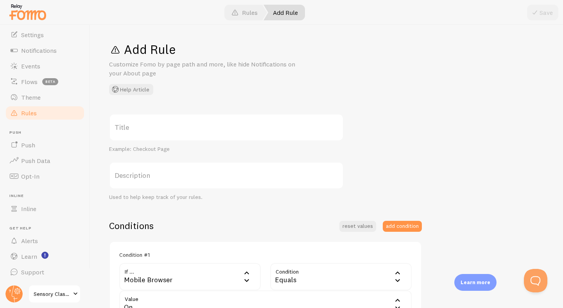
scroll to position [0, 0]
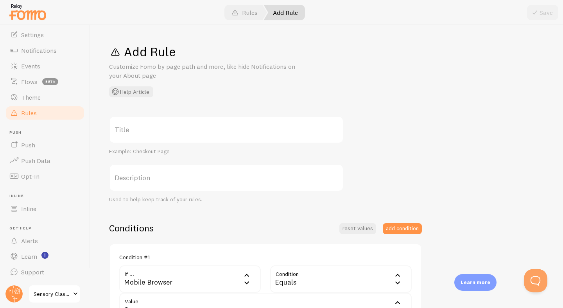
click at [236, 127] on label "Title" at bounding box center [226, 129] width 235 height 27
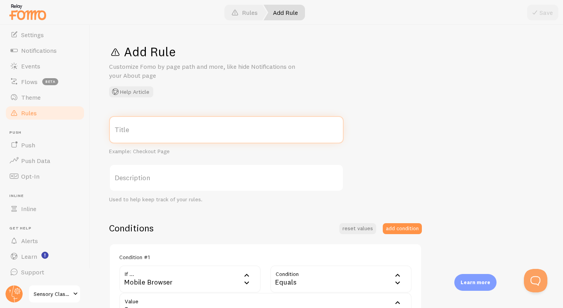
click at [236, 127] on input "Title" at bounding box center [226, 129] width 235 height 27
type input "Mobile limiter"
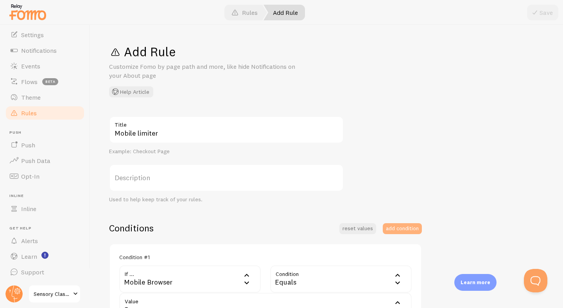
click at [403, 226] on button "add condition" at bounding box center [402, 228] width 39 height 11
click at [193, 181] on label "Description" at bounding box center [226, 177] width 235 height 27
click at [193, 181] on input "Description" at bounding box center [226, 177] width 235 height 27
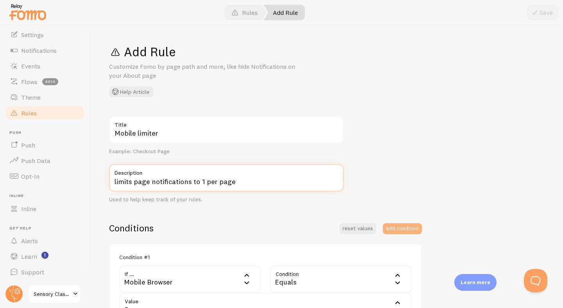
type input "limits page notifications to 1 per page"
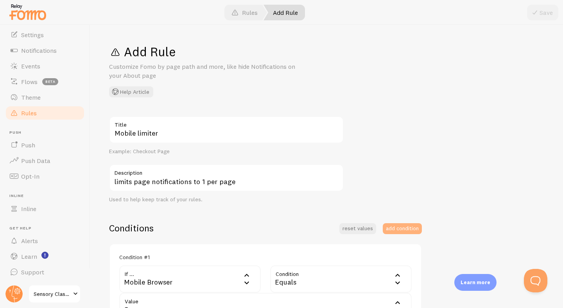
click at [398, 232] on button "add condition" at bounding box center [402, 228] width 39 height 11
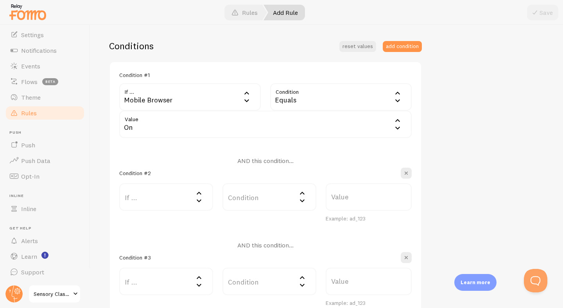
scroll to position [192, 0]
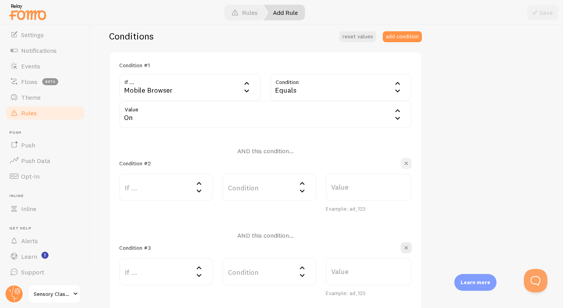
click at [409, 164] on span "button" at bounding box center [407, 164] width 8 height 8
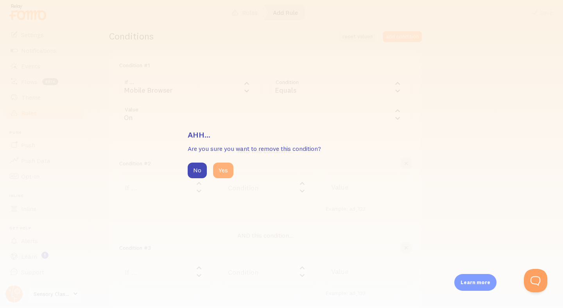
click at [220, 173] on button "Yes" at bounding box center [223, 171] width 20 height 16
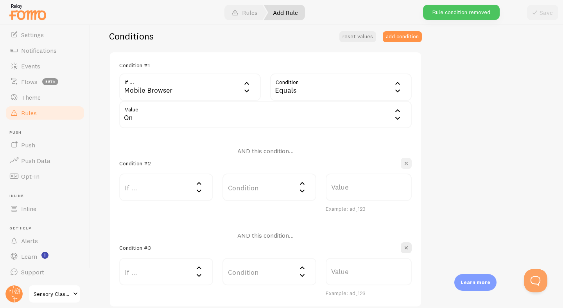
click at [405, 163] on span "button" at bounding box center [407, 164] width 8 height 8
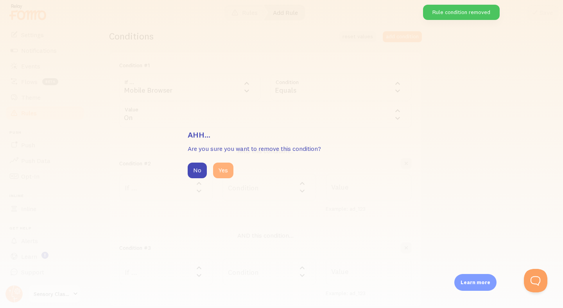
click at [221, 171] on button "Yes" at bounding box center [223, 171] width 20 height 16
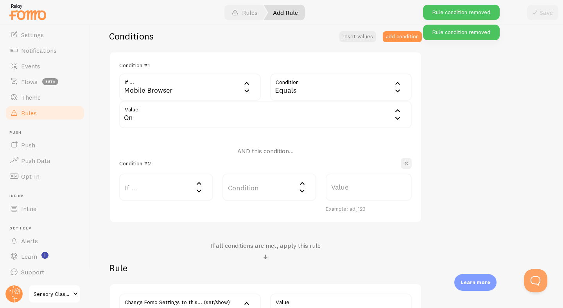
click at [405, 164] on span "button" at bounding box center [407, 164] width 8 height 8
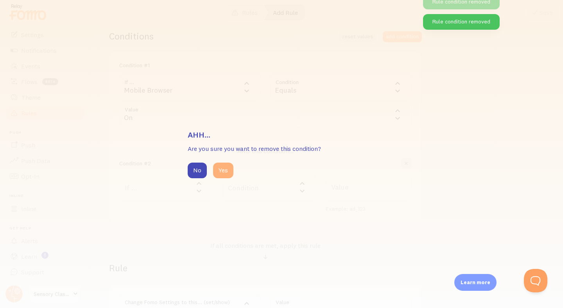
click at [217, 170] on button "Yes" at bounding box center [223, 171] width 20 height 16
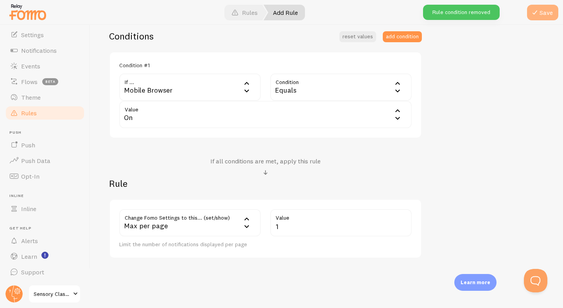
click at [545, 16] on button "Save" at bounding box center [542, 13] width 31 height 16
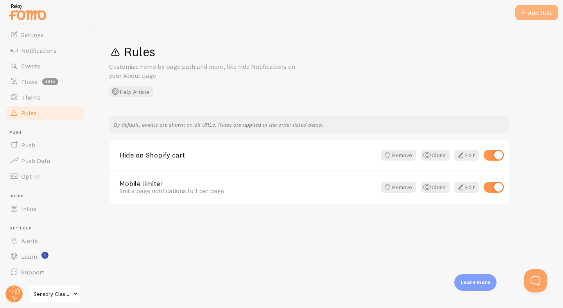
click at [533, 12] on div "Add Rule" at bounding box center [537, 13] width 43 height 16
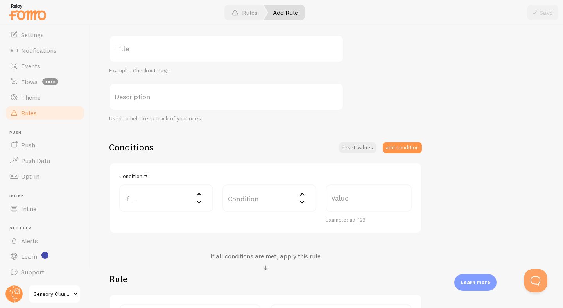
scroll to position [151, 0]
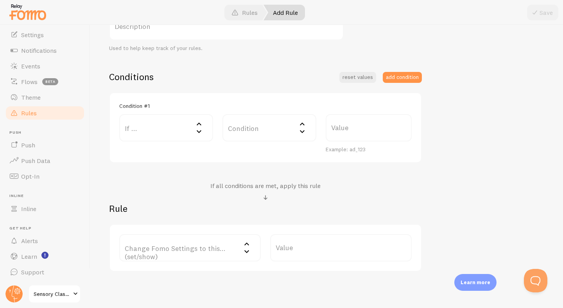
click at [178, 128] on label "If ..." at bounding box center [166, 127] width 94 height 27
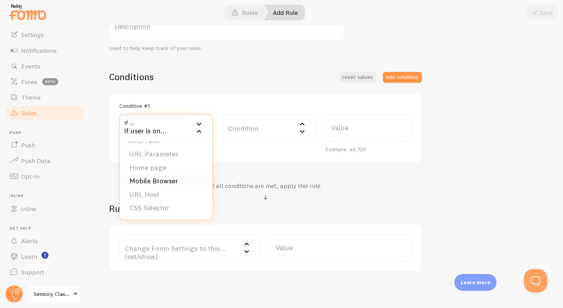
scroll to position [0, 0]
click at [171, 153] on li "URL Path" at bounding box center [166, 153] width 92 height 14
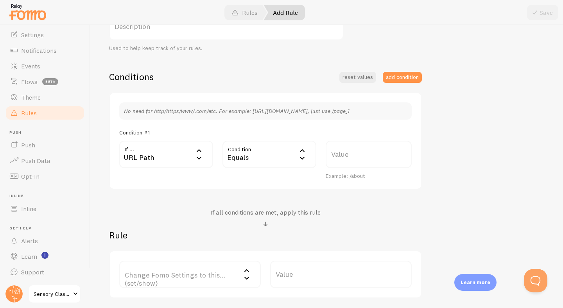
click at [346, 153] on label "Value" at bounding box center [369, 154] width 86 height 27
click at [346, 153] on input "Value" at bounding box center [369, 154] width 86 height 27
type input "/"
click at [170, 158] on div "URL Path" at bounding box center [166, 154] width 94 height 27
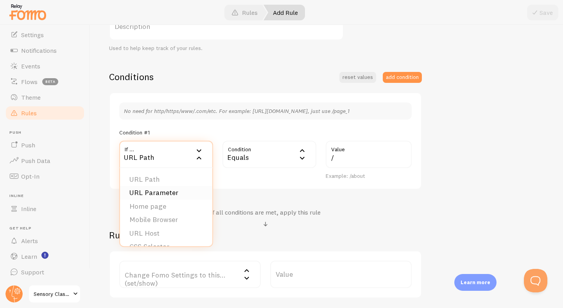
click at [173, 192] on li "URL Parameter" at bounding box center [166, 193] width 92 height 14
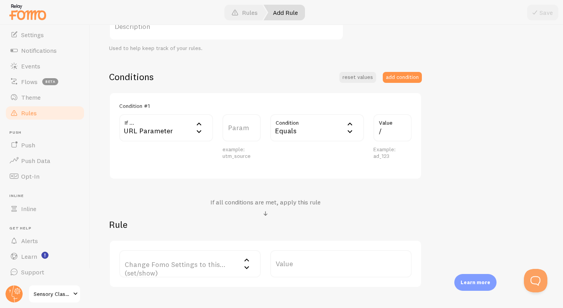
click at [175, 124] on div "URL Parameter" at bounding box center [166, 127] width 94 height 27
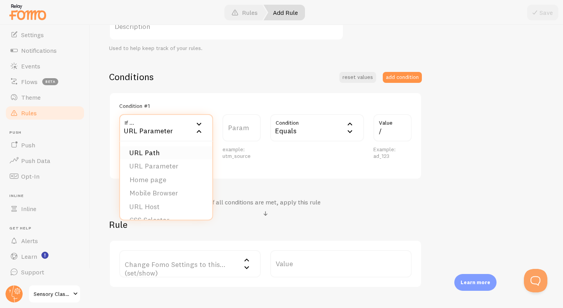
click at [153, 151] on li "URL Path" at bounding box center [166, 153] width 92 height 14
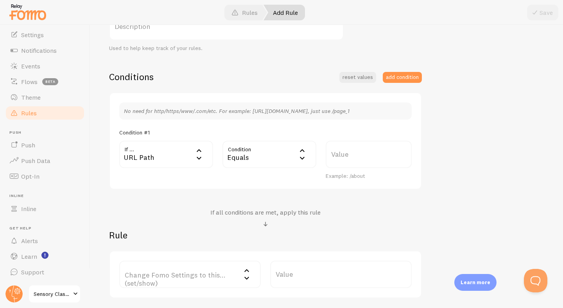
click at [338, 154] on label "Value" at bounding box center [369, 154] width 86 height 27
click at [338, 154] on input "Value" at bounding box center [369, 154] width 86 height 27
type input "/account"
click at [405, 199] on div "Conditions reset values add condition No need for http/https/www/.com/etc. For …" at bounding box center [265, 185] width 313 height 228
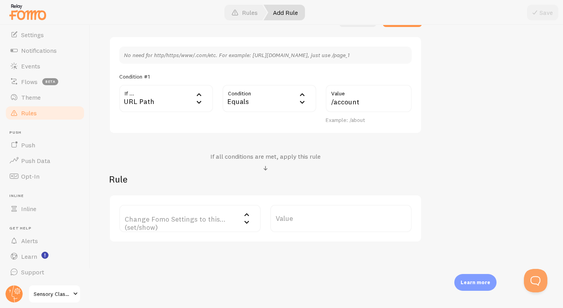
scroll to position [210, 0]
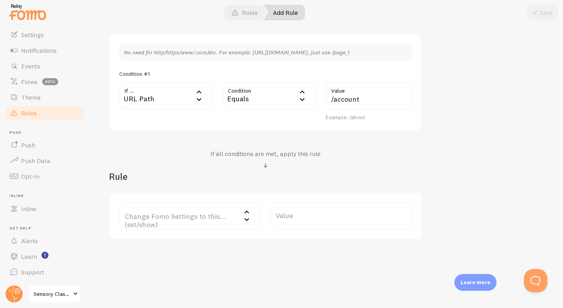
click at [185, 218] on label "Change Fomo Settings to this... (set/show)" at bounding box center [190, 215] width 142 height 27
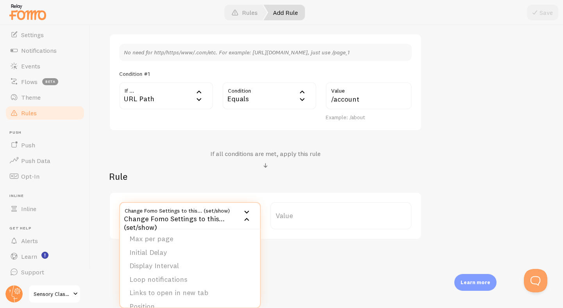
scroll to position [0, 0]
click at [160, 241] on li "Notifications" at bounding box center [190, 241] width 140 height 14
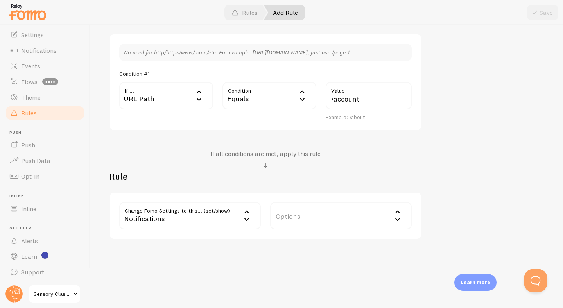
click at [326, 220] on label "Options" at bounding box center [341, 215] width 142 height 27
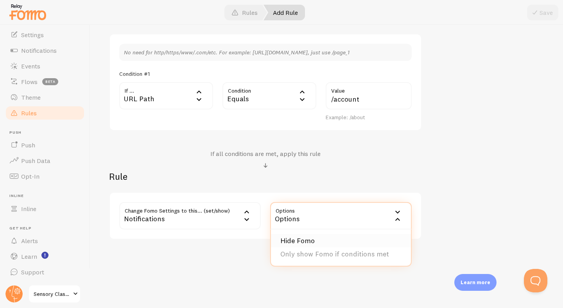
click at [319, 241] on li "Hide Fomo" at bounding box center [341, 241] width 140 height 14
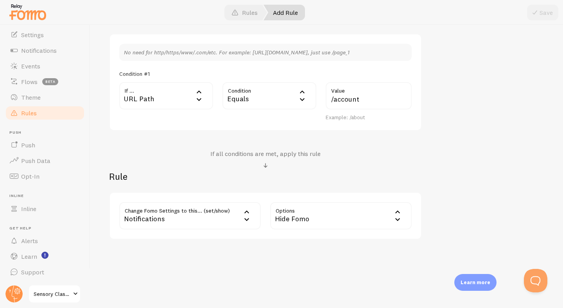
click at [318, 225] on div "Hide Fomo" at bounding box center [341, 215] width 142 height 27
click at [316, 219] on div "Hide Fomo" at bounding box center [341, 215] width 142 height 27
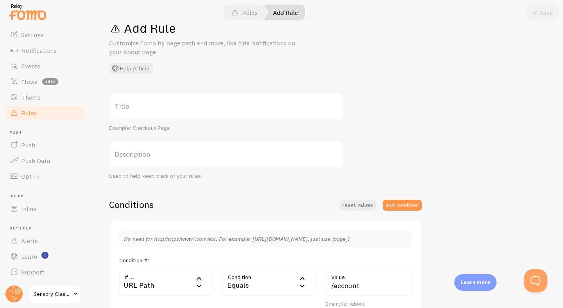
scroll to position [8, 0]
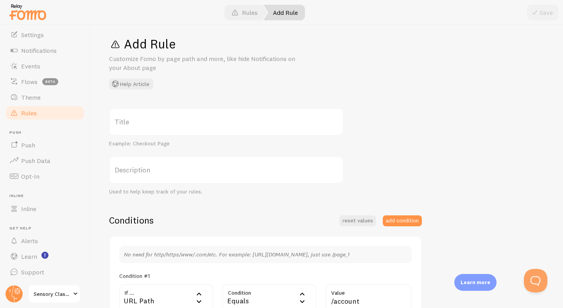
click at [202, 126] on label "Title" at bounding box center [226, 121] width 235 height 27
click at [202, 126] on input "Title" at bounding box center [226, 121] width 235 height 27
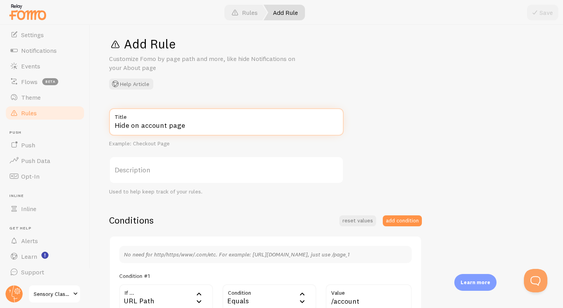
type input "Hide on account page"
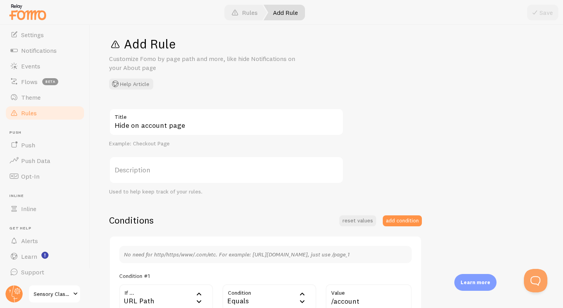
click at [191, 166] on label "Description" at bounding box center [226, 170] width 235 height 27
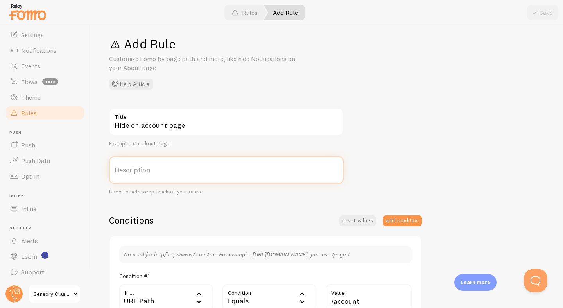
click at [191, 166] on input "Description" at bounding box center [226, 170] width 235 height 27
type input "hide on account page"
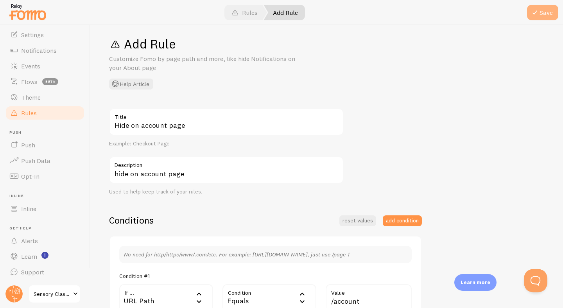
click at [542, 14] on button "Save" at bounding box center [542, 13] width 31 height 16
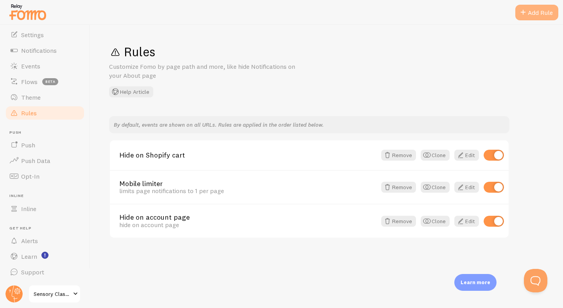
click at [528, 16] on div "Add Rule" at bounding box center [537, 13] width 43 height 16
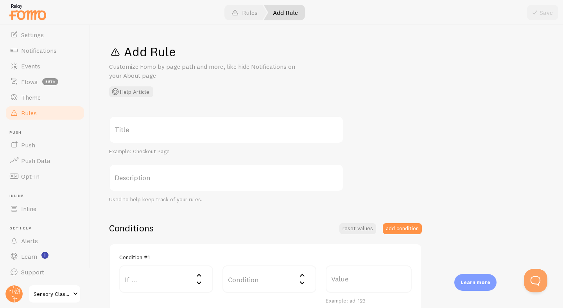
click at [231, 132] on label "Title" at bounding box center [226, 129] width 235 height 27
click at [231, 132] on input "Title" at bounding box center [226, 129] width 235 height 27
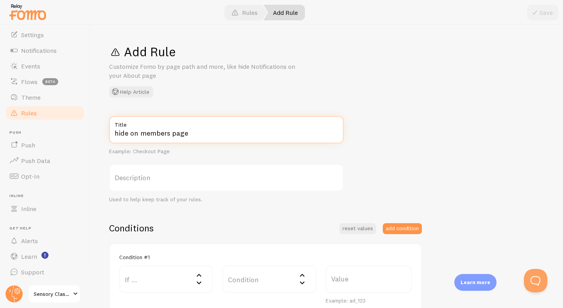
type input "hide on members page"
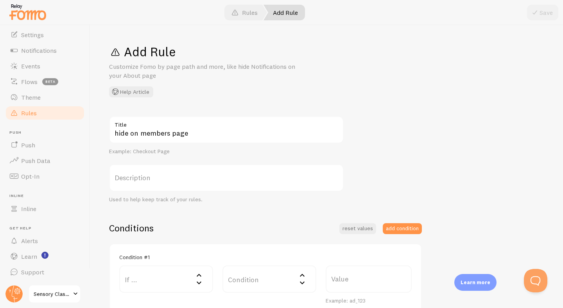
click at [200, 182] on label "Description" at bounding box center [226, 177] width 235 height 27
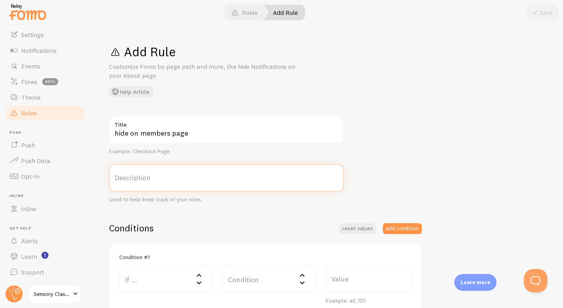
click at [200, 182] on input "Description" at bounding box center [226, 177] width 235 height 27
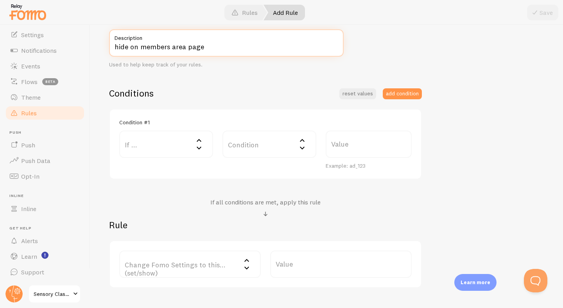
type input "hide on members area page"
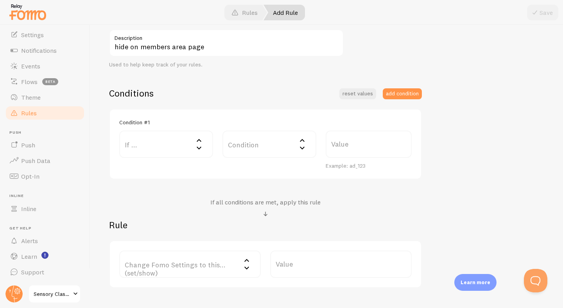
click at [189, 142] on label "If ..." at bounding box center [166, 144] width 94 height 27
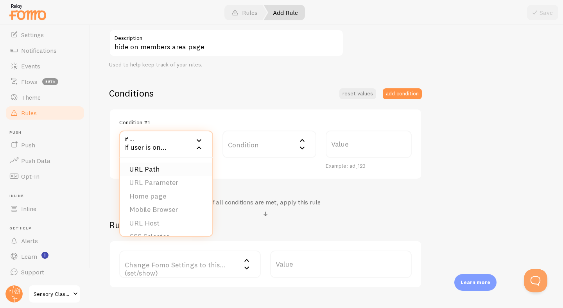
click at [177, 169] on li "URL Path" at bounding box center [166, 170] width 92 height 14
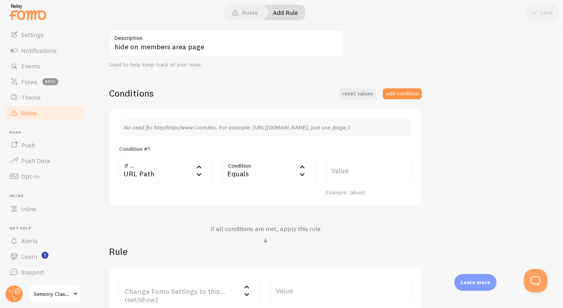
click at [343, 172] on label "Value" at bounding box center [369, 170] width 86 height 27
click at [343, 172] on input "Value" at bounding box center [369, 170] width 86 height 27
paste input "/pages/membership-only-area"
drag, startPoint x: 355, startPoint y: 175, endPoint x: 280, endPoint y: 172, distance: 75.2
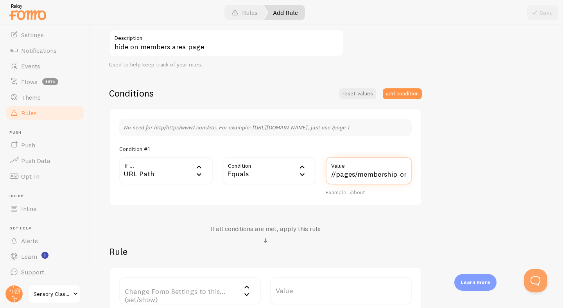
click at [280, 172] on div "If ... url URL Path URL Path URL Parameter Home page Mobile Browser URL Host CS…" at bounding box center [266, 176] width 302 height 39
click at [335, 175] on input "//pages/membership-only-area" at bounding box center [369, 170] width 86 height 27
type input "/pages/membership-only-area"
click at [403, 209] on div "Conditions reset values add condition No need for http/https/www/.com/etc. For …" at bounding box center [265, 201] width 313 height 228
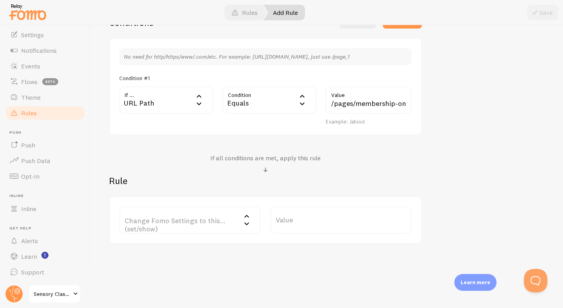
scroll to position [210, 0]
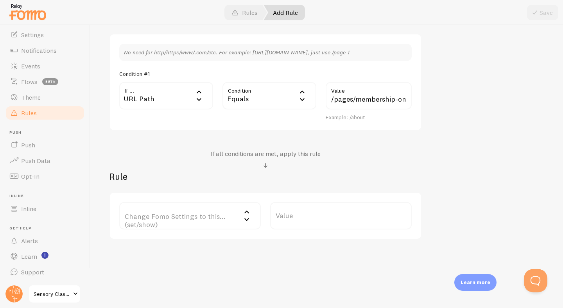
click at [212, 223] on label "Change Fomo Settings to this... (set/show)" at bounding box center [190, 215] width 142 height 27
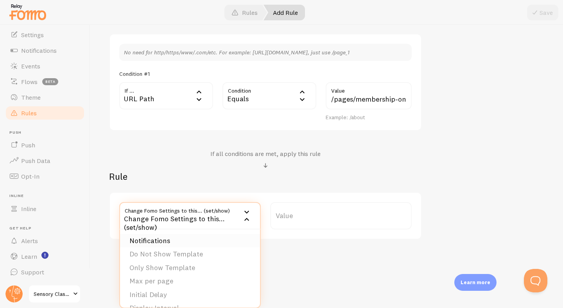
click at [203, 240] on li "Notifications" at bounding box center [190, 241] width 140 height 14
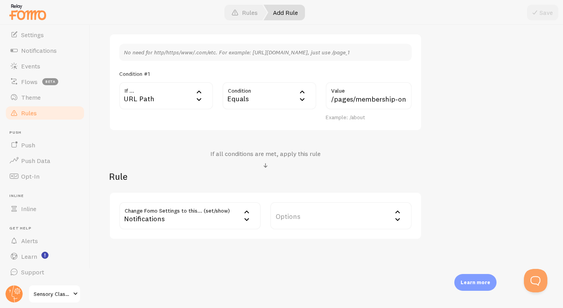
click at [299, 216] on label "Options" at bounding box center [341, 215] width 142 height 27
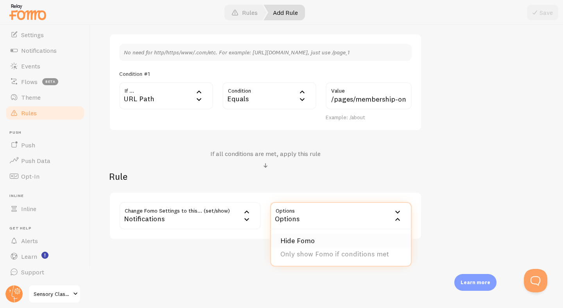
click at [301, 239] on li "Hide Fomo" at bounding box center [341, 241] width 140 height 14
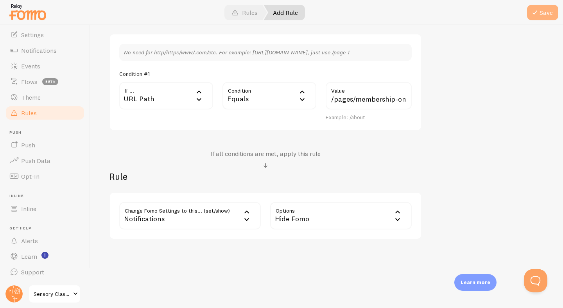
click at [542, 14] on button "Save" at bounding box center [542, 13] width 31 height 16
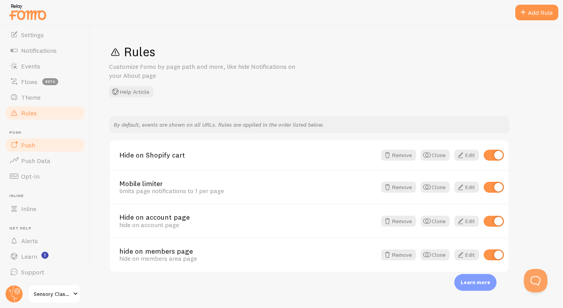
click at [27, 147] on span "Push" at bounding box center [28, 145] width 14 height 8
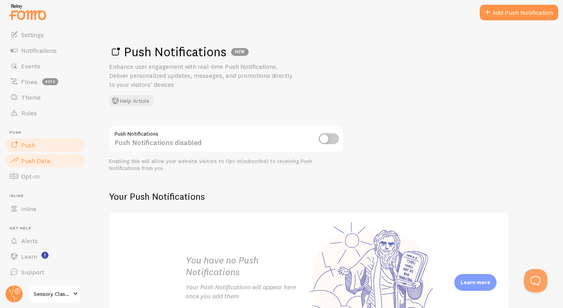
click at [35, 166] on link "Push Data" at bounding box center [45, 161] width 81 height 16
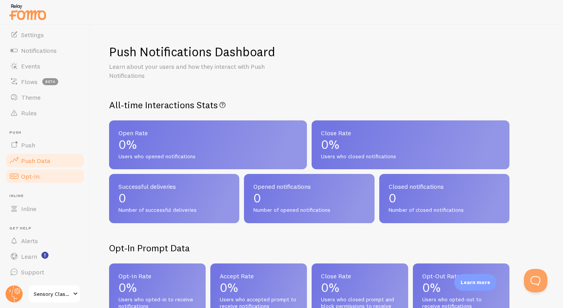
click at [41, 174] on link "Opt-In" at bounding box center [45, 177] width 81 height 16
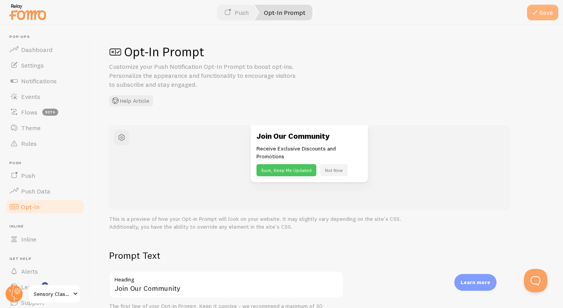
click at [541, 16] on button "Save" at bounding box center [542, 13] width 31 height 16
click at [29, 175] on span "Push" at bounding box center [28, 176] width 14 height 8
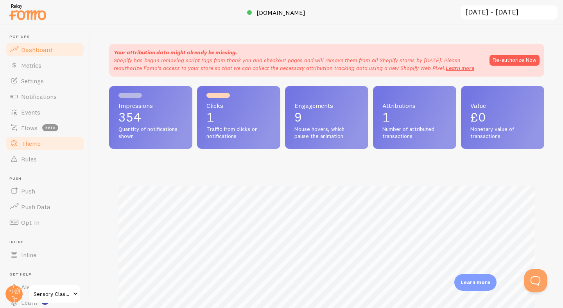
click at [28, 145] on span "Theme" at bounding box center [31, 144] width 20 height 8
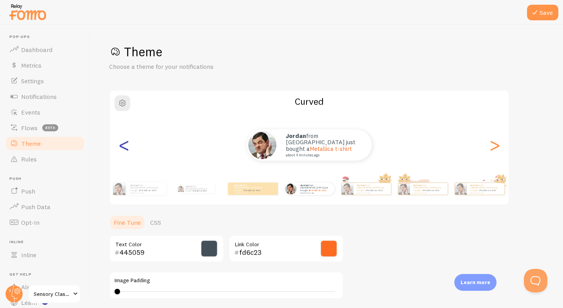
click at [125, 144] on div "<" at bounding box center [123, 145] width 9 height 56
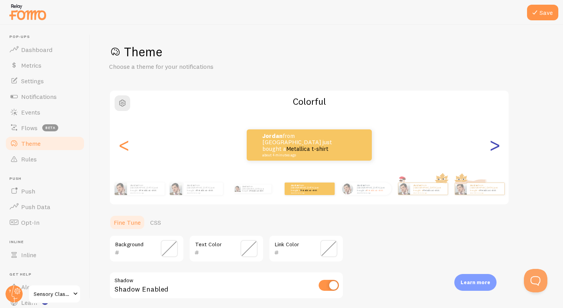
click at [499, 149] on div ">" at bounding box center [494, 145] width 9 height 56
type input "445059"
type input "fd6c23"
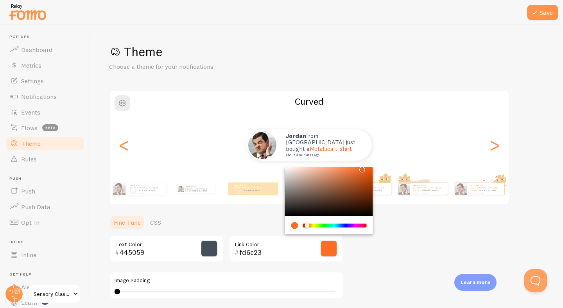
drag, startPoint x: 259, startPoint y: 254, endPoint x: 228, endPoint y: 250, distance: 31.2
click at [228, 250] on div "445059 Text Color fd6c23 Link Color" at bounding box center [226, 248] width 235 height 27
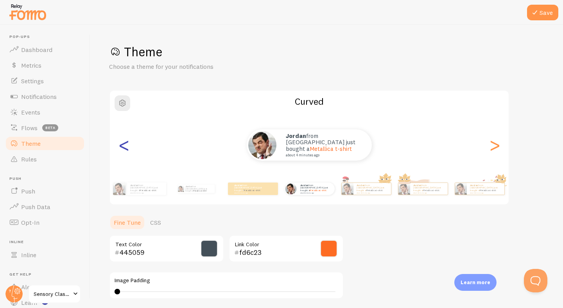
click at [125, 145] on div "<" at bounding box center [123, 145] width 9 height 56
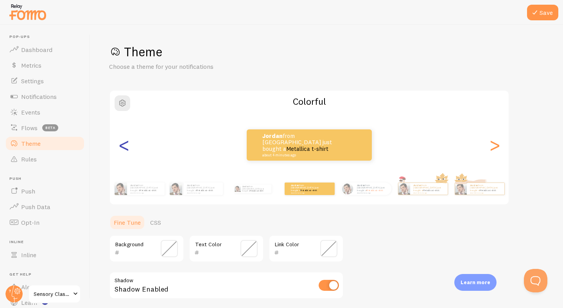
click at [125, 145] on div "<" at bounding box center [123, 145] width 9 height 56
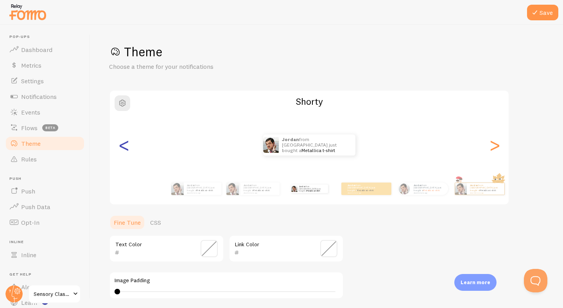
click at [125, 145] on div "<" at bounding box center [123, 145] width 9 height 56
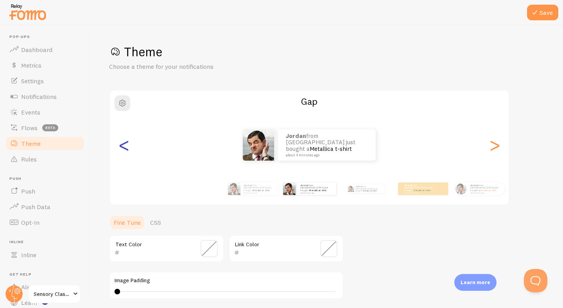
click at [121, 148] on div "<" at bounding box center [123, 145] width 9 height 56
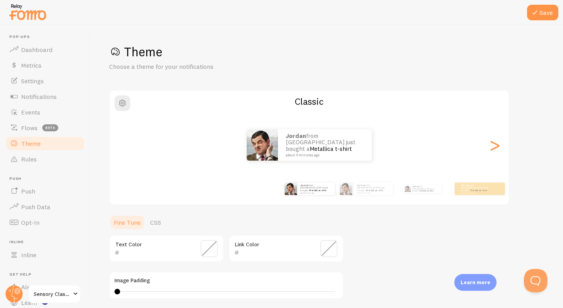
click at [253, 251] on input "text" at bounding box center [275, 252] width 72 height 9
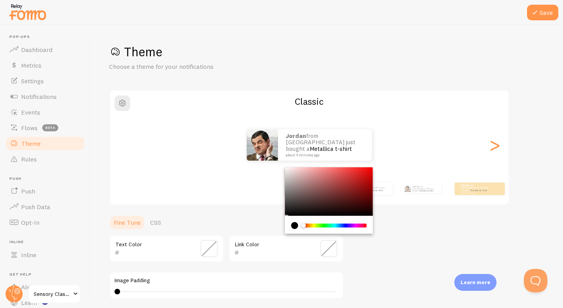
paste input "fd6c23"
type input "fd6c23"
click at [545, 13] on button "Save" at bounding box center [542, 13] width 31 height 16
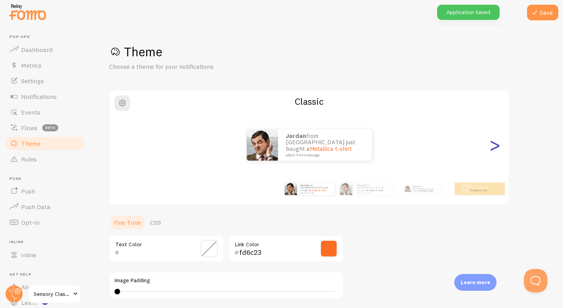
click at [496, 146] on div ">" at bounding box center [494, 145] width 9 height 56
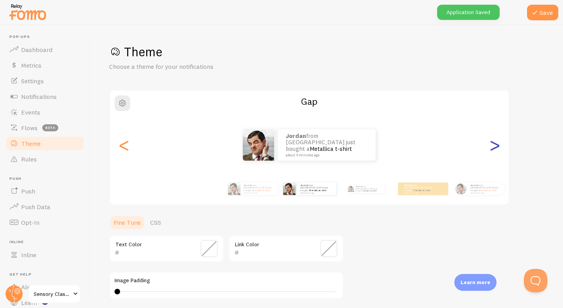
click at [496, 146] on div ">" at bounding box center [494, 145] width 9 height 56
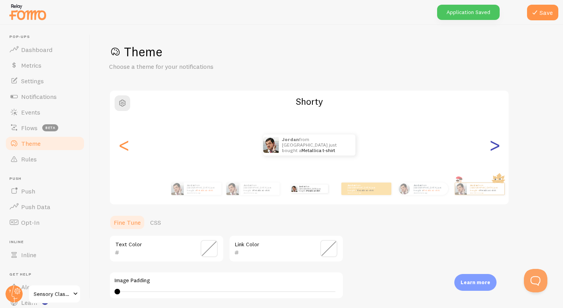
click at [496, 146] on div ">" at bounding box center [494, 145] width 9 height 56
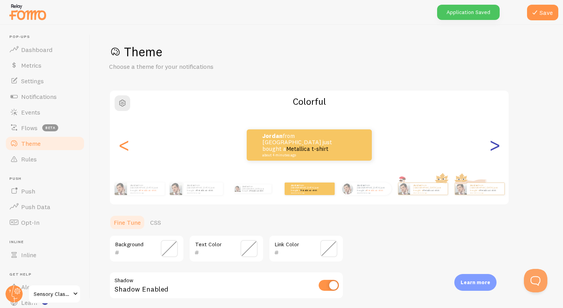
click at [496, 146] on div ">" at bounding box center [494, 145] width 9 height 56
type input "445059"
type input "fd6c23"
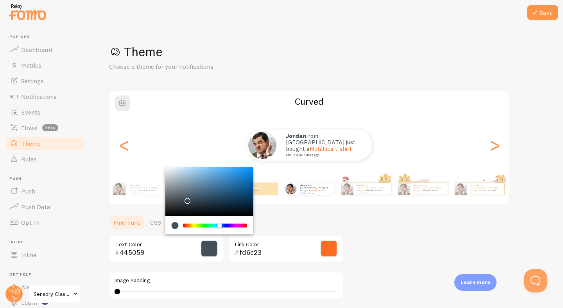
drag, startPoint x: 150, startPoint y: 254, endPoint x: 97, endPoint y: 248, distance: 53.9
click at [97, 248] on div "Save Theme Choose a theme for your notifications Curved jordan from United King…" at bounding box center [326, 166] width 473 height 283
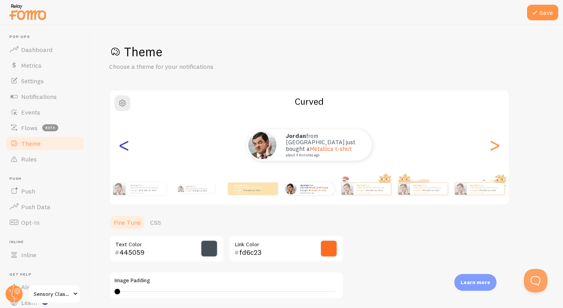
click at [125, 150] on div "<" at bounding box center [123, 145] width 9 height 56
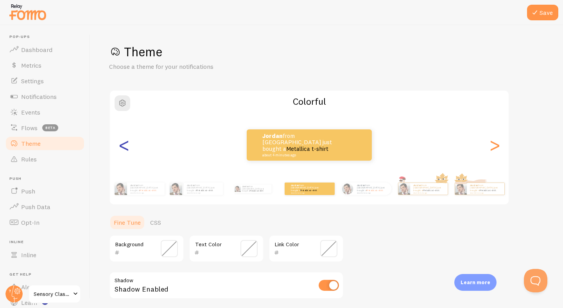
click at [125, 150] on div "<" at bounding box center [123, 145] width 9 height 56
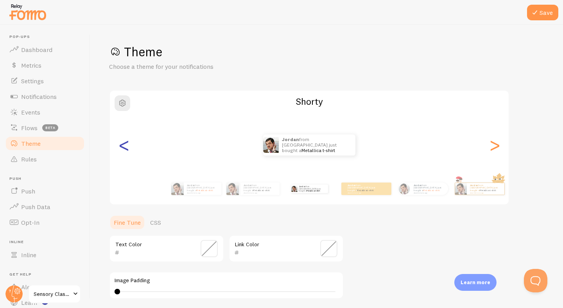
click at [125, 150] on div "<" at bounding box center [123, 145] width 9 height 56
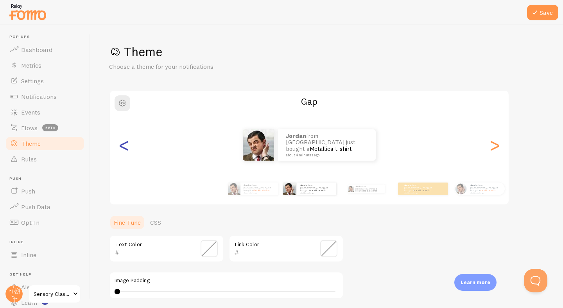
click at [125, 150] on div "<" at bounding box center [123, 145] width 9 height 56
type input "fd6c23"
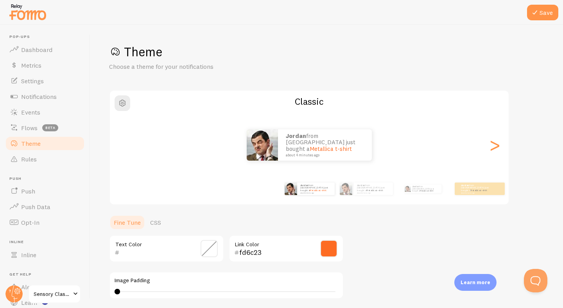
click at [134, 257] on input "text" at bounding box center [156, 252] width 72 height 9
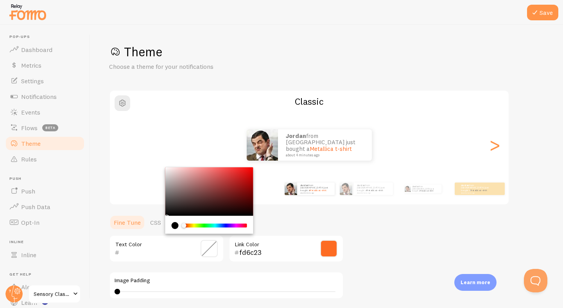
paste input "445059"
type input "445059"
click at [543, 11] on button "Save" at bounding box center [542, 13] width 31 height 16
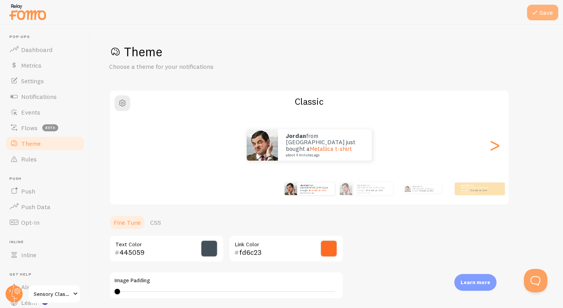
click at [535, 14] on icon at bounding box center [535, 12] width 9 height 9
